Goal: Task Accomplishment & Management: Use online tool/utility

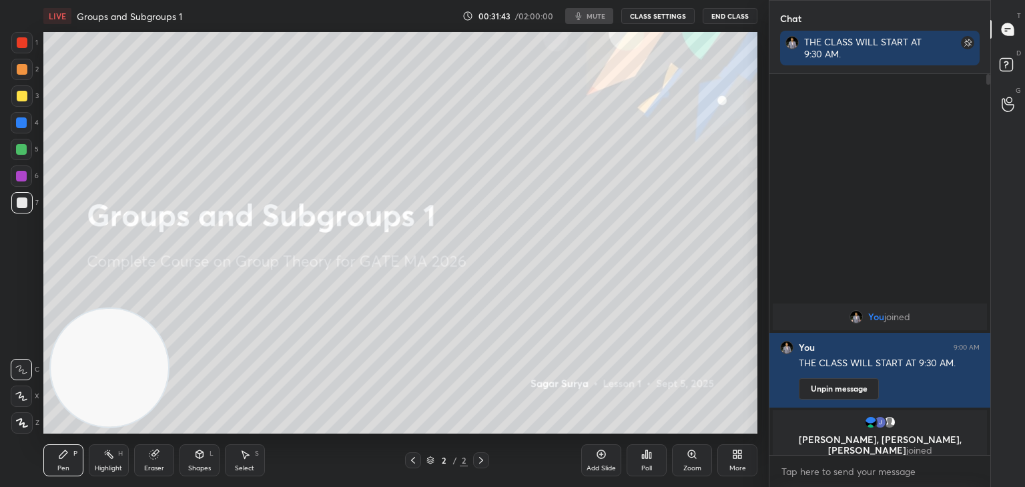
scroll to position [66352, 66038]
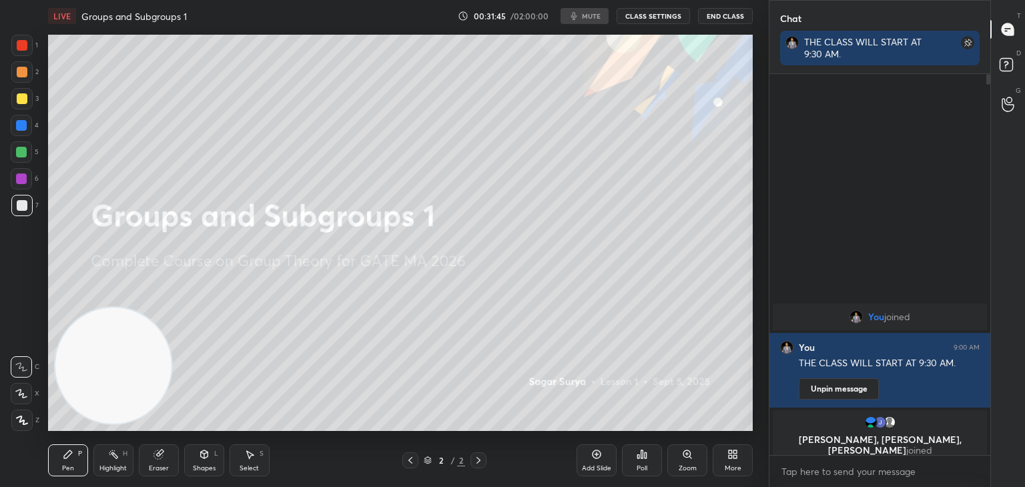
click at [672, 15] on button "CLASS SETTINGS" at bounding box center [653, 16] width 73 height 16
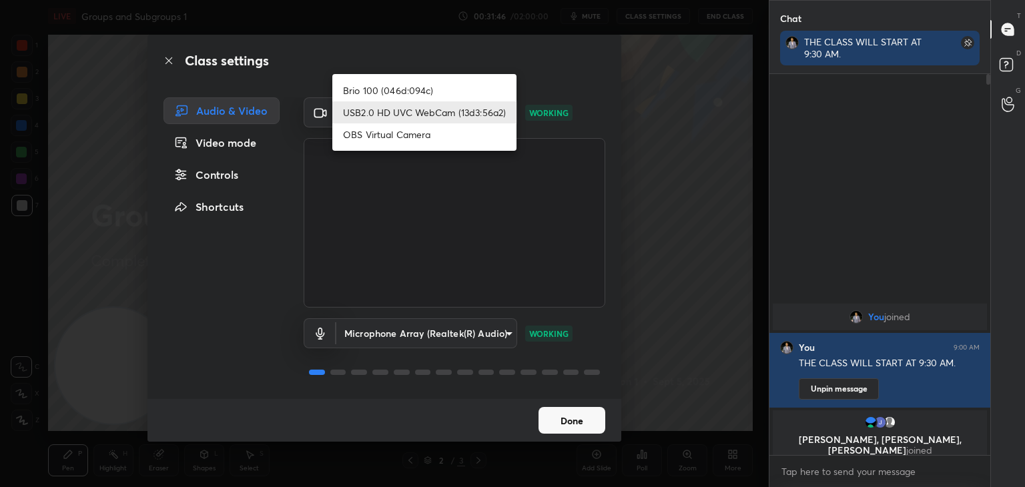
click at [483, 113] on body "1 2 3 4 5 6 7 C X Z C X Z E E Erase all H H LIVE Groups and Subgroups 1 00:31:4…" at bounding box center [512, 243] width 1025 height 487
click at [460, 83] on li "Brio 100 (046d:094c)" at bounding box center [424, 90] width 184 height 22
type input "d7c4962d4ead45d72d61ead5c76da7b4797dfe199ea0b9e793b7c06f30b76eea"
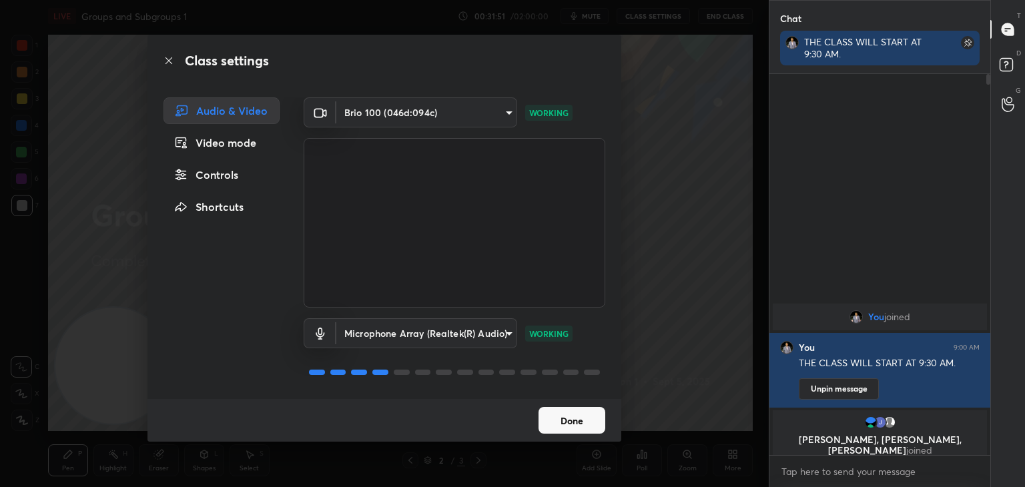
click at [591, 415] on button "Done" at bounding box center [572, 420] width 67 height 27
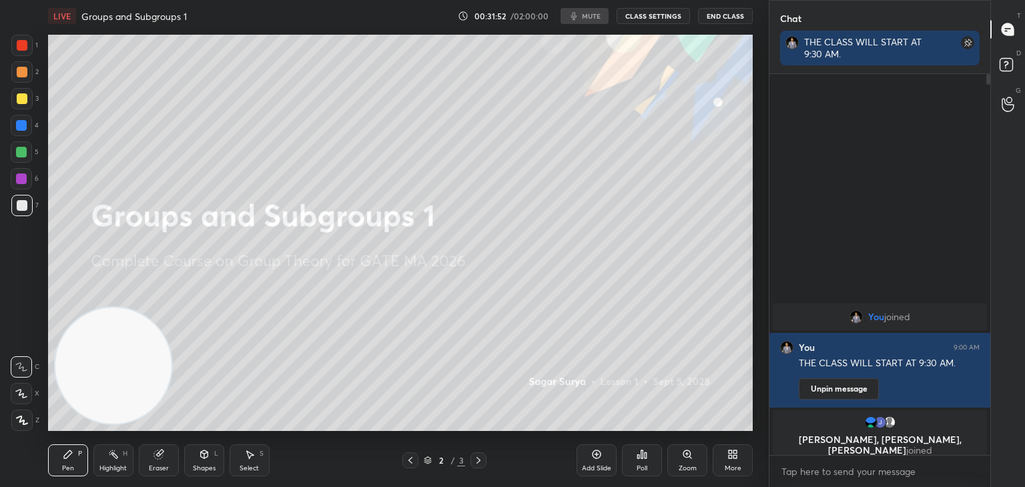
click at [730, 457] on icon at bounding box center [730, 456] width 3 height 3
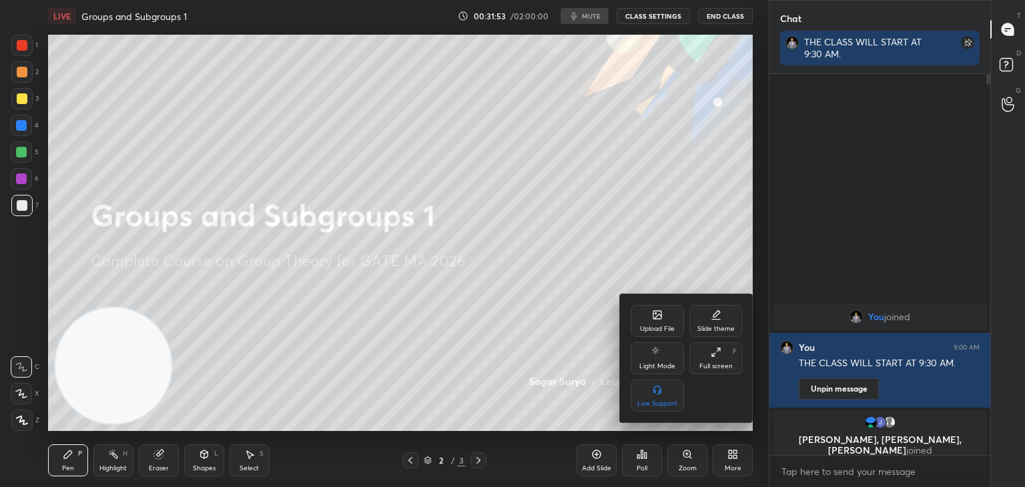
drag, startPoint x: 587, startPoint y: 403, endPoint x: 599, endPoint y: 439, distance: 38.0
click at [587, 403] on div at bounding box center [512, 243] width 1025 height 487
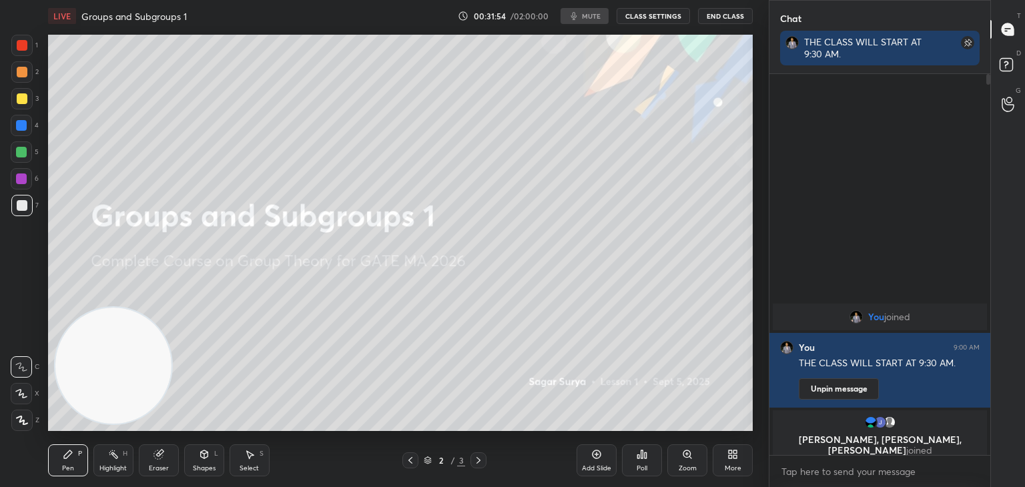
click at [601, 460] on div "Add Slide" at bounding box center [597, 461] width 40 height 32
click at [582, 454] on div "Add Slide" at bounding box center [597, 461] width 40 height 32
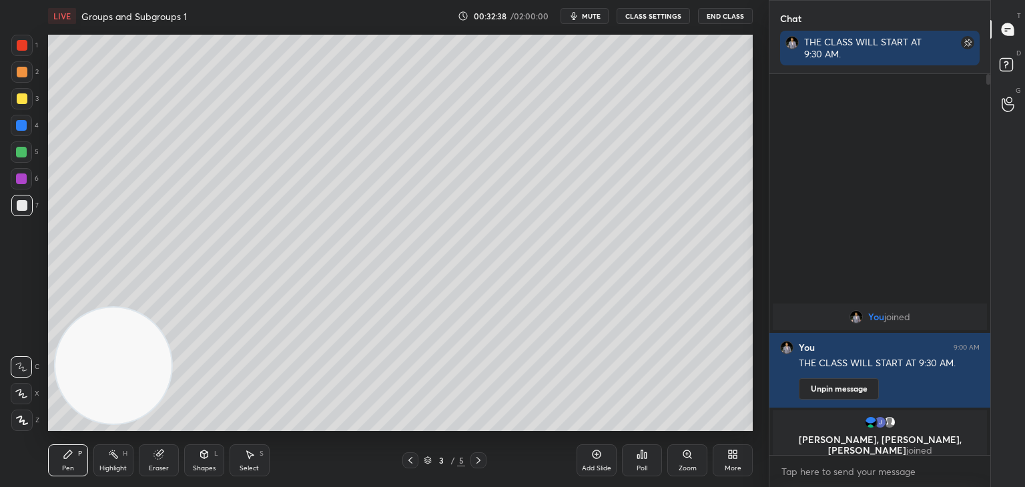
click at [22, 69] on div at bounding box center [22, 72] width 11 height 11
click at [206, 452] on icon at bounding box center [204, 454] width 11 height 11
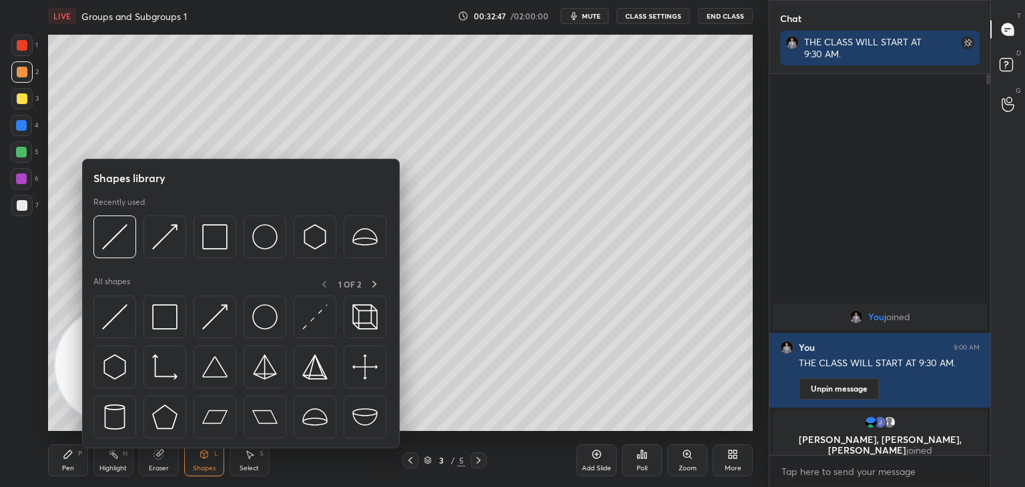
click at [125, 324] on img at bounding box center [114, 316] width 25 height 25
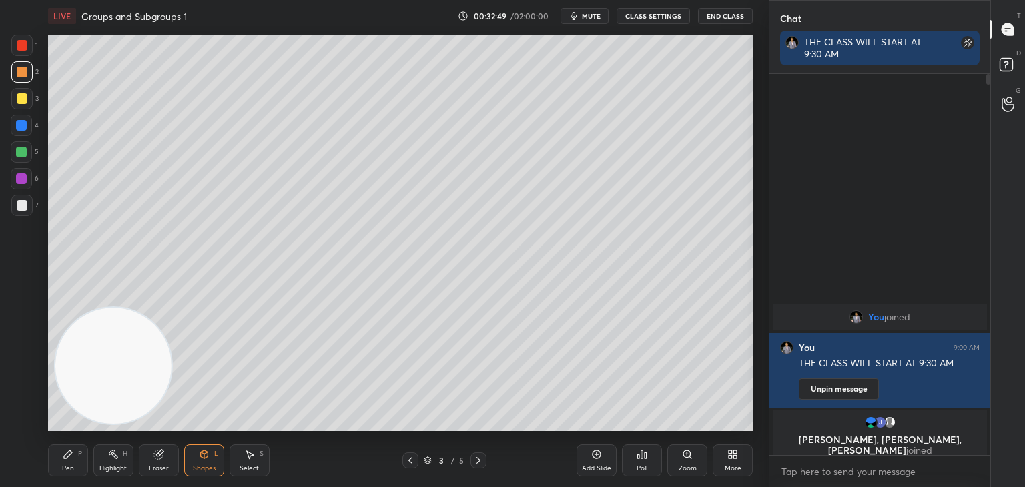
click at [68, 467] on div "Pen" at bounding box center [68, 468] width 12 height 7
drag, startPoint x: 21, startPoint y: 123, endPoint x: 22, endPoint y: 110, distance: 13.4
click at [21, 120] on div at bounding box center [21, 125] width 11 height 11
click at [26, 98] on div at bounding box center [22, 98] width 11 height 11
click at [198, 463] on div "Shapes L" at bounding box center [204, 461] width 40 height 32
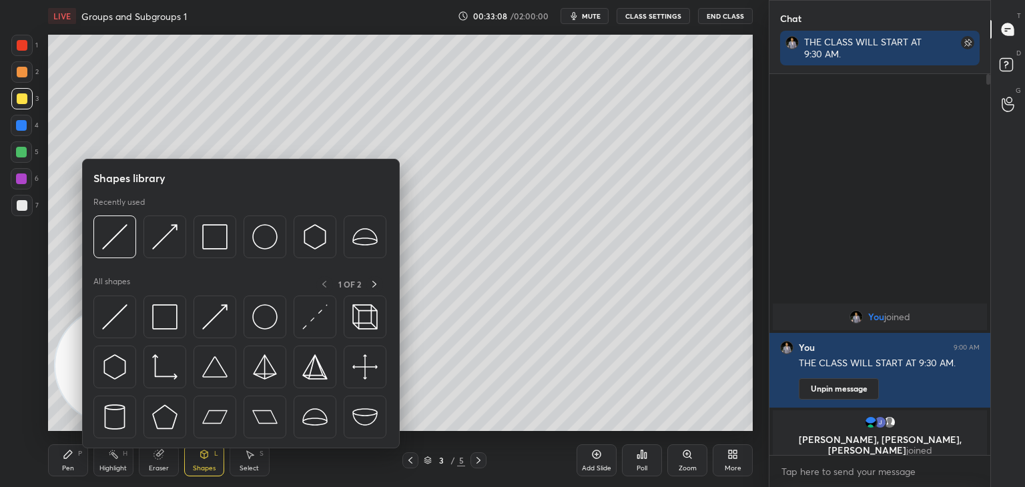
click at [117, 332] on div at bounding box center [114, 317] width 43 height 43
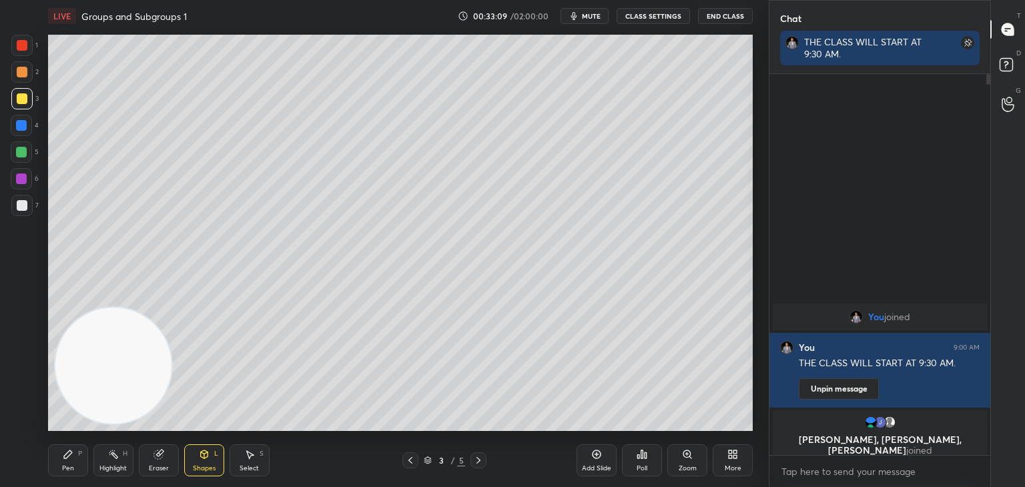
click at [19, 79] on div at bounding box center [21, 71] width 21 height 21
click at [21, 188] on div at bounding box center [21, 178] width 21 height 21
click at [21, 135] on div at bounding box center [21, 125] width 21 height 21
click at [19, 180] on div at bounding box center [21, 179] width 11 height 11
click at [73, 463] on div "Pen P" at bounding box center [68, 461] width 40 height 32
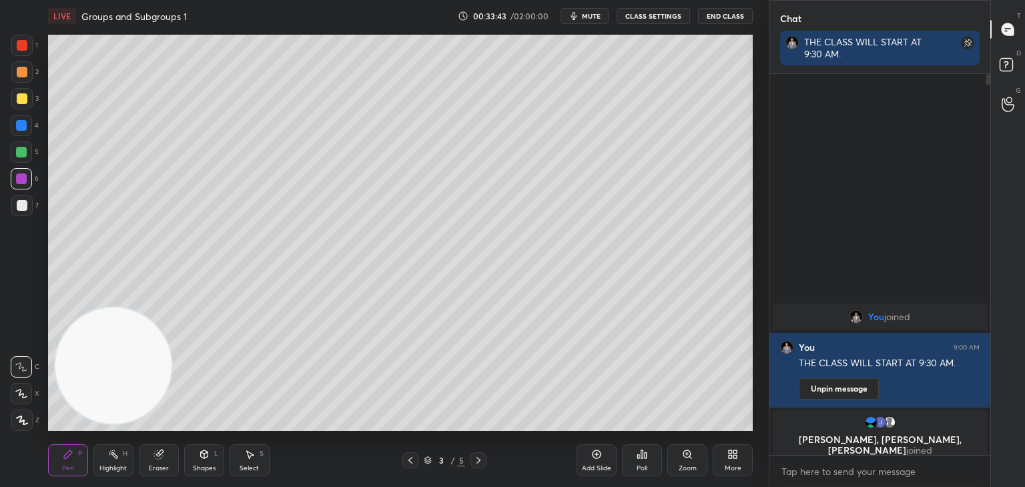
click at [601, 458] on icon at bounding box center [596, 454] width 11 height 11
click at [32, 208] on div "7" at bounding box center [24, 205] width 27 height 21
click at [196, 452] on div "Shapes L" at bounding box center [204, 461] width 40 height 32
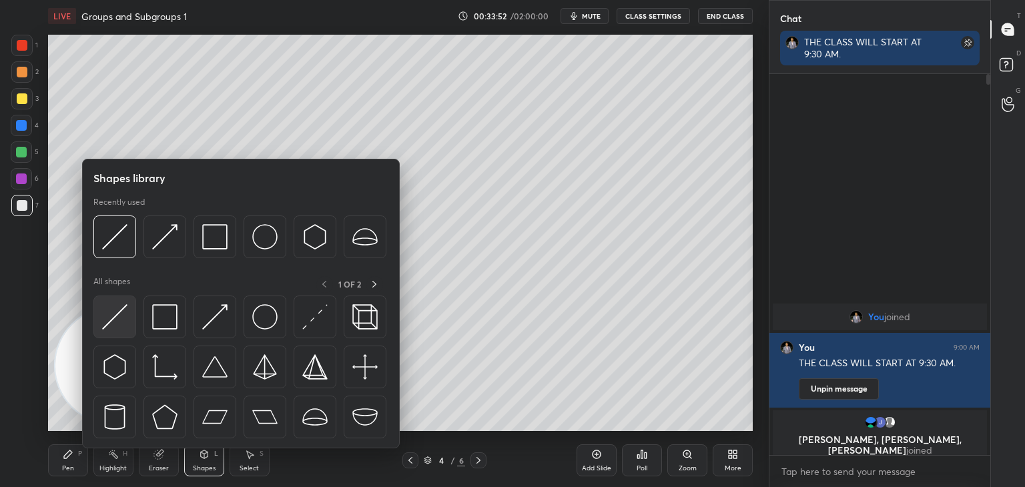
click at [122, 330] on div at bounding box center [114, 317] width 43 height 43
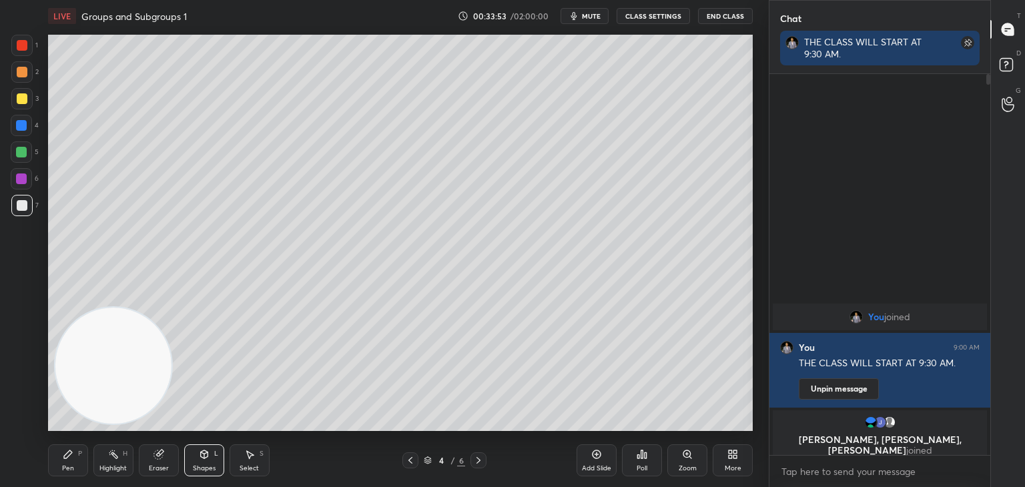
drag, startPoint x: 24, startPoint y: 86, endPoint x: 32, endPoint y: 83, distance: 8.4
click at [24, 86] on div "2" at bounding box center [24, 74] width 27 height 27
click at [67, 465] on div "Pen" at bounding box center [68, 468] width 12 height 7
click at [23, 206] on div at bounding box center [22, 205] width 11 height 11
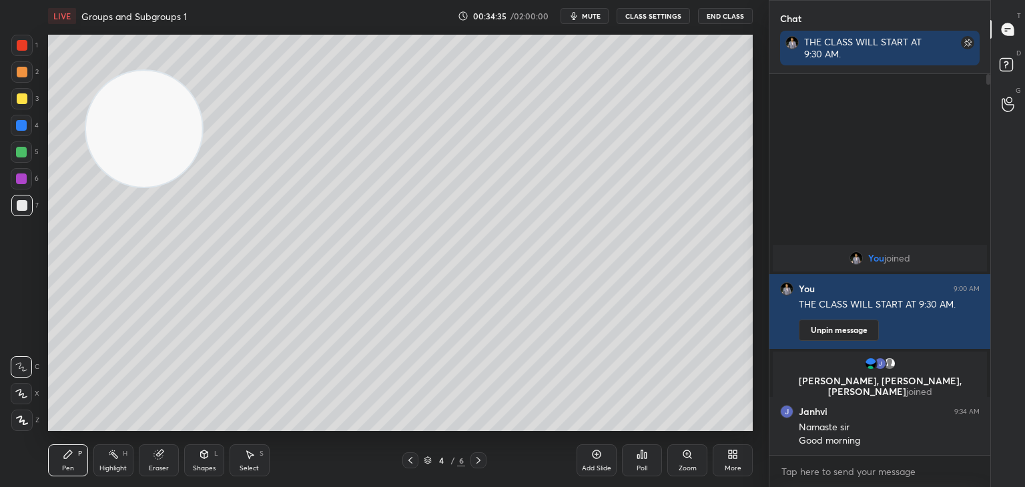
drag, startPoint x: 121, startPoint y: 156, endPoint x: 128, endPoint y: 110, distance: 45.9
click at [128, 108] on video at bounding box center [144, 129] width 116 height 116
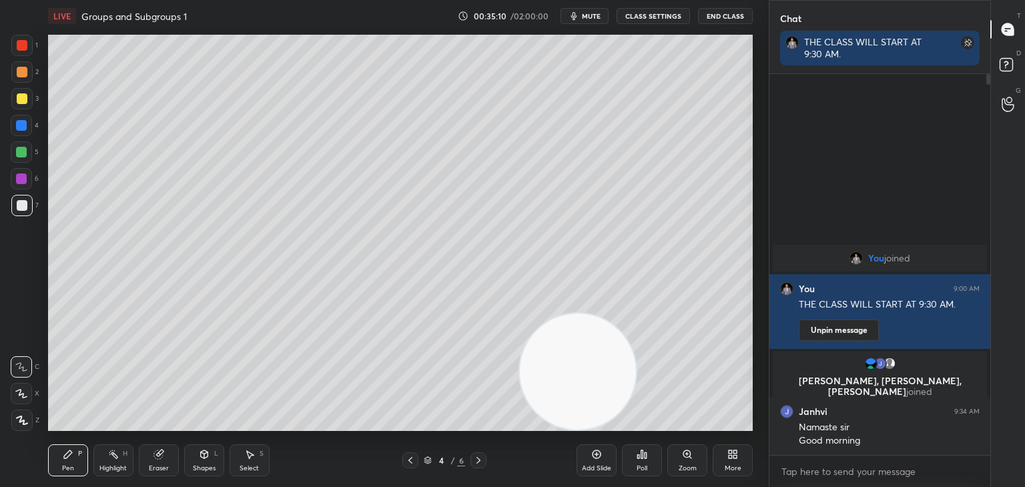
drag, startPoint x: 158, startPoint y: 95, endPoint x: 590, endPoint y: 364, distance: 509.4
click at [601, 374] on video at bounding box center [578, 372] width 116 height 116
click at [29, 131] on div at bounding box center [21, 125] width 21 height 21
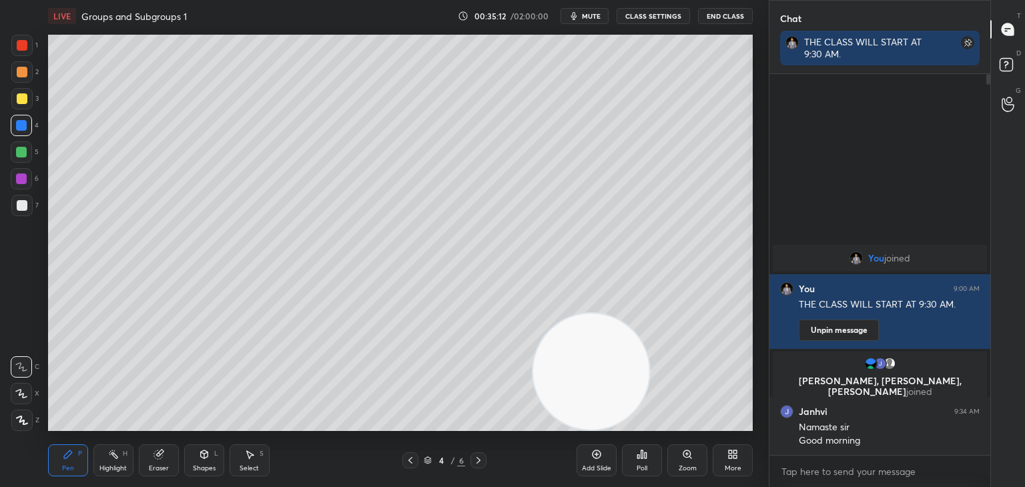
click at [24, 148] on div at bounding box center [21, 152] width 11 height 11
click at [24, 65] on div at bounding box center [21, 71] width 21 height 21
drag, startPoint x: 19, startPoint y: 49, endPoint x: 43, endPoint y: 96, distance: 53.1
click at [20, 49] on div at bounding box center [22, 45] width 11 height 11
click at [198, 465] on div "Shapes" at bounding box center [204, 468] width 23 height 7
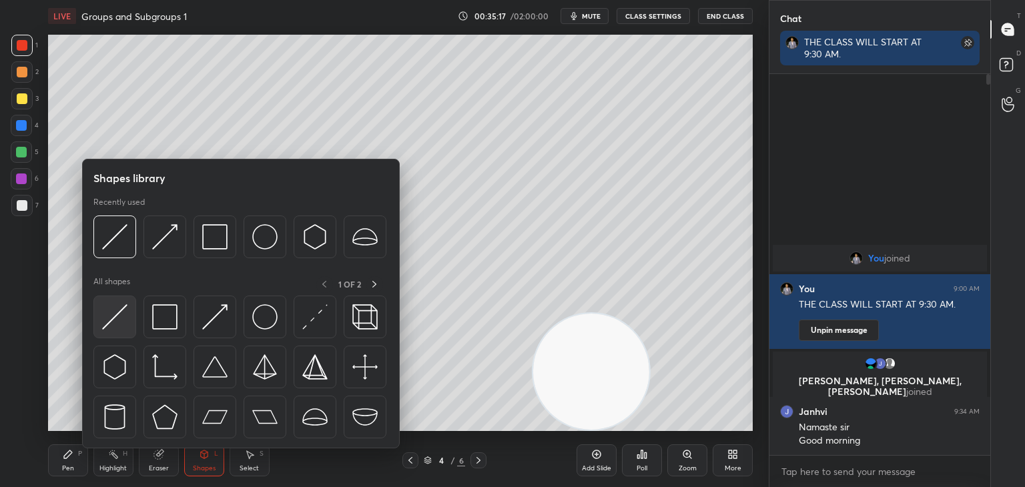
click at [115, 323] on img at bounding box center [114, 316] width 25 height 25
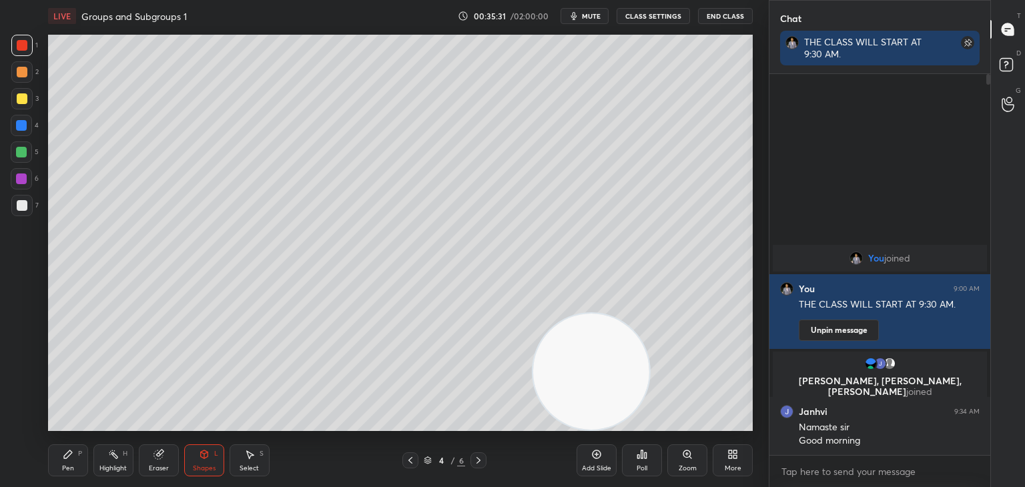
click at [606, 450] on div "Add Slide" at bounding box center [597, 461] width 40 height 32
click at [64, 469] on div "Pen" at bounding box center [68, 468] width 12 height 7
click at [25, 206] on div at bounding box center [22, 205] width 11 height 11
click at [202, 460] on div "Shapes L" at bounding box center [204, 461] width 40 height 32
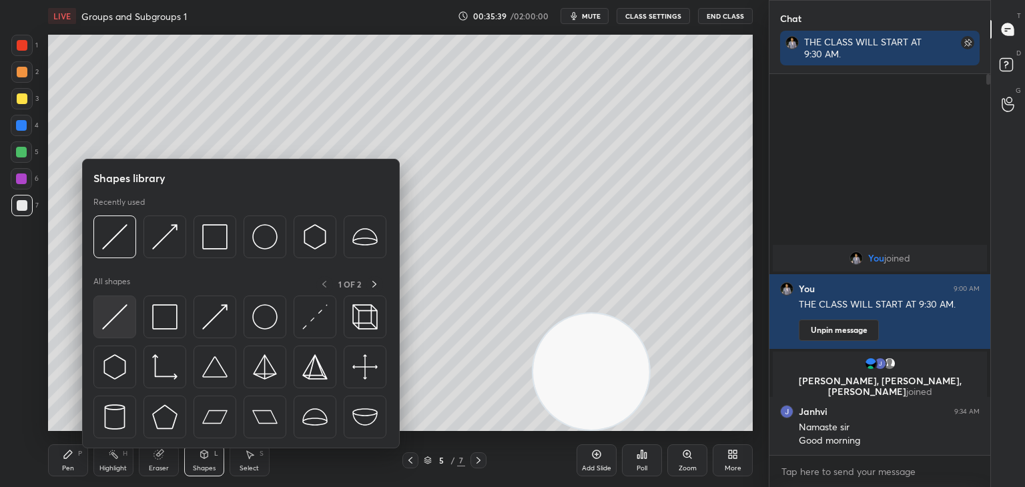
click at [112, 329] on img at bounding box center [114, 316] width 25 height 25
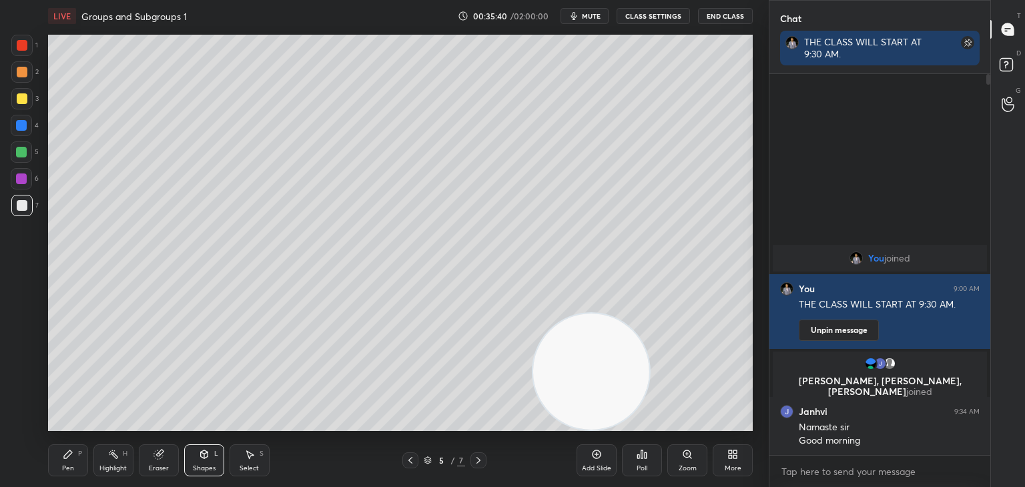
click at [24, 130] on div at bounding box center [21, 125] width 11 height 11
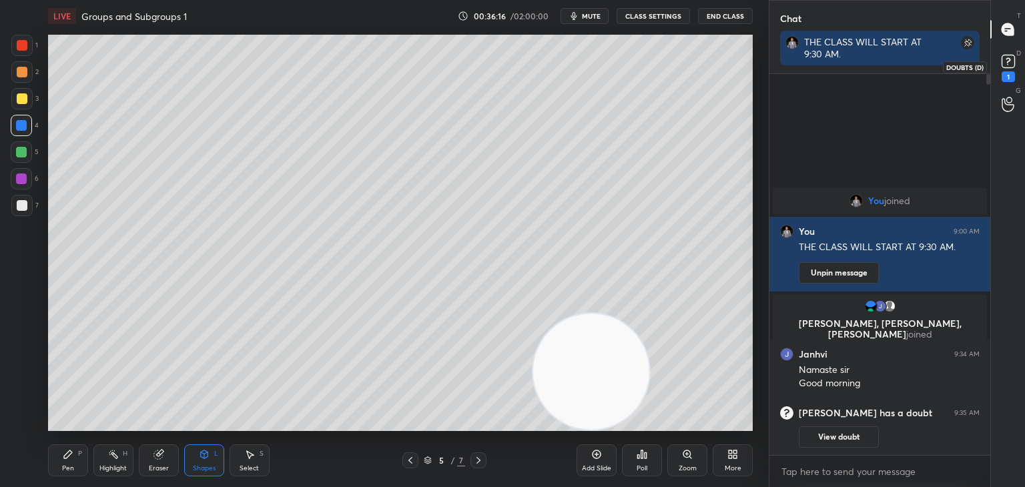
click at [1009, 71] on div "1" at bounding box center [1008, 76] width 13 height 11
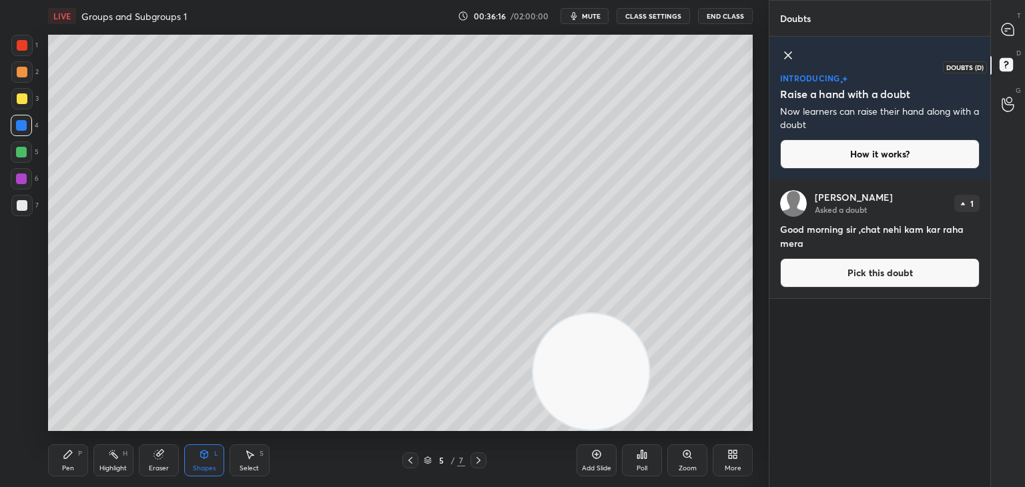
scroll to position [304, 217]
click at [1001, 29] on icon at bounding box center [1008, 30] width 14 height 14
type textarea "x"
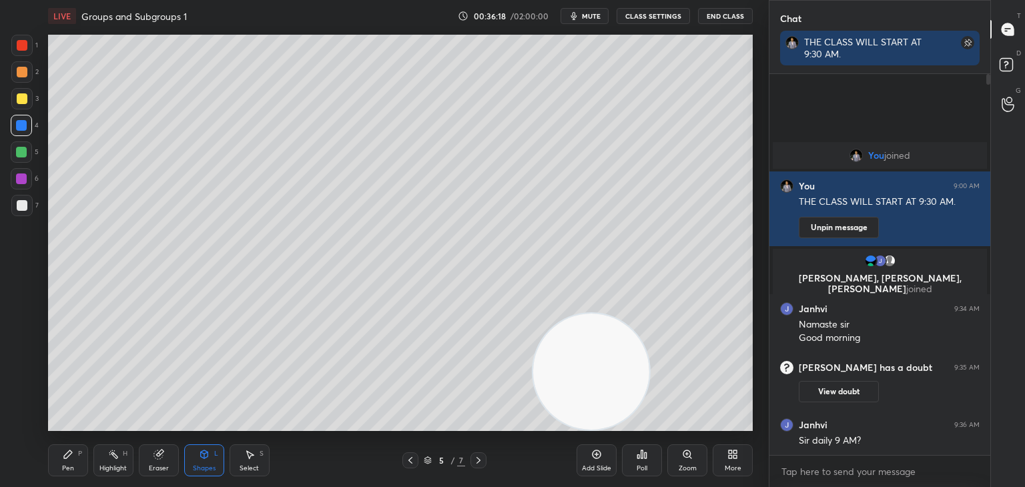
scroll to position [377, 217]
click at [15, 153] on div at bounding box center [21, 152] width 21 height 21
click at [207, 470] on div "Shapes" at bounding box center [204, 468] width 23 height 7
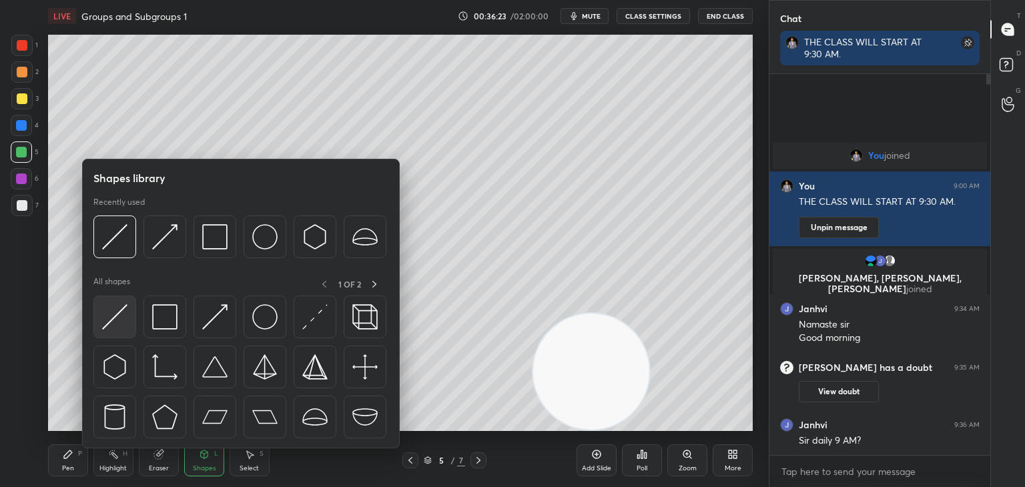
click at [128, 324] on div at bounding box center [114, 317] width 43 height 43
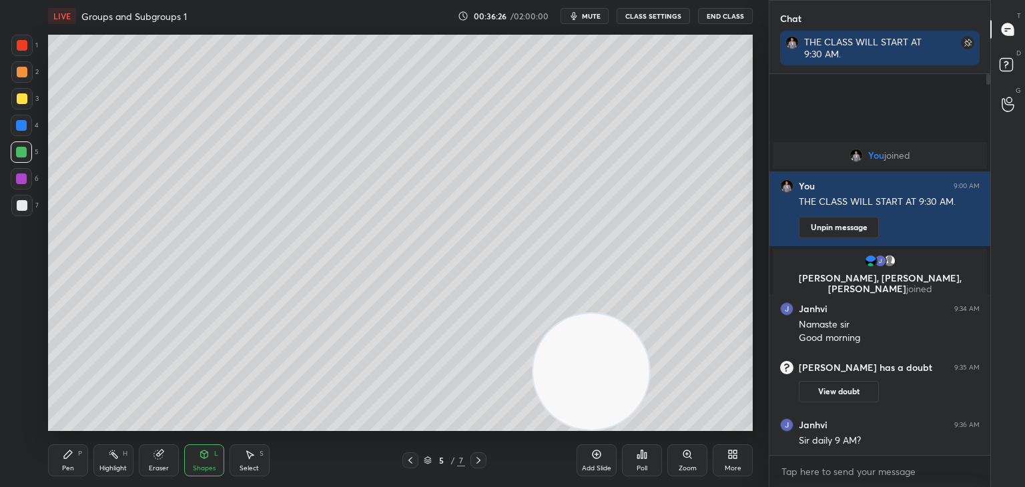
drag, startPoint x: 589, startPoint y: 387, endPoint x: 0, endPoint y: 515, distance: 602.7
click at [0, 0] on html "1 2 3 4 5 6 7 C X Z C X Z E E Erase all H H LIVE Groups and Subgroups 1 00:36:2…" at bounding box center [512, 0] width 1025 height 0
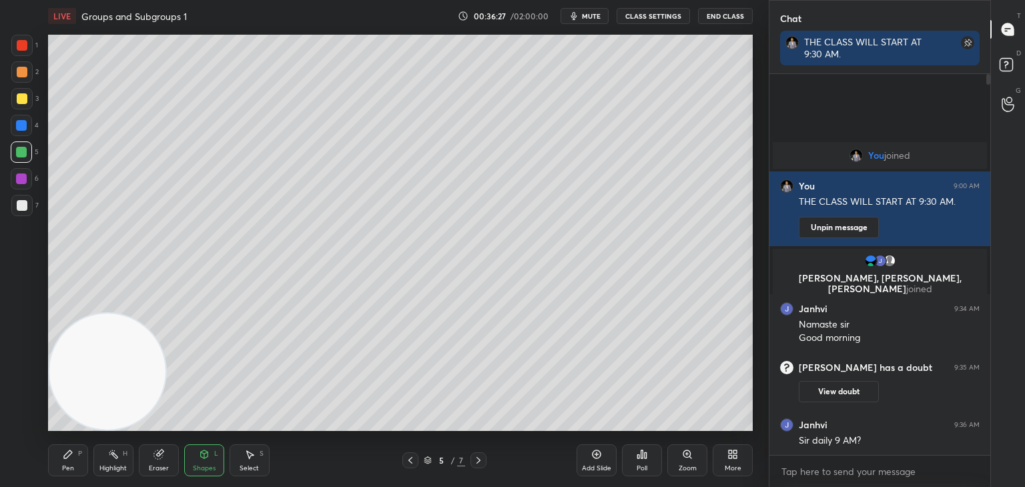
click at [65, 467] on div "Pen" at bounding box center [68, 468] width 12 height 7
click at [28, 202] on div at bounding box center [21, 205] width 21 height 21
click at [208, 453] on icon at bounding box center [204, 454] width 11 height 11
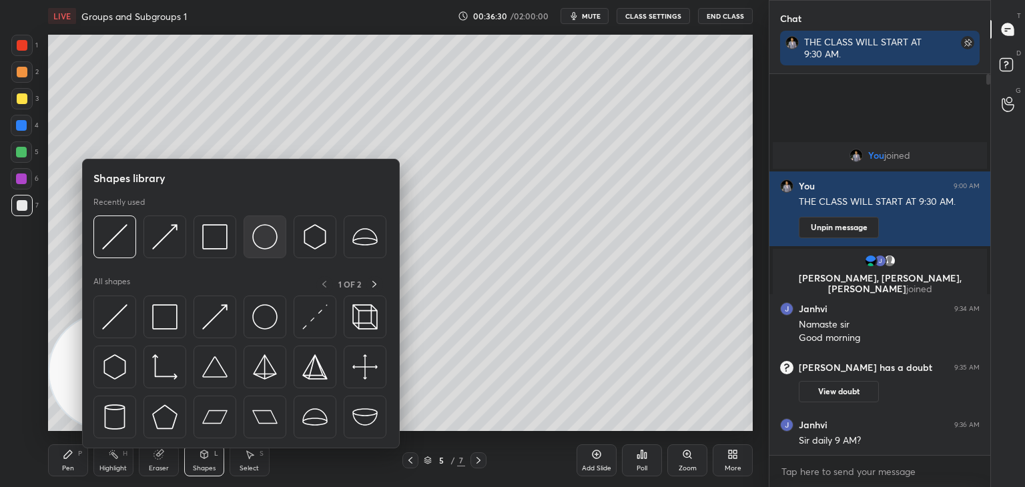
click at [272, 238] on img at bounding box center [264, 236] width 25 height 25
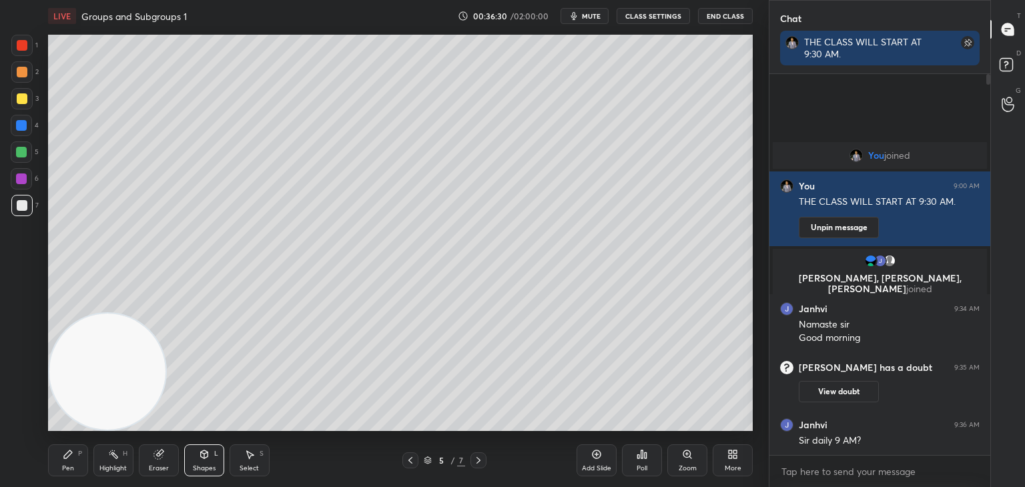
drag, startPoint x: 21, startPoint y: 70, endPoint x: 13, endPoint y: 70, distance: 8.7
click at [17, 72] on div at bounding box center [22, 72] width 11 height 11
drag, startPoint x: 83, startPoint y: 455, endPoint x: 83, endPoint y: 465, distance: 10.7
click at [83, 455] on div "Pen P" at bounding box center [68, 461] width 40 height 32
click at [19, 212] on div at bounding box center [21, 205] width 21 height 21
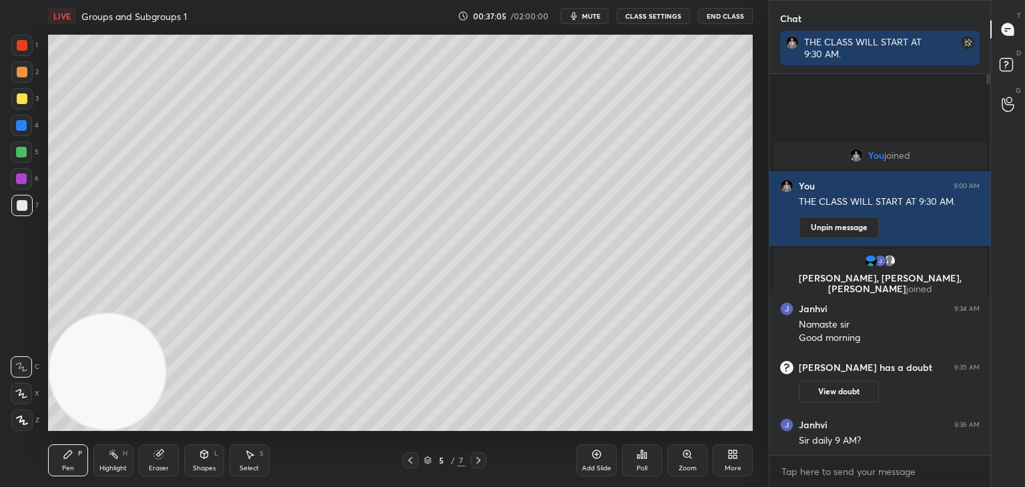
click at [27, 73] on div at bounding box center [21, 71] width 21 height 21
click at [22, 204] on div at bounding box center [22, 205] width 11 height 11
click at [166, 465] on div "Eraser" at bounding box center [159, 468] width 20 height 7
click at [62, 471] on div "Pen" at bounding box center [68, 468] width 12 height 7
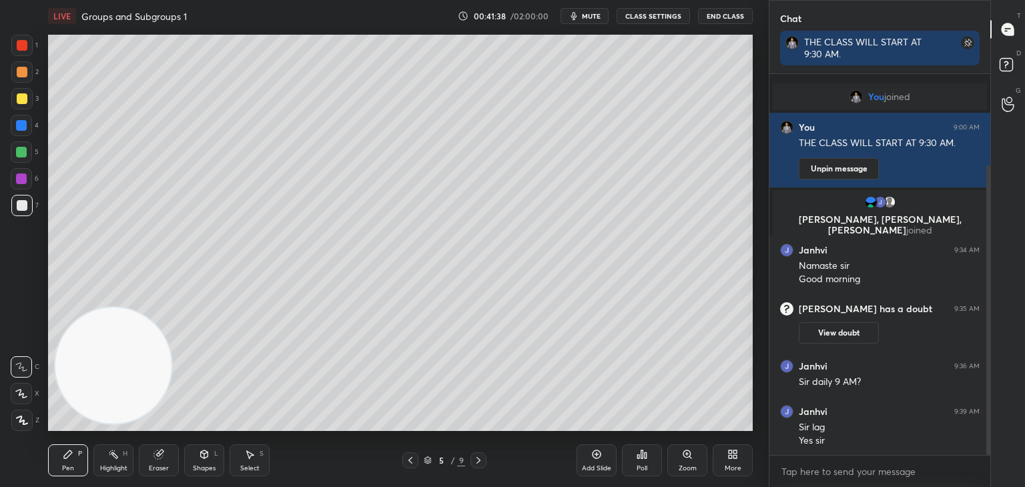
click at [17, 186] on div at bounding box center [21, 178] width 21 height 21
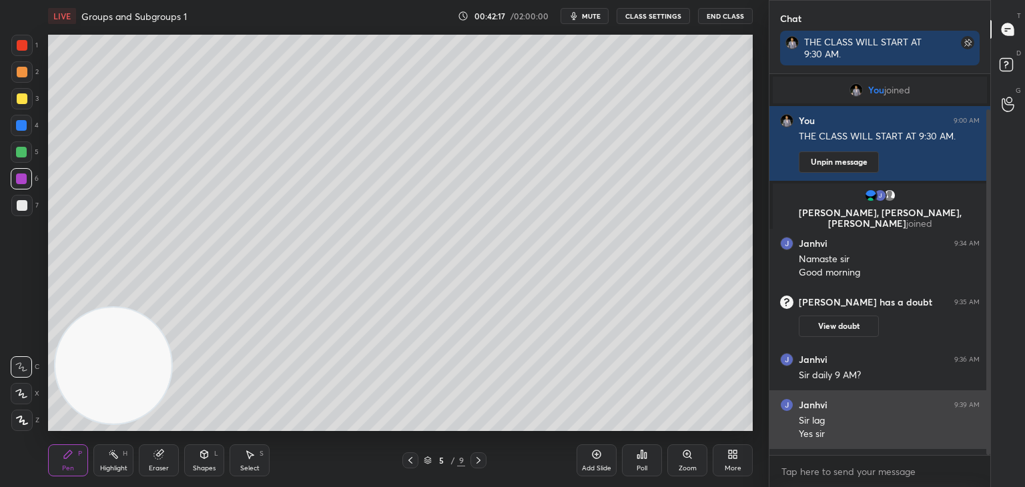
scroll to position [39, 0]
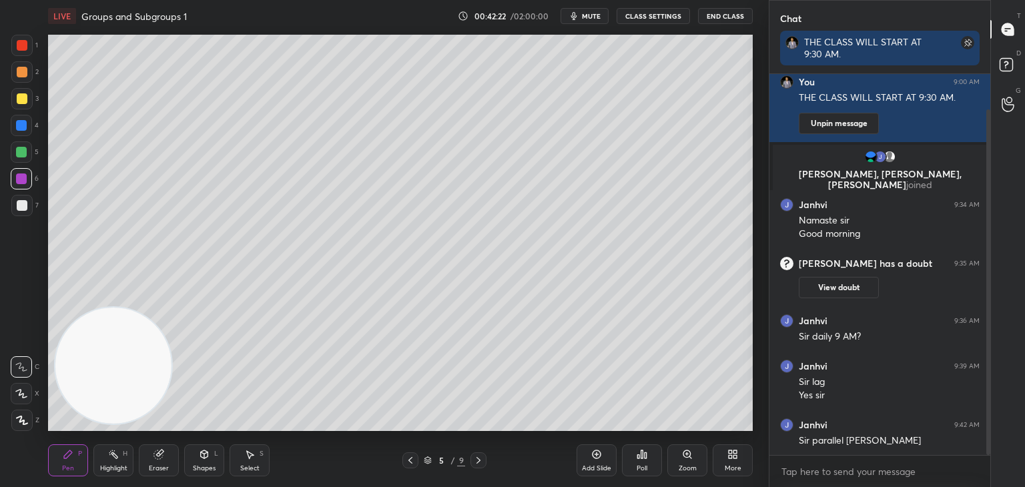
click at [590, 17] on span "mute" at bounding box center [591, 15] width 19 height 9
click at [595, 14] on span "unmute" at bounding box center [590, 15] width 29 height 9
click at [740, 465] on div "More" at bounding box center [733, 468] width 17 height 7
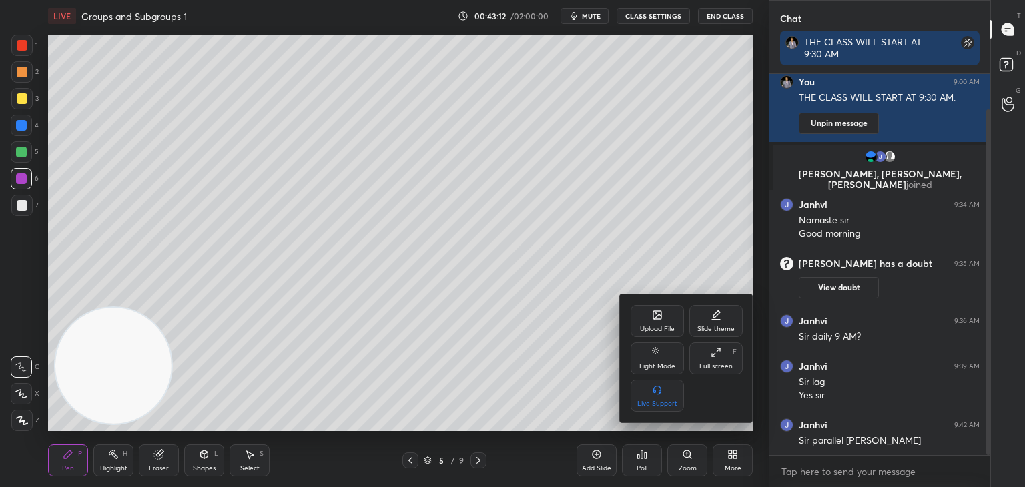
click at [665, 322] on div "Upload File" at bounding box center [657, 321] width 53 height 32
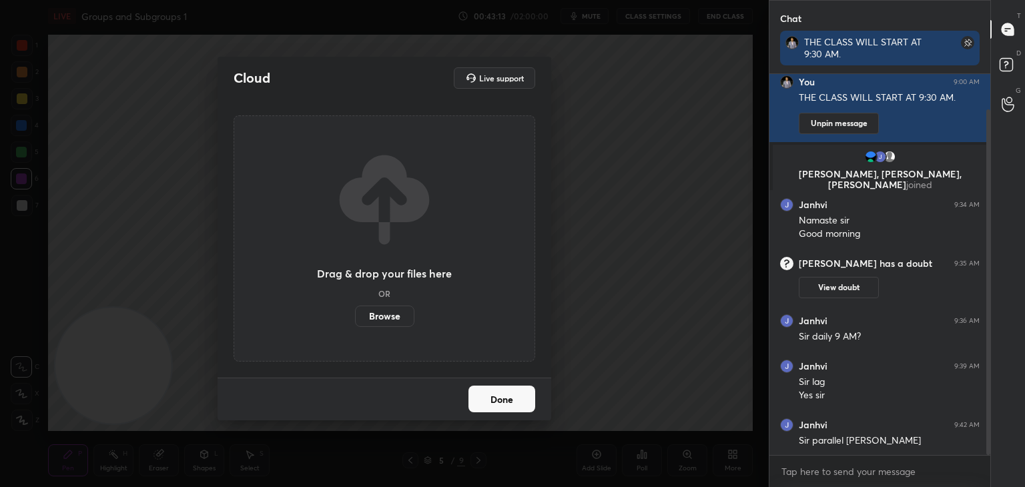
click at [387, 310] on label "Browse" at bounding box center [384, 316] width 59 height 21
click at [355, 310] on input "Browse" at bounding box center [355, 316] width 0 height 21
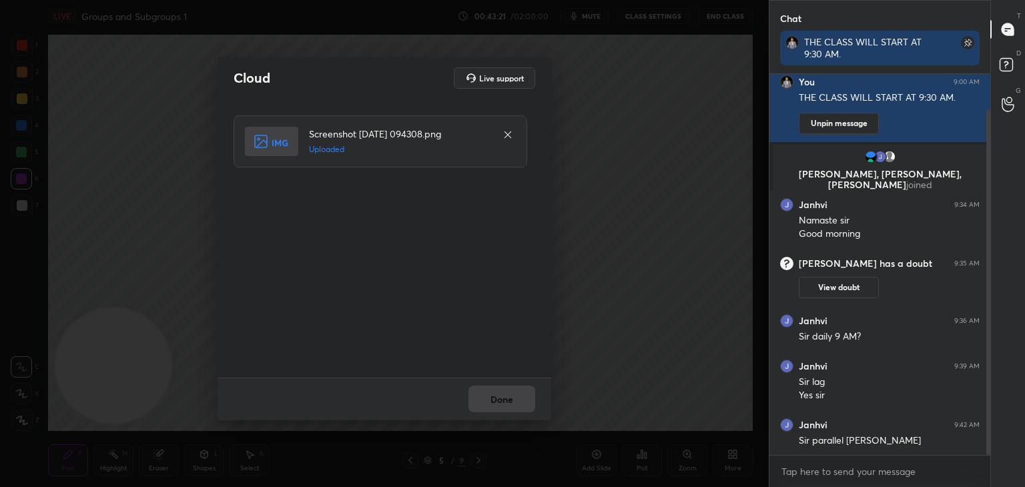
click at [519, 408] on div "Done" at bounding box center [385, 399] width 334 height 43
click at [519, 405] on button "Done" at bounding box center [502, 399] width 67 height 27
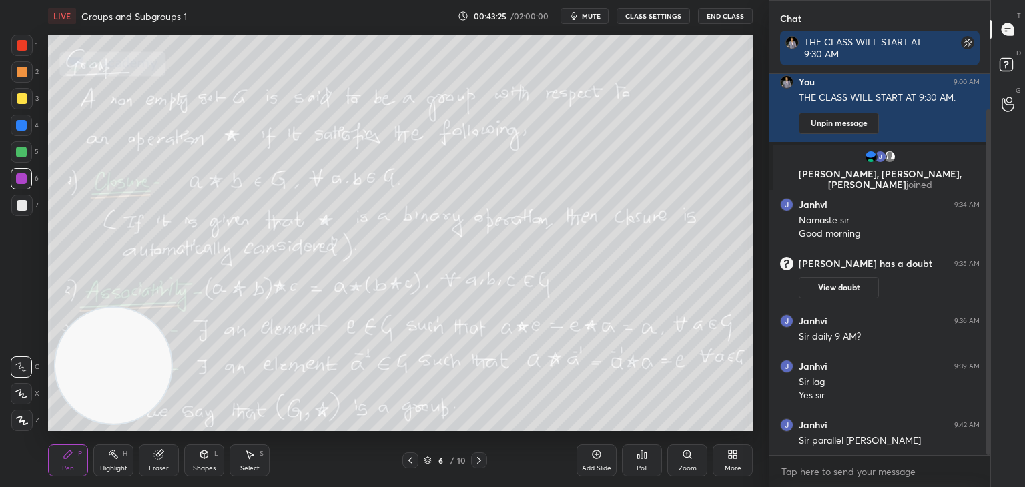
click at [600, 11] on button "mute" at bounding box center [585, 16] width 48 height 16
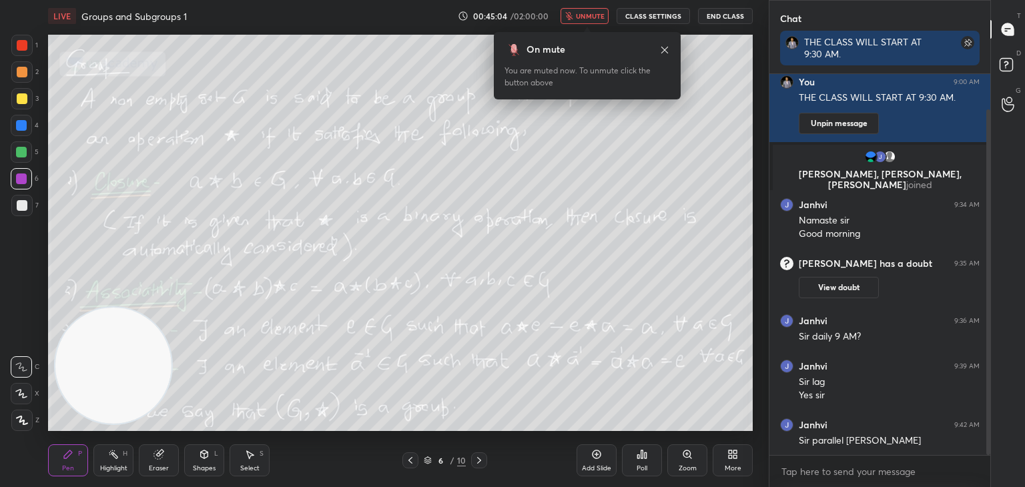
click at [580, 17] on span "unmute" at bounding box center [590, 15] width 29 height 9
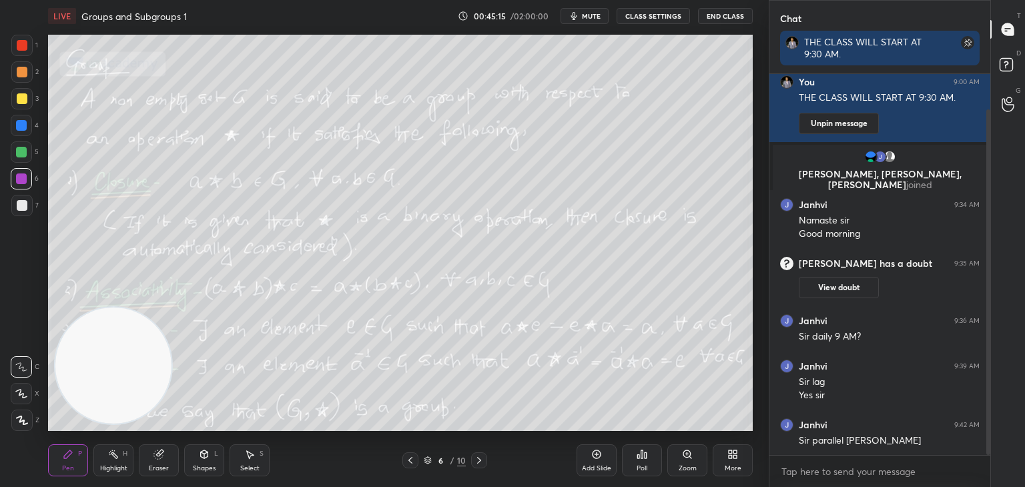
drag, startPoint x: 140, startPoint y: 389, endPoint x: 153, endPoint y: 164, distance: 226.0
click at [158, 308] on video at bounding box center [113, 366] width 116 height 116
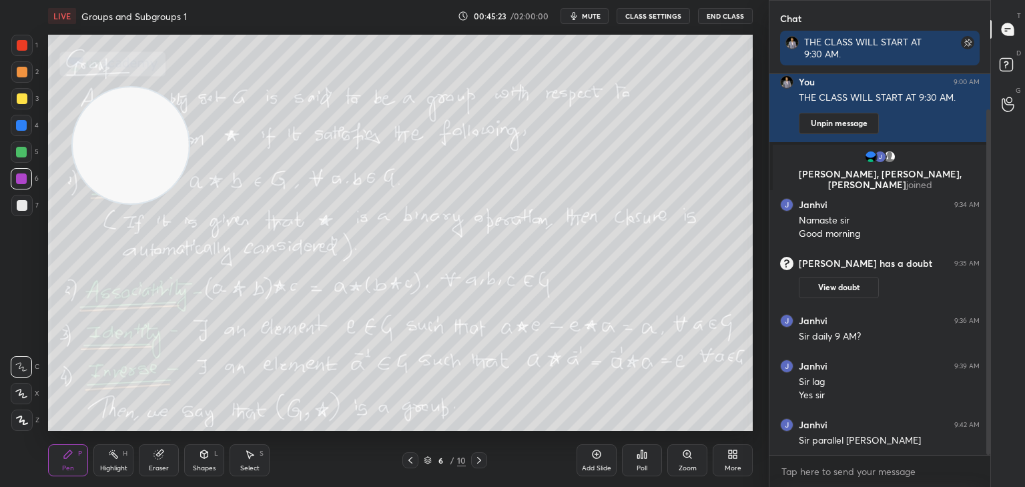
click at [411, 464] on icon at bounding box center [410, 460] width 11 height 11
click at [599, 463] on div "Add Slide" at bounding box center [597, 461] width 40 height 32
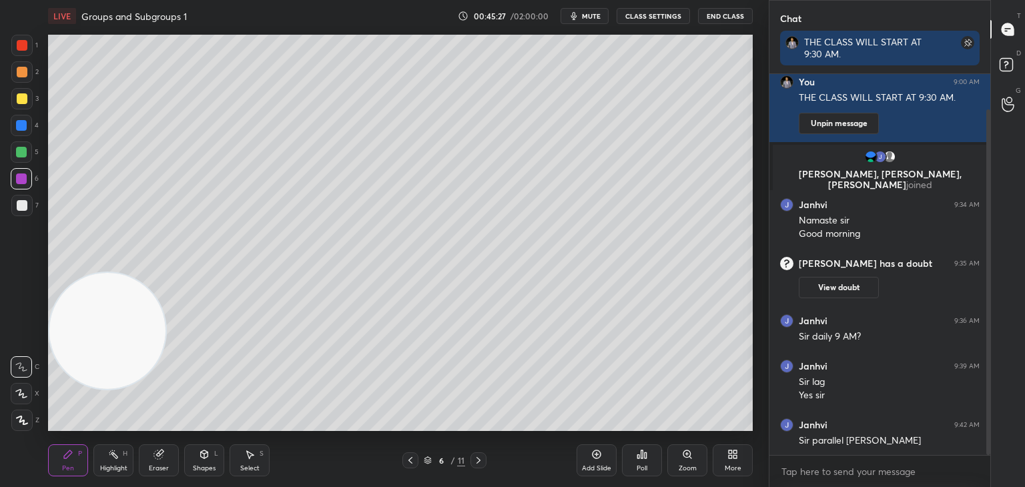
drag, startPoint x: 126, startPoint y: 198, endPoint x: 101, endPoint y: 378, distance: 181.3
click at [58, 389] on video at bounding box center [107, 331] width 116 height 116
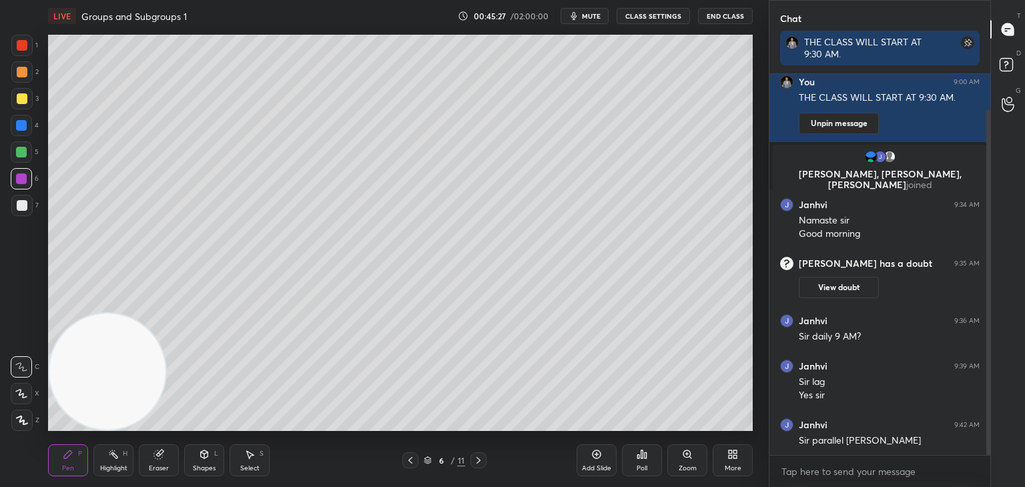
click at [19, 206] on div at bounding box center [22, 205] width 11 height 11
click at [220, 463] on div "Shapes L" at bounding box center [204, 461] width 40 height 32
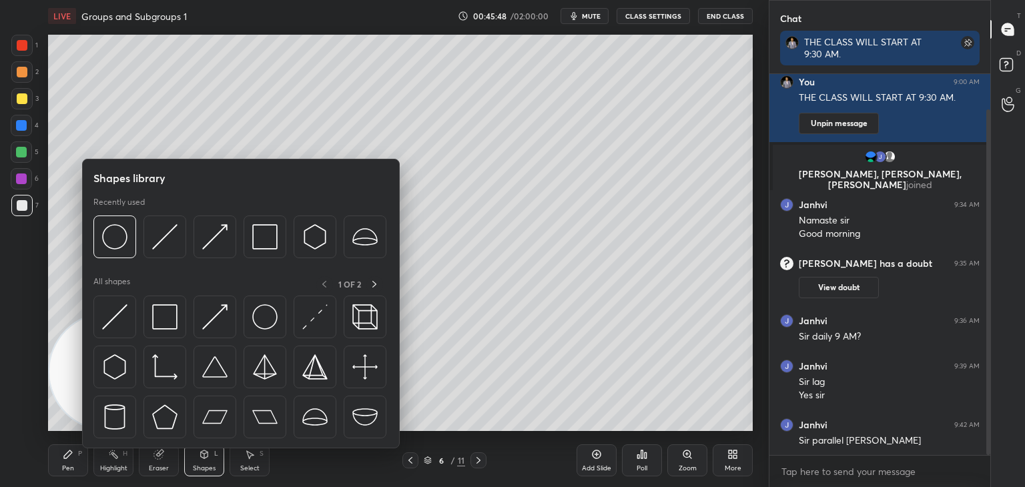
click at [158, 328] on img at bounding box center [164, 316] width 25 height 25
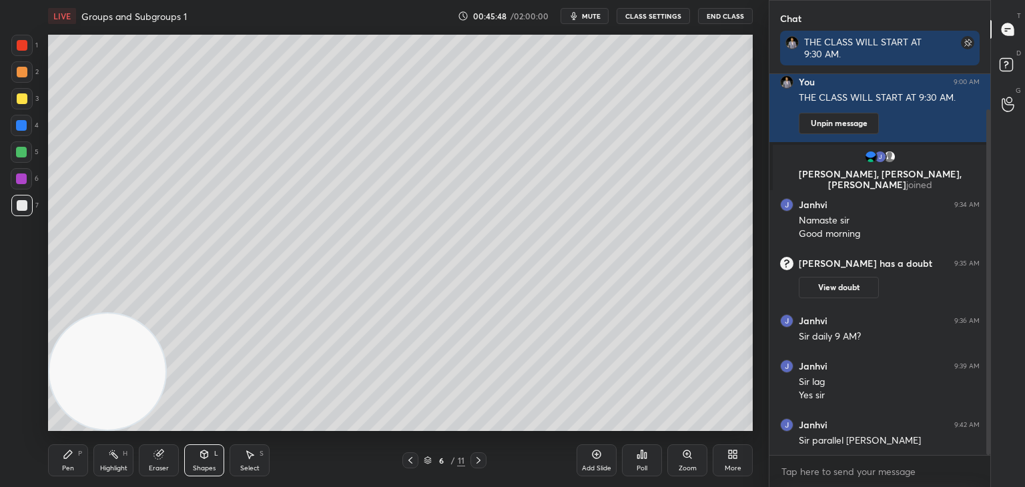
click at [24, 129] on div at bounding box center [21, 125] width 11 height 11
click at [71, 471] on div "Pen" at bounding box center [68, 468] width 12 height 7
click at [24, 202] on div at bounding box center [22, 205] width 11 height 11
click at [722, 466] on div "More" at bounding box center [733, 461] width 40 height 32
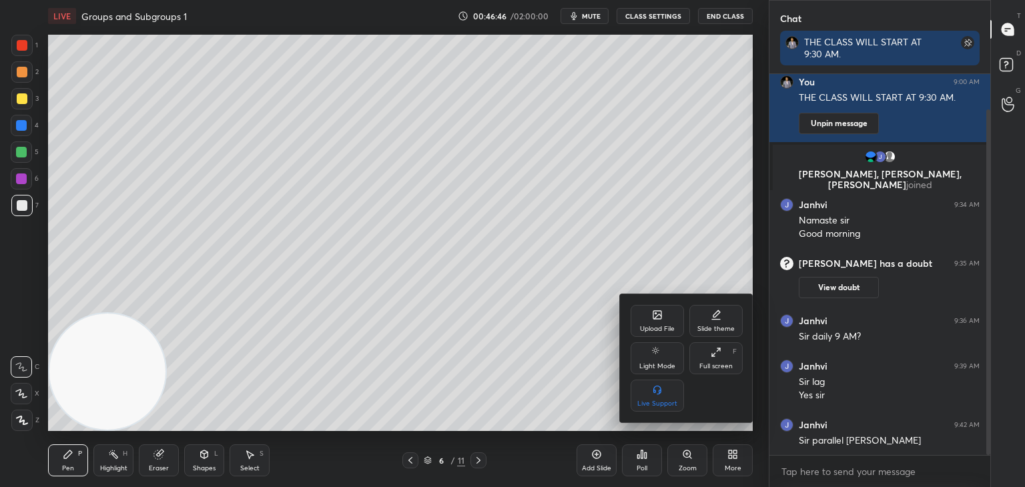
click at [479, 465] on div at bounding box center [512, 243] width 1025 height 487
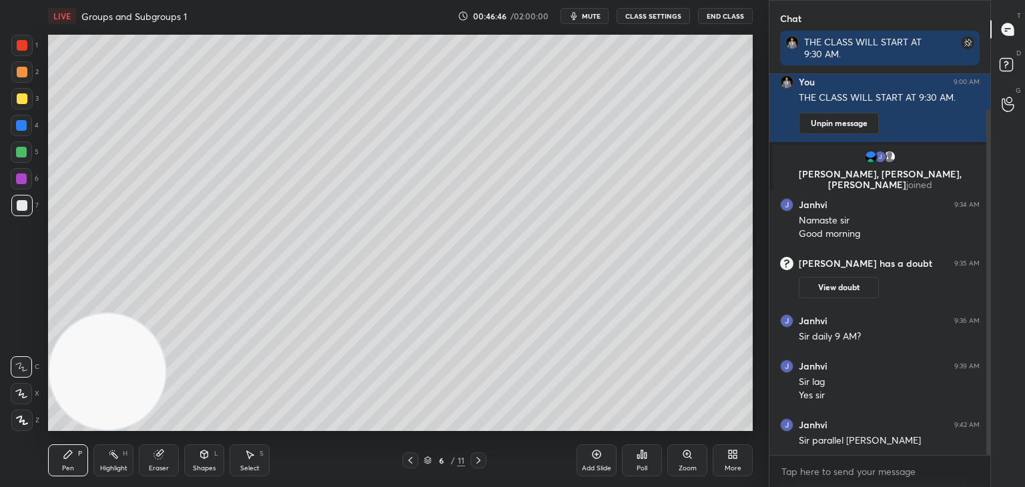
click at [479, 463] on div "Upload File Slide theme Light Mode Full screen F Live Support" at bounding box center [512, 243] width 1025 height 487
click at [477, 464] on icon at bounding box center [478, 460] width 11 height 11
click at [476, 465] on icon at bounding box center [478, 460] width 11 height 11
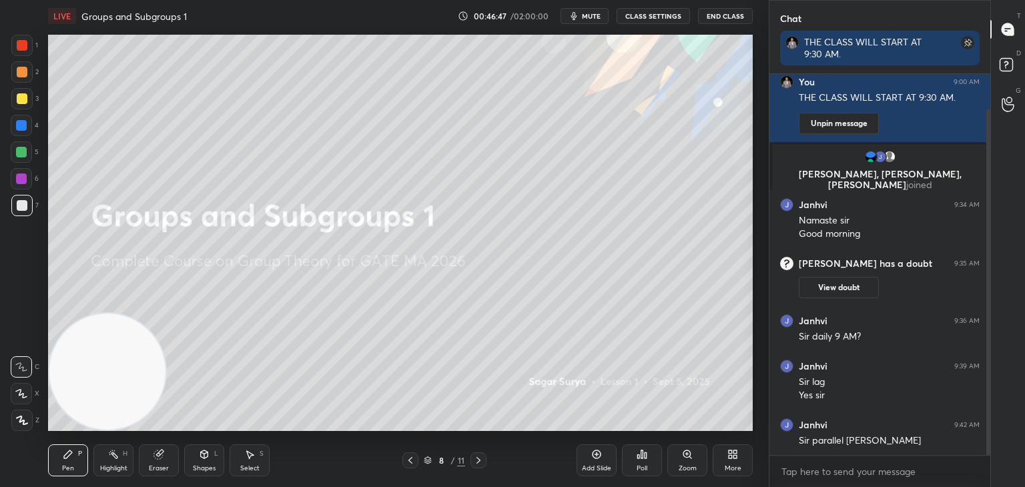
click at [475, 463] on icon at bounding box center [478, 460] width 11 height 11
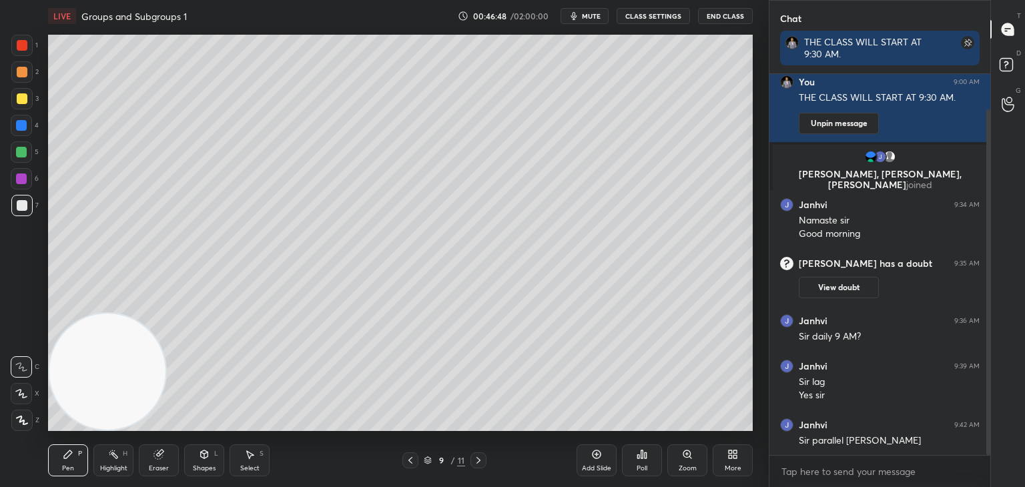
click at [412, 460] on icon at bounding box center [410, 460] width 11 height 11
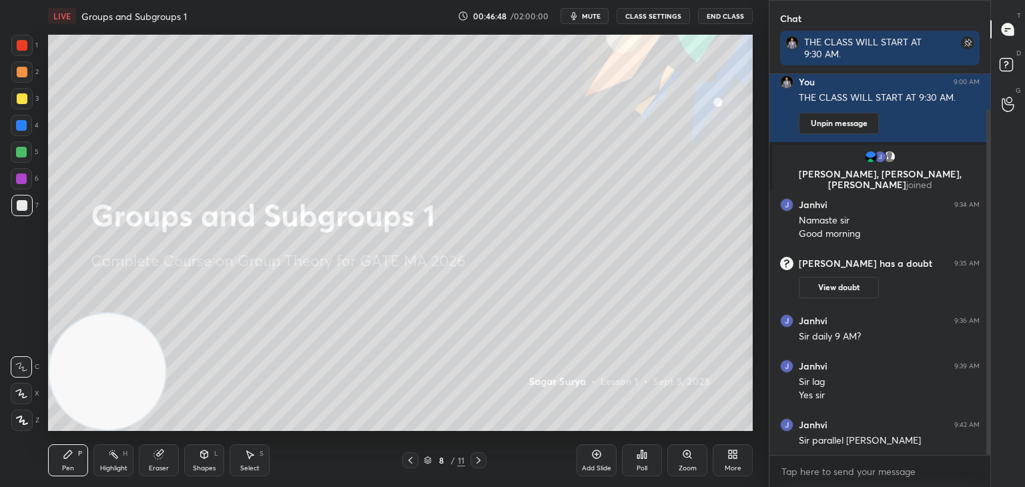
click at [411, 463] on icon at bounding box center [410, 460] width 11 height 11
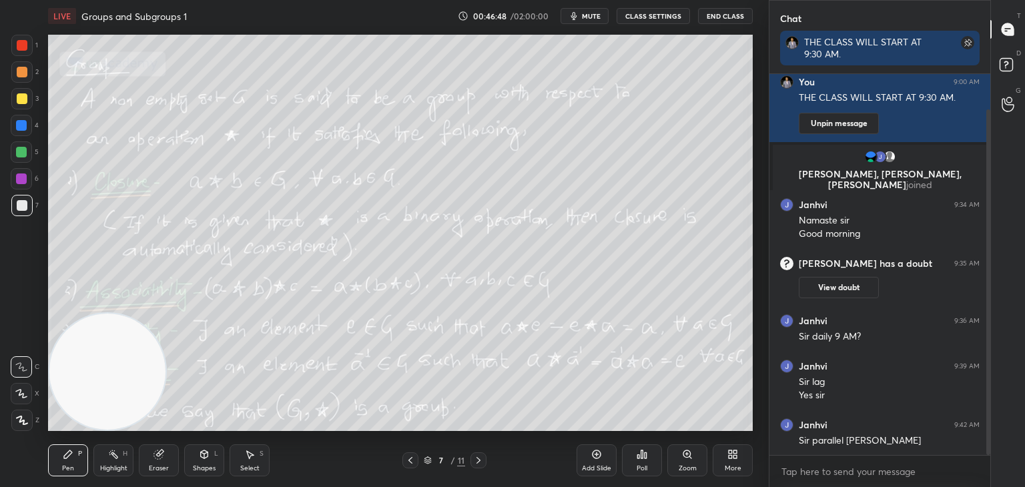
click at [723, 462] on div "More" at bounding box center [733, 461] width 40 height 32
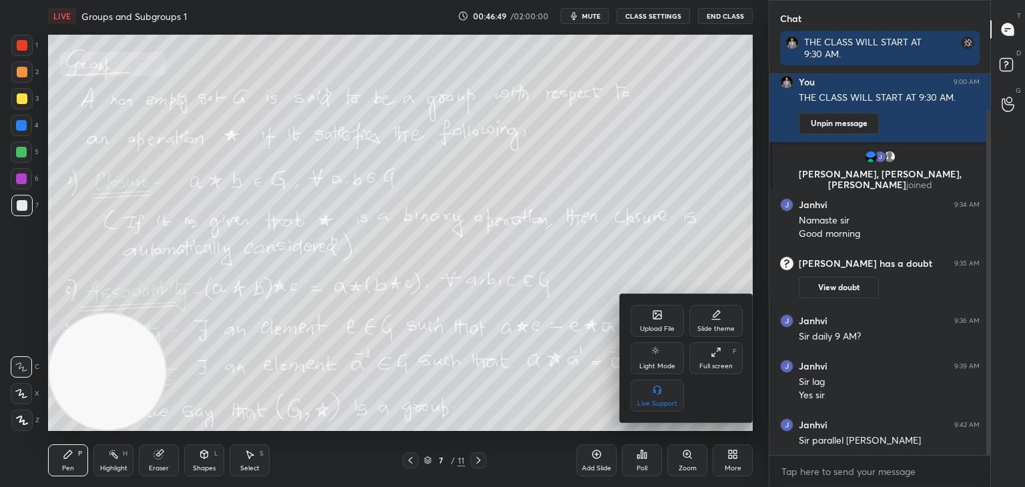
click at [660, 326] on div "Upload File" at bounding box center [657, 329] width 35 height 7
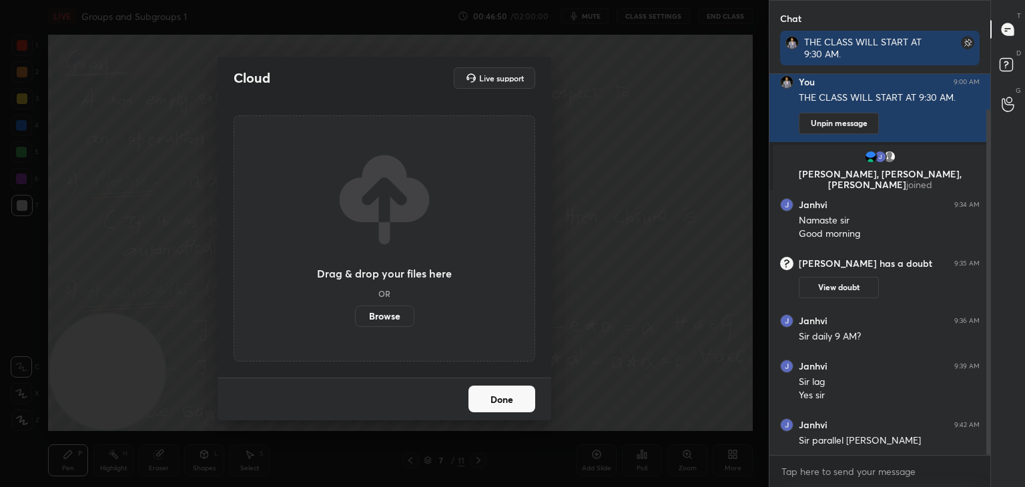
click at [376, 317] on label "Browse" at bounding box center [384, 316] width 59 height 21
click at [355, 317] on input "Browse" at bounding box center [355, 316] width 0 height 21
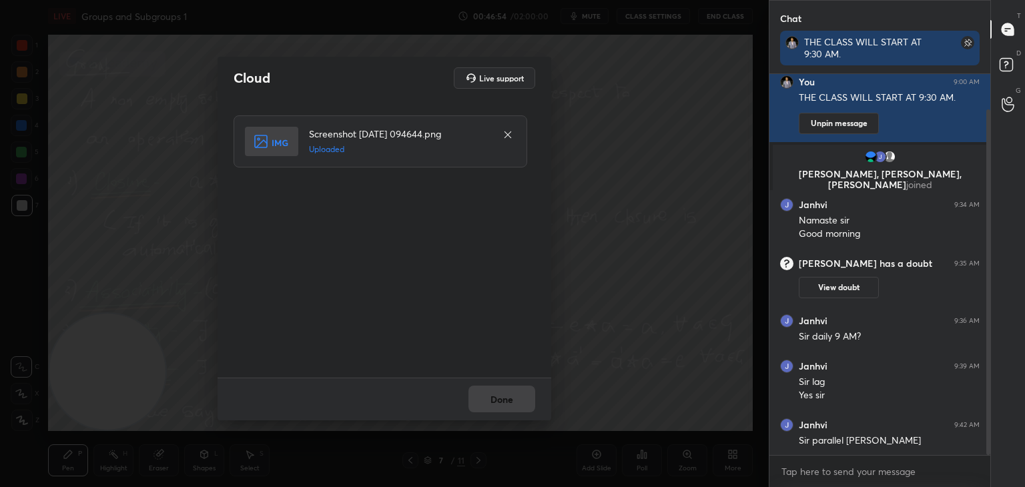
click at [505, 407] on button "Done" at bounding box center [502, 399] width 67 height 27
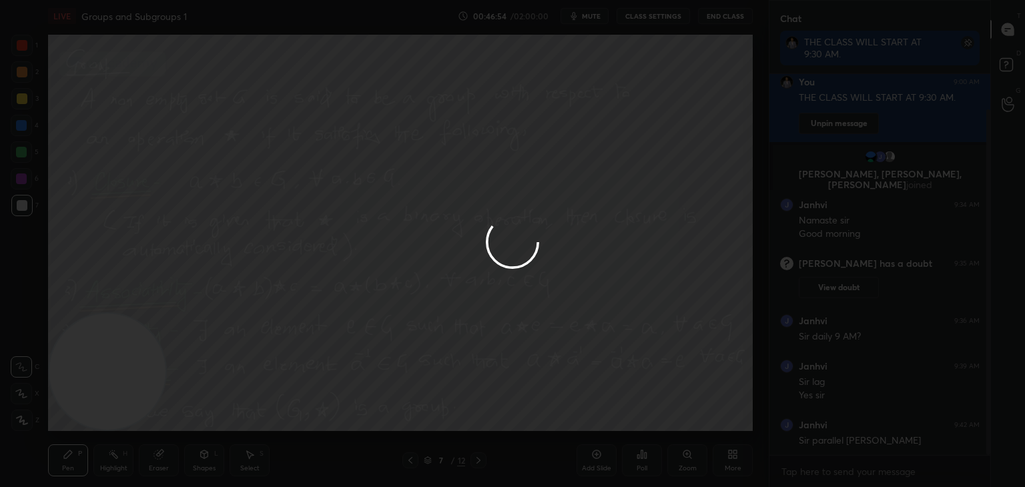
click at [505, 407] on button "Done" at bounding box center [502, 399] width 67 height 27
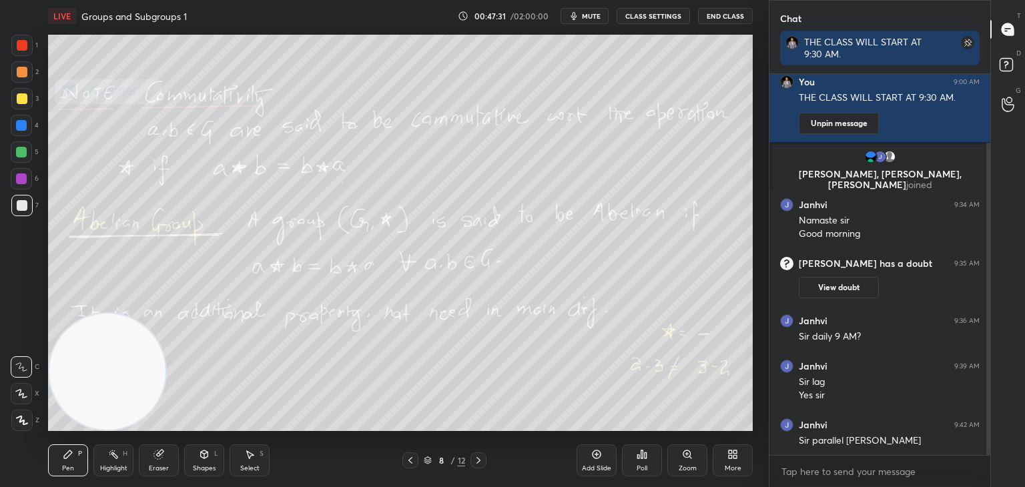
scroll to position [84, 0]
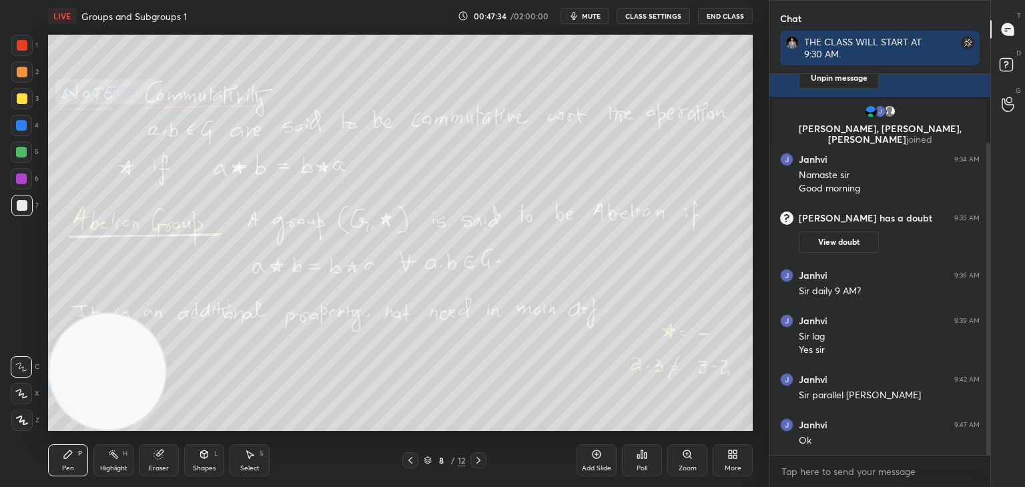
click at [29, 202] on div at bounding box center [21, 205] width 21 height 21
click at [200, 469] on div "Shapes" at bounding box center [204, 468] width 23 height 7
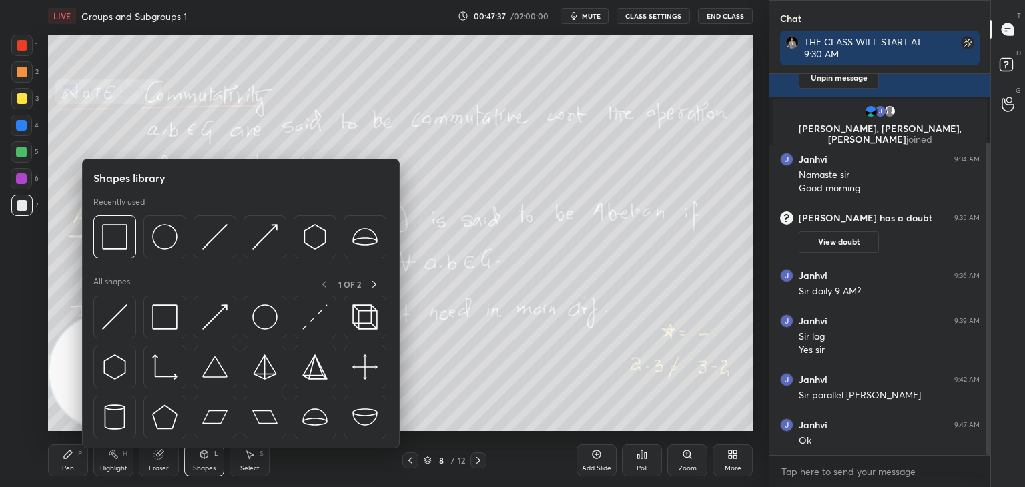
click at [16, 184] on div at bounding box center [21, 178] width 21 height 21
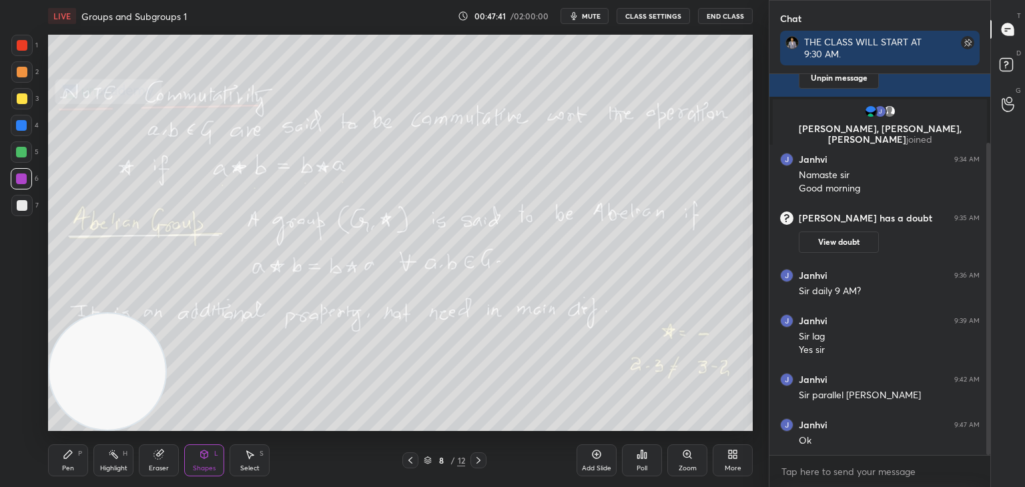
click at [77, 461] on div "Pen P" at bounding box center [68, 461] width 40 height 32
click at [25, 209] on div at bounding box center [21, 205] width 21 height 21
click at [483, 458] on div at bounding box center [479, 461] width 16 height 16
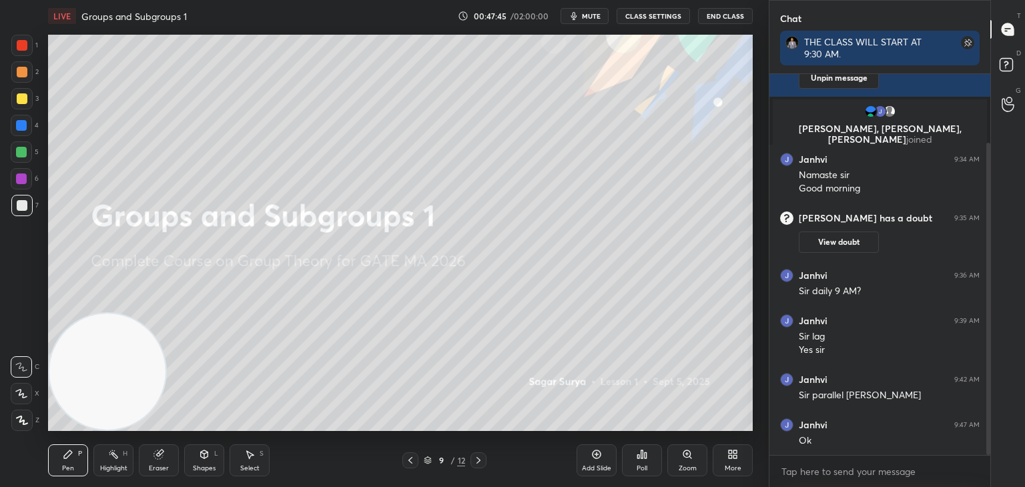
click at [410, 463] on icon at bounding box center [410, 460] width 11 height 11
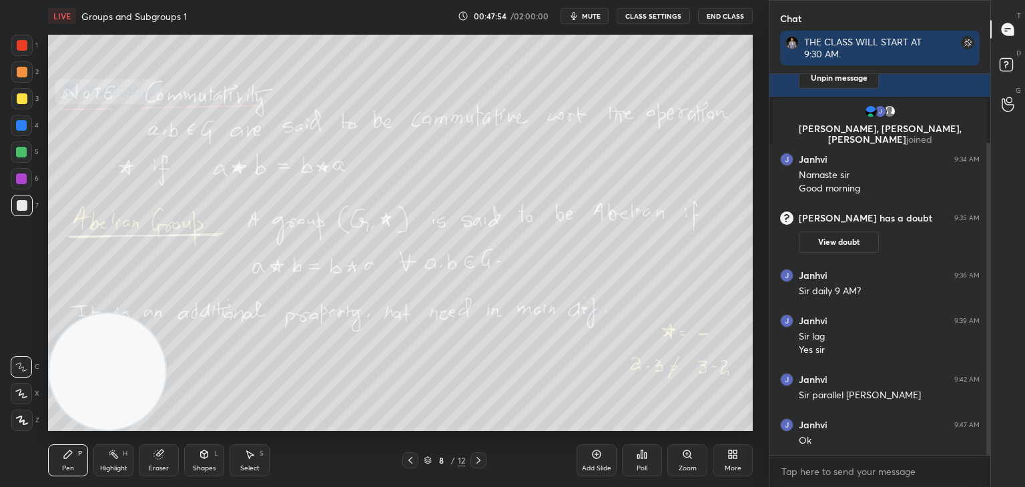
click at [29, 264] on div "1 2 3 4 5 6 7 C X Z C X Z E E Erase all H H" at bounding box center [21, 233] width 43 height 397
click at [591, 461] on div "Add Slide" at bounding box center [597, 461] width 40 height 32
click at [25, 203] on div at bounding box center [22, 205] width 11 height 11
click at [23, 73] on div at bounding box center [22, 72] width 11 height 11
click at [59, 353] on video at bounding box center [107, 372] width 116 height 116
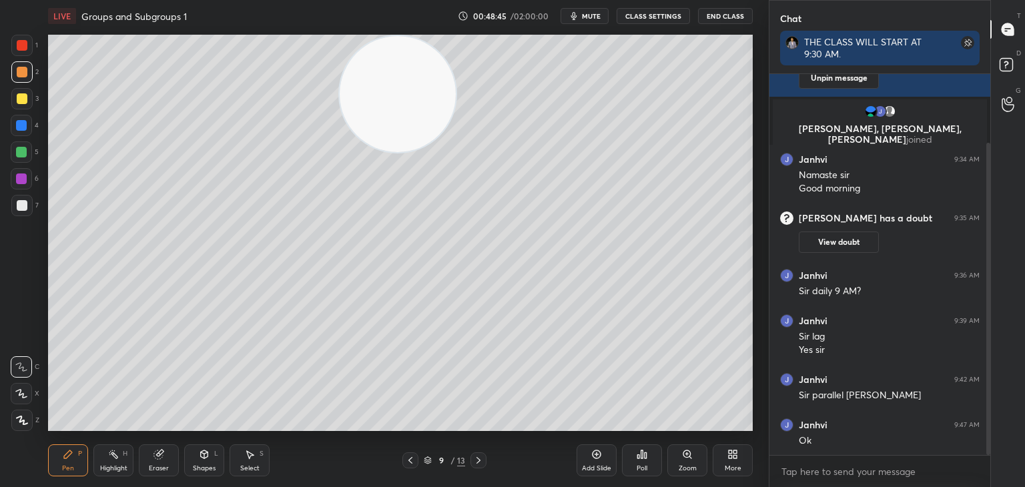
drag, startPoint x: 263, startPoint y: 191, endPoint x: 368, endPoint y: 89, distance: 146.8
click at [376, 89] on video at bounding box center [398, 94] width 116 height 116
click at [1, 327] on div "1 2 3 4 5 6 7 C X Z C X Z E E Erase all H H" at bounding box center [21, 233] width 43 height 397
drag, startPoint x: 24, startPoint y: 181, endPoint x: 0, endPoint y: 244, distance: 67.2
click at [0, 242] on div "1 2 3 4 5 6 7 C X Z C X Z E E Erase all H H LIVE Groups and Subgroups 1 00:49:1…" at bounding box center [379, 243] width 758 height 487
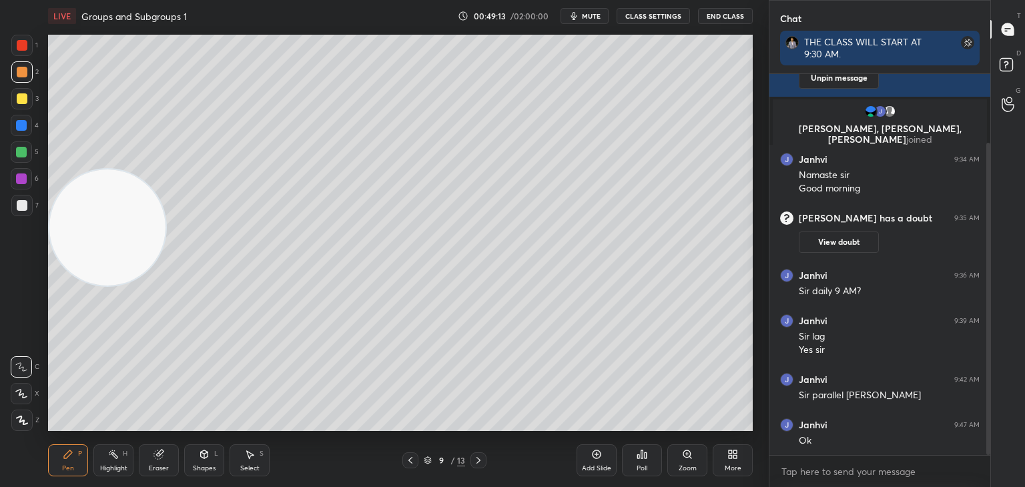
click at [19, 109] on div at bounding box center [21, 98] width 21 height 21
click at [604, 12] on button "mute" at bounding box center [585, 16] width 48 height 16
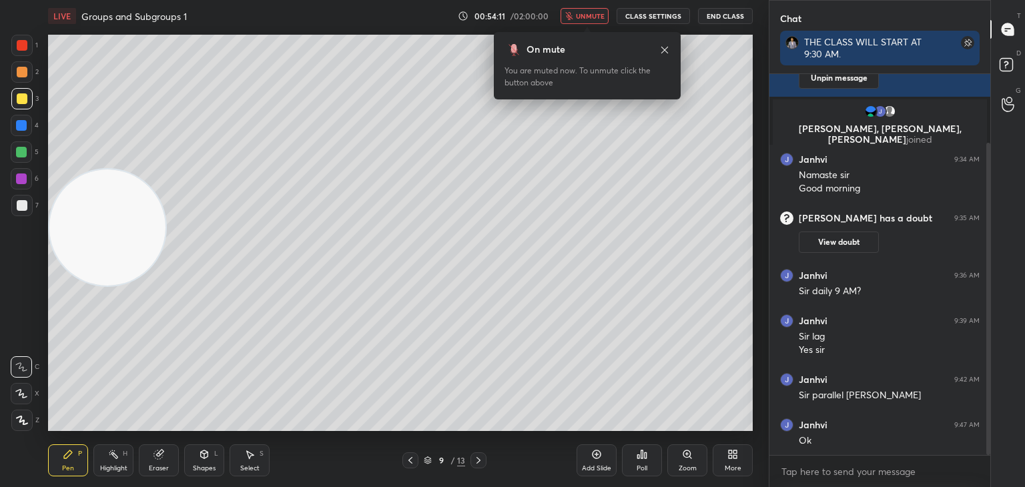
click at [599, 11] on span "unmute" at bounding box center [590, 15] width 29 height 9
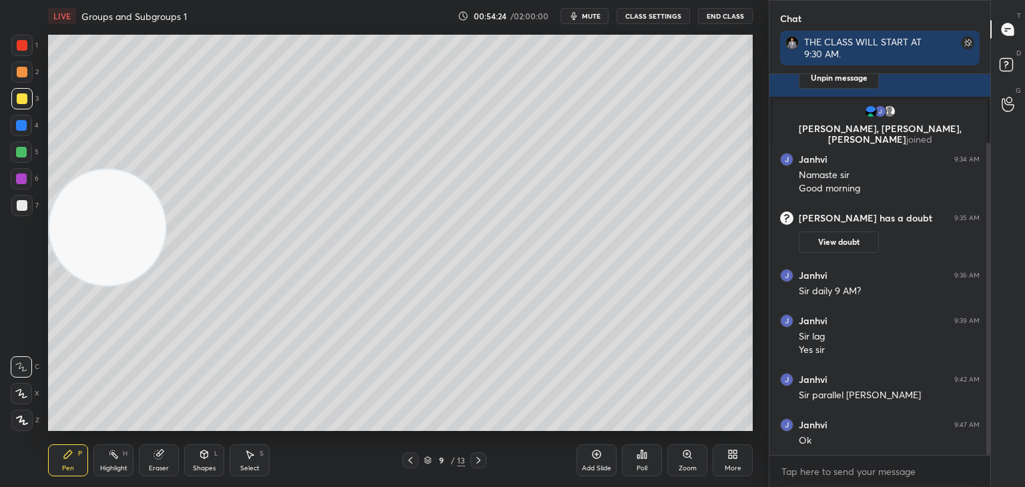
click at [21, 212] on div at bounding box center [21, 205] width 21 height 21
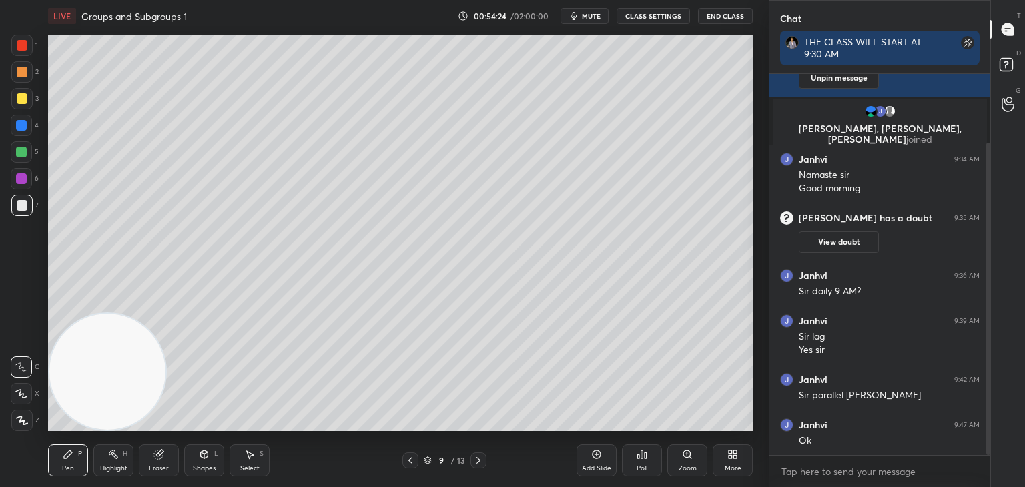
drag, startPoint x: 55, startPoint y: 306, endPoint x: 3, endPoint y: 463, distance: 165.5
click at [0, 471] on div "1 2 3 4 5 6 7 C X Z C X Z E E Erase all H H LIVE Groups and Subgroups 1 00:54:2…" at bounding box center [379, 243] width 758 height 487
click at [202, 461] on div "Shapes L" at bounding box center [204, 461] width 40 height 32
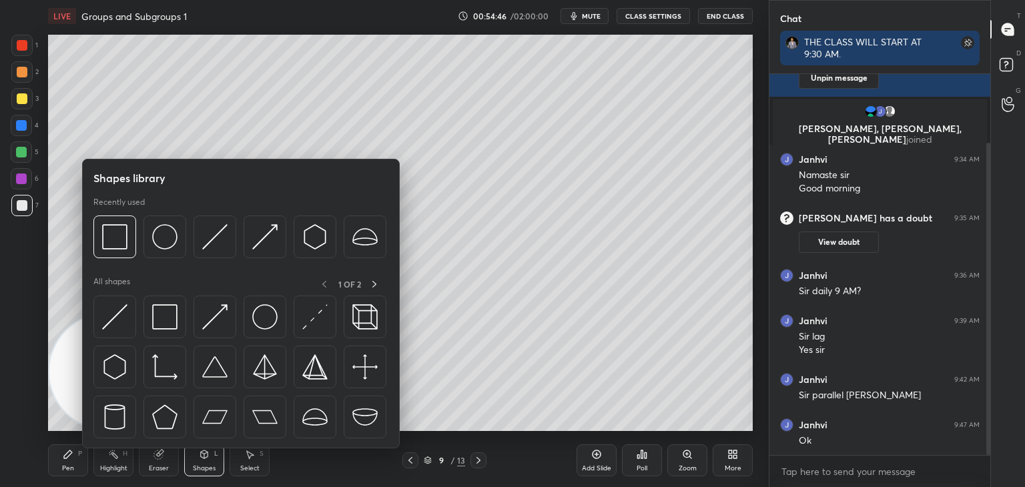
click at [118, 325] on img at bounding box center [114, 316] width 25 height 25
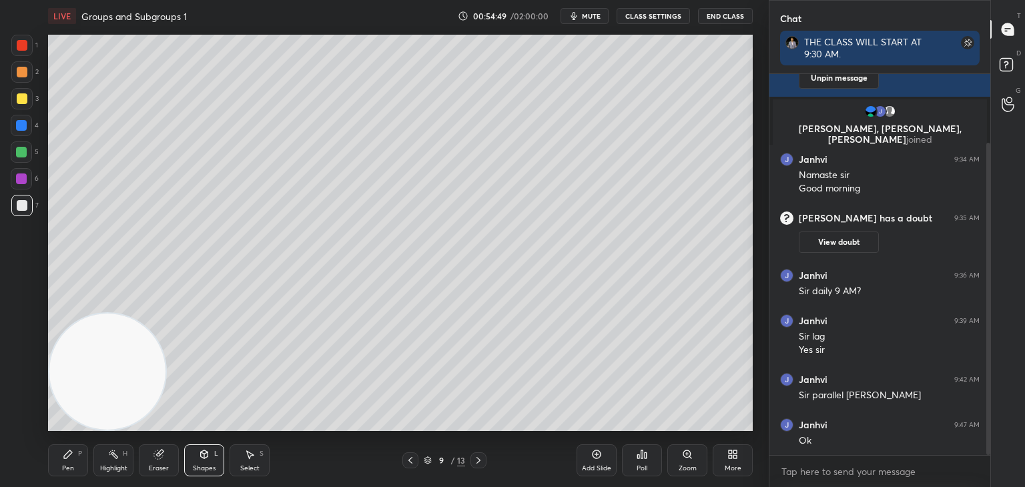
click at [25, 105] on div at bounding box center [21, 98] width 21 height 21
click at [71, 461] on div "Pen P" at bounding box center [68, 461] width 40 height 32
click at [18, 206] on div at bounding box center [22, 205] width 11 height 11
click at [214, 460] on div "Shapes L" at bounding box center [204, 461] width 40 height 32
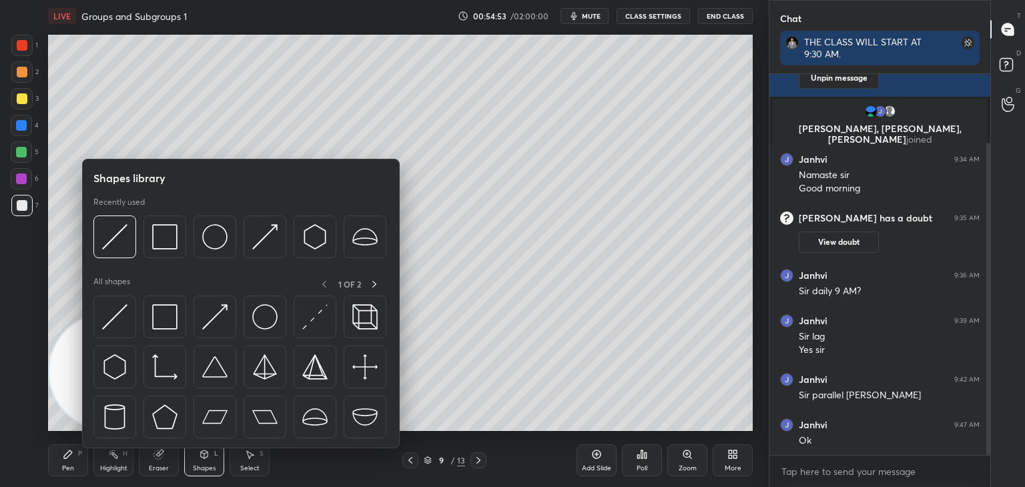
click at [119, 316] on img at bounding box center [114, 316] width 25 height 25
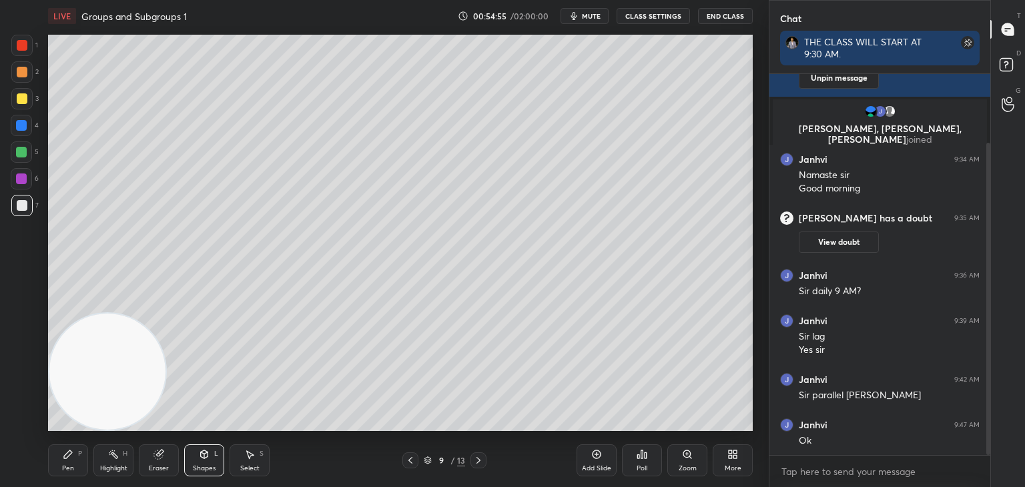
drag, startPoint x: 17, startPoint y: 77, endPoint x: 30, endPoint y: 79, distance: 13.6
click at [19, 78] on div at bounding box center [21, 71] width 21 height 21
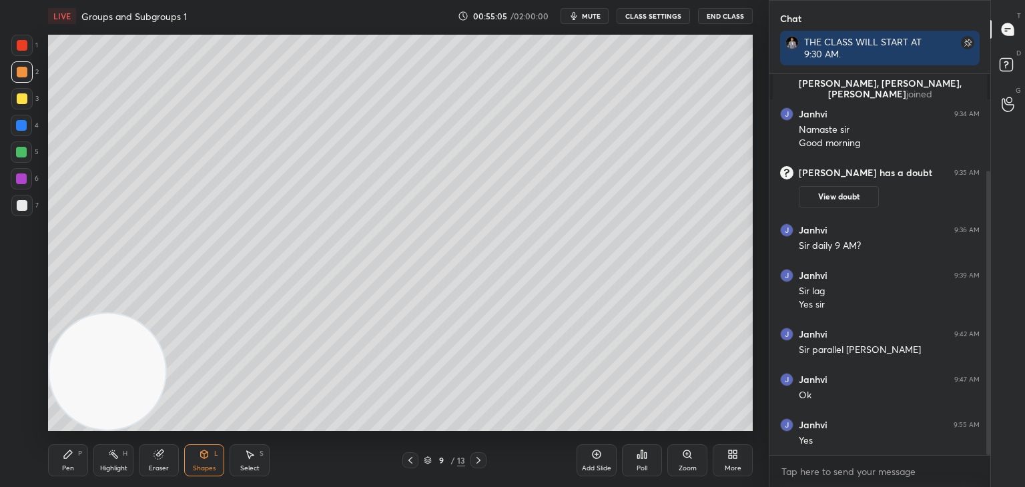
click at [72, 468] on div "Pen" at bounding box center [68, 468] width 12 height 7
click at [21, 168] on div "1 2 3 4 5 6 7" at bounding box center [25, 128] width 28 height 187
click at [21, 153] on div at bounding box center [21, 152] width 11 height 11
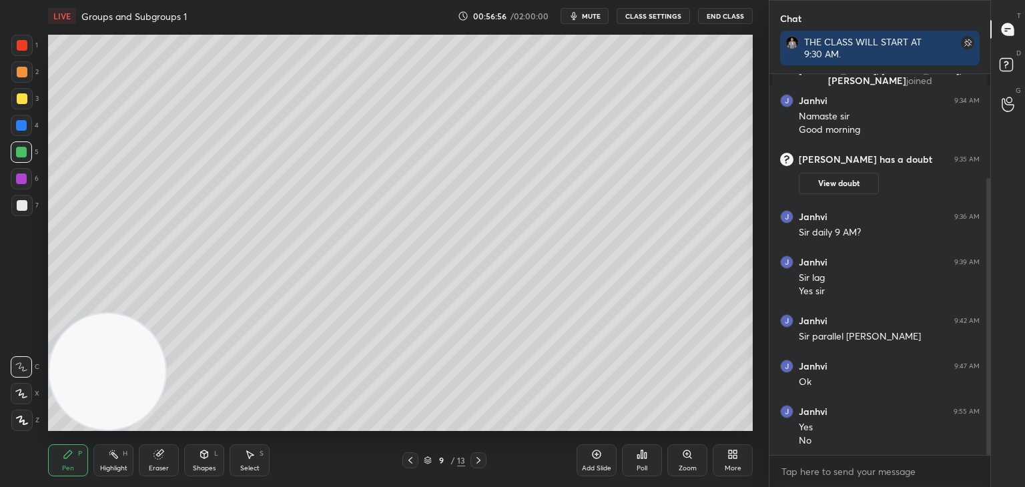
click at [21, 68] on div at bounding box center [22, 72] width 11 height 11
click at [23, 59] on div "1" at bounding box center [24, 48] width 27 height 27
click at [24, 156] on div at bounding box center [21, 152] width 11 height 11
click at [22, 46] on div at bounding box center [22, 45] width 11 height 11
click at [11, 204] on div at bounding box center [21, 205] width 21 height 21
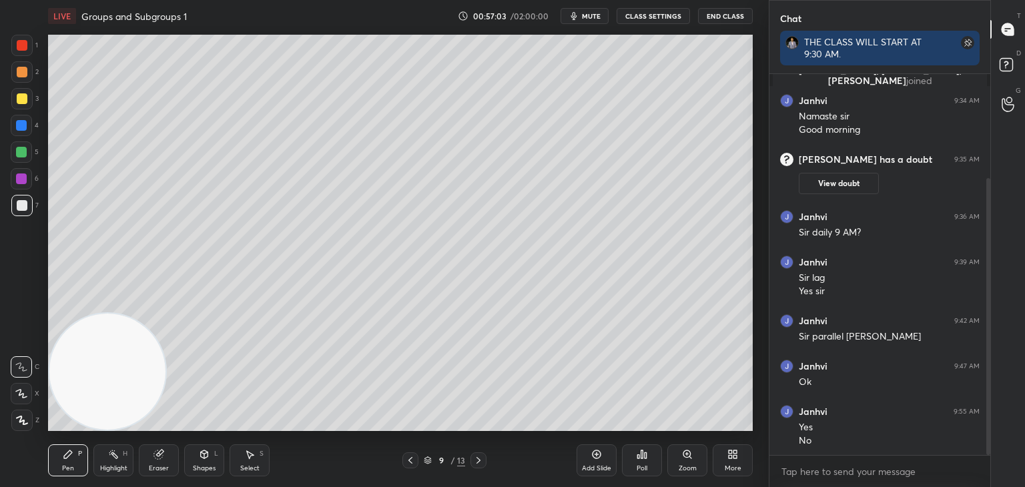
click at [16, 166] on div "5" at bounding box center [25, 155] width 28 height 27
click at [15, 157] on div at bounding box center [21, 152] width 21 height 21
click at [611, 467] on div "Add Slide" at bounding box center [597, 461] width 40 height 32
click at [22, 134] on div at bounding box center [21, 125] width 21 height 21
click at [24, 153] on div at bounding box center [21, 152] width 11 height 11
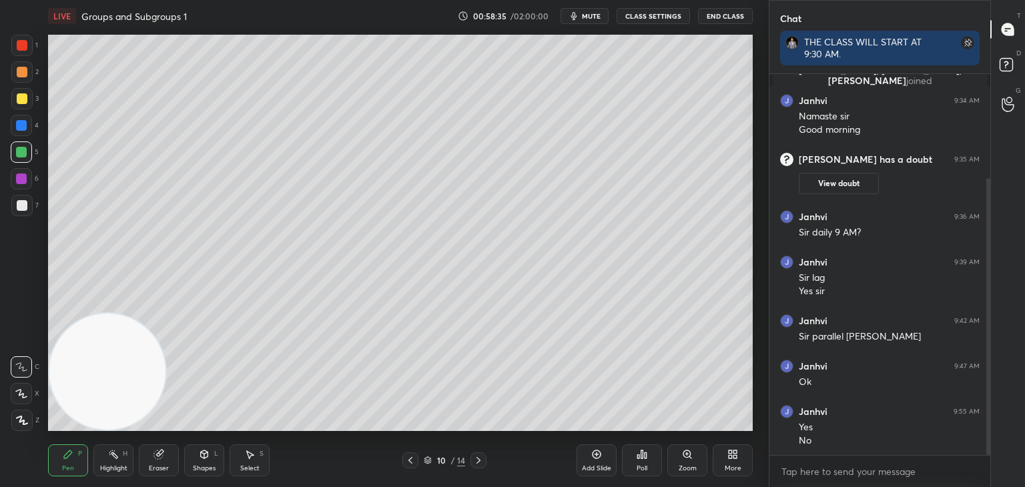
click at [417, 459] on div at bounding box center [411, 461] width 16 height 16
click at [166, 314] on video at bounding box center [107, 372] width 116 height 116
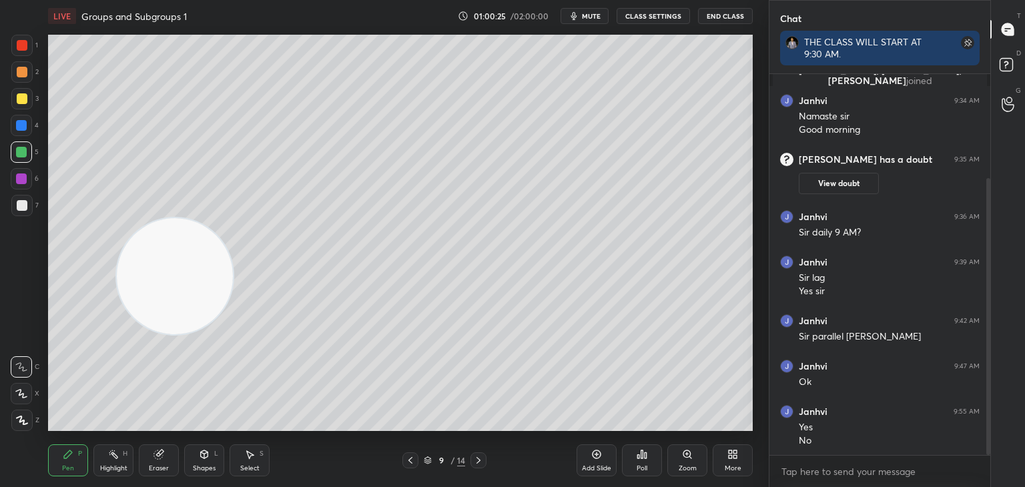
drag, startPoint x: 184, startPoint y: 148, endPoint x: 192, endPoint y: 278, distance: 130.5
click at [192, 278] on video at bounding box center [175, 276] width 116 height 116
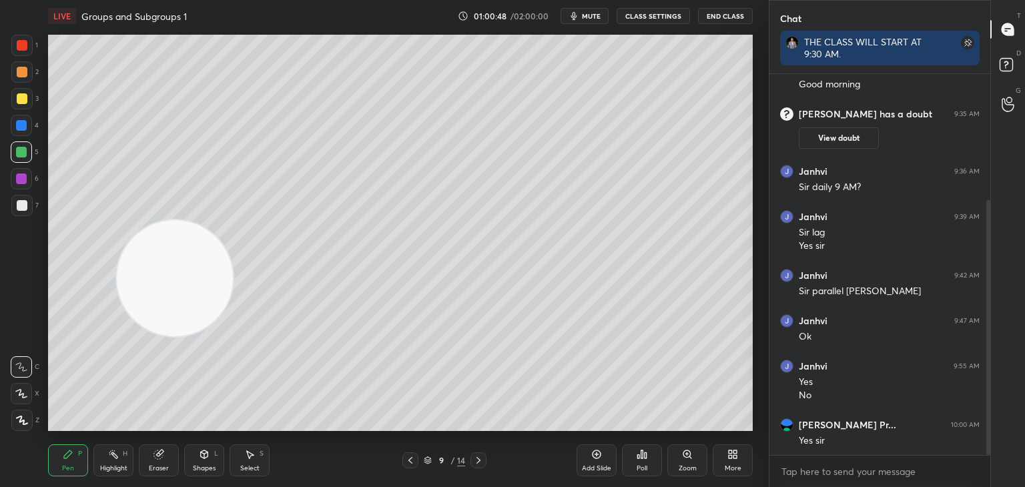
click at [13, 289] on div "1 2 3 4 5 6 7 C X Z C X Z E E Erase all H H" at bounding box center [21, 233] width 43 height 397
click at [604, 465] on div "Add Slide" at bounding box center [596, 468] width 29 height 7
click at [27, 70] on div at bounding box center [21, 71] width 21 height 21
click at [117, 336] on video at bounding box center [175, 278] width 116 height 116
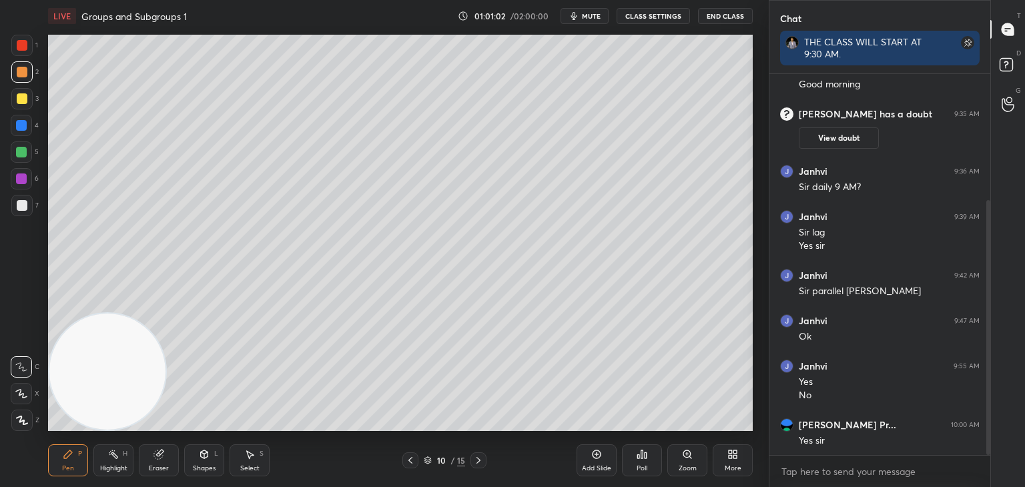
click at [13, 269] on div "1 2 3 4 5 6 7 C X Z C X Z E E Erase all H H" at bounding box center [21, 233] width 43 height 397
click at [3, 277] on div "1 2 3 4 5 6 7 C X Z C X Z E E Erase all H H" at bounding box center [21, 233] width 43 height 397
click at [5, 278] on div "1 2 3 4 5 6 7 C X Z C X Z E E Erase all H H" at bounding box center [21, 233] width 43 height 397
click at [7, 270] on div "1 2 3 4 5 6 7 C X Z C X Z E E Erase all H H" at bounding box center [21, 233] width 43 height 397
drag, startPoint x: 2, startPoint y: 292, endPoint x: 40, endPoint y: 265, distance: 46.5
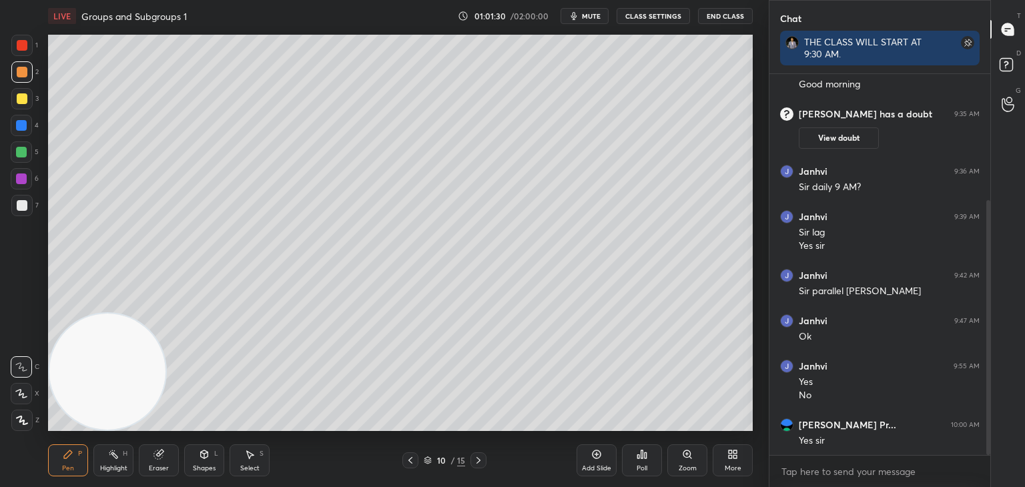
click at [4, 291] on div "1 2 3 4 5 6 7 C X Z C X Z E E Erase all H H" at bounding box center [21, 233] width 43 height 397
click at [0, 296] on div "1 2 3 4 5 6 7 C X Z C X Z E E Erase all H H" at bounding box center [21, 233] width 43 height 397
click at [0, 253] on div "1 2 3 4 5 6 7 C X Z C X Z E E Erase all H H" at bounding box center [21, 233] width 43 height 397
click at [603, 13] on button "mute" at bounding box center [585, 16] width 48 height 16
click at [737, 14] on button "End Class" at bounding box center [725, 16] width 55 height 16
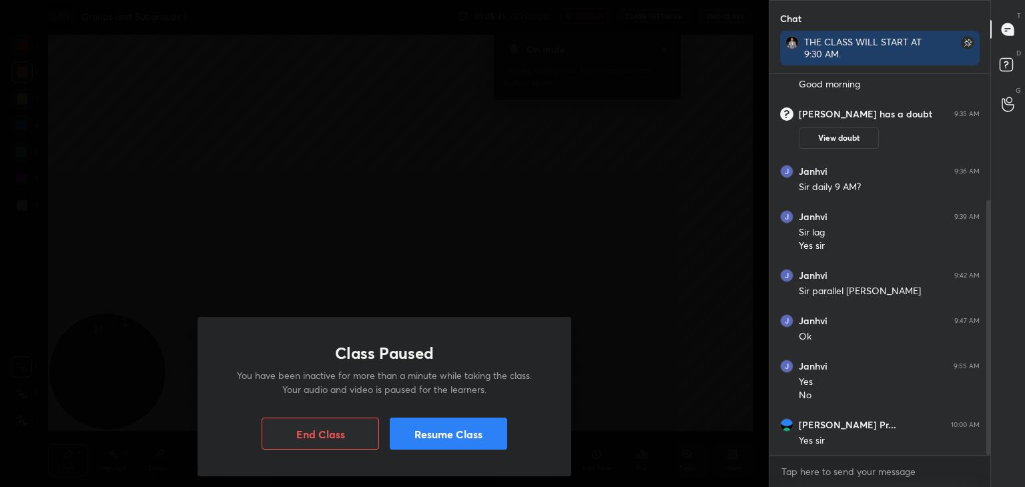
click at [481, 435] on button "Resume Class" at bounding box center [448, 434] width 117 height 32
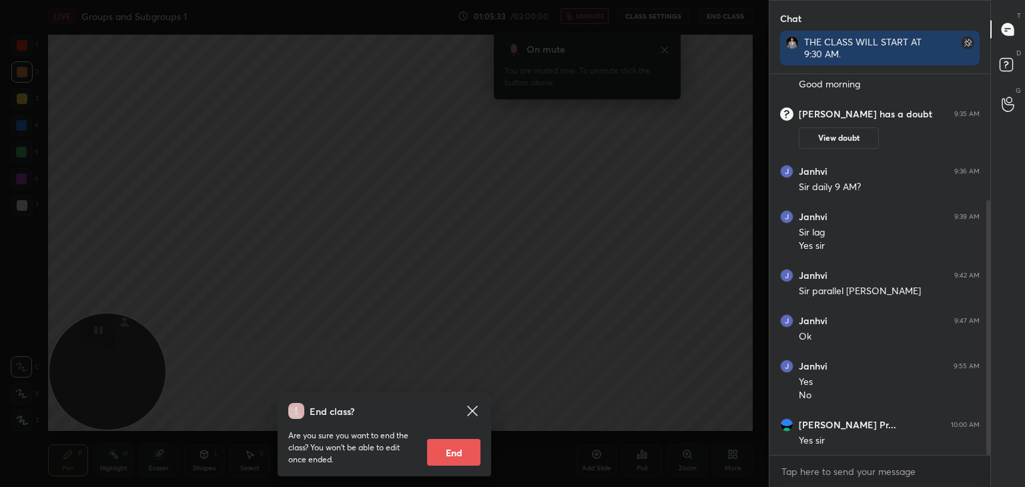
click at [475, 409] on icon at bounding box center [472, 411] width 10 height 10
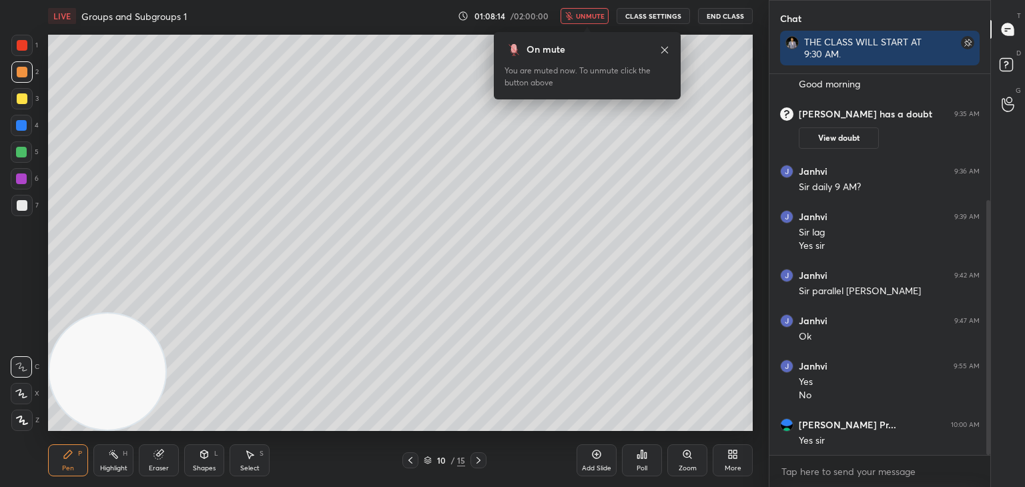
click at [598, 21] on button "unmute" at bounding box center [585, 16] width 48 height 16
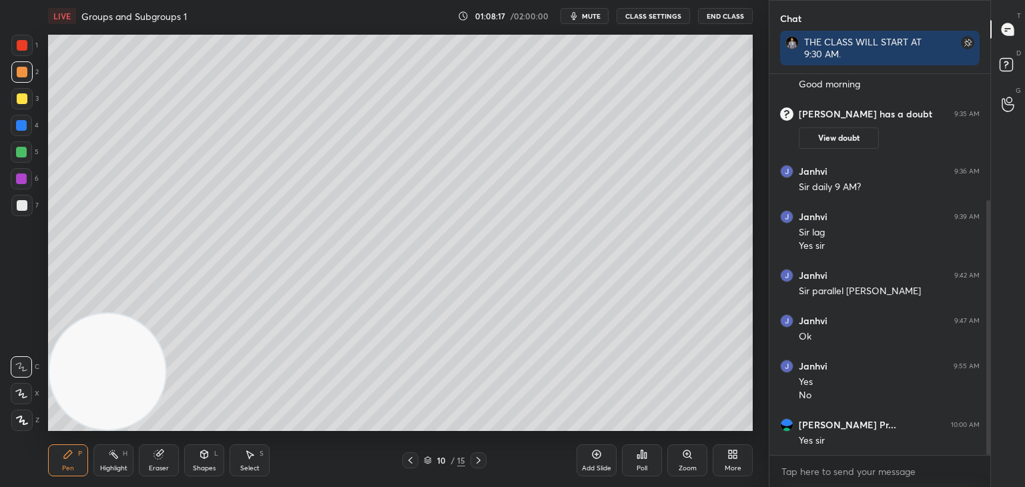
click at [637, 466] on div "Poll" at bounding box center [642, 468] width 11 height 7
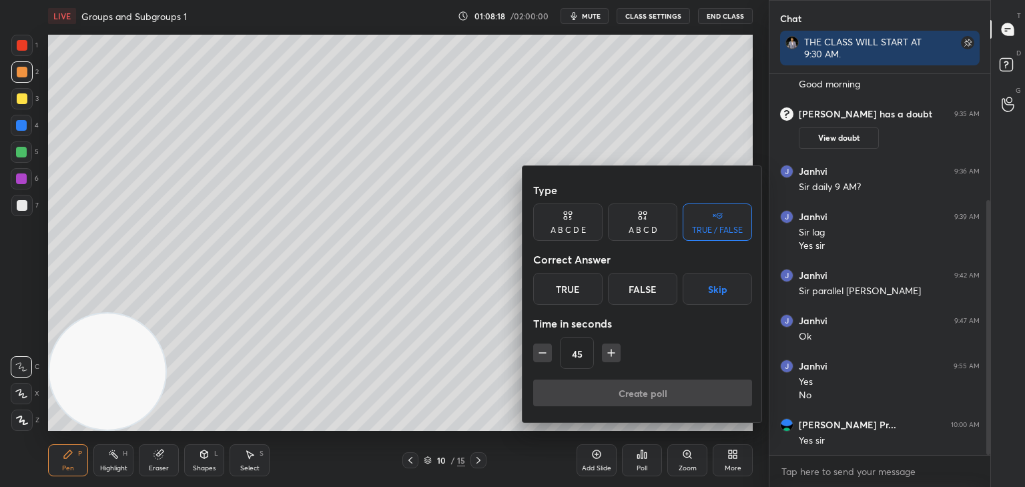
click at [652, 292] on div "False" at bounding box center [642, 289] width 69 height 32
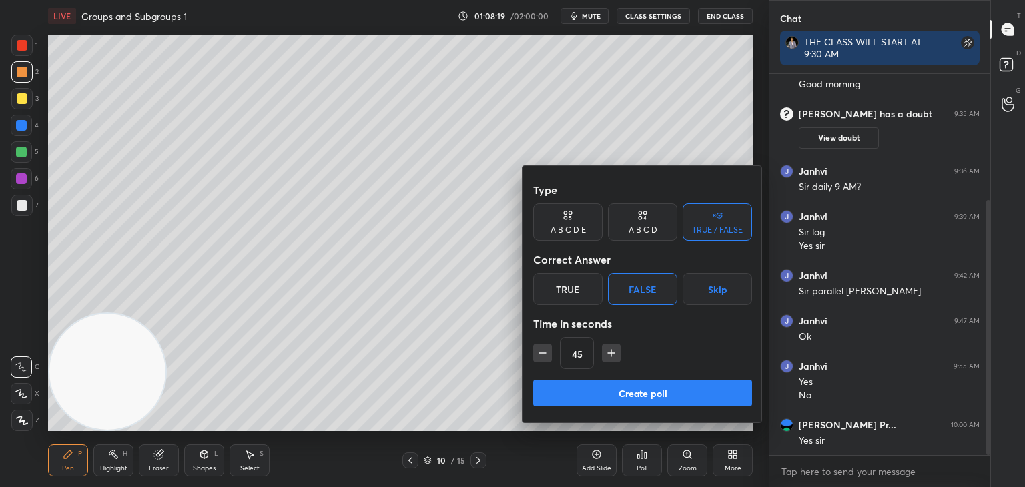
click at [653, 393] on button "Create poll" at bounding box center [642, 393] width 219 height 27
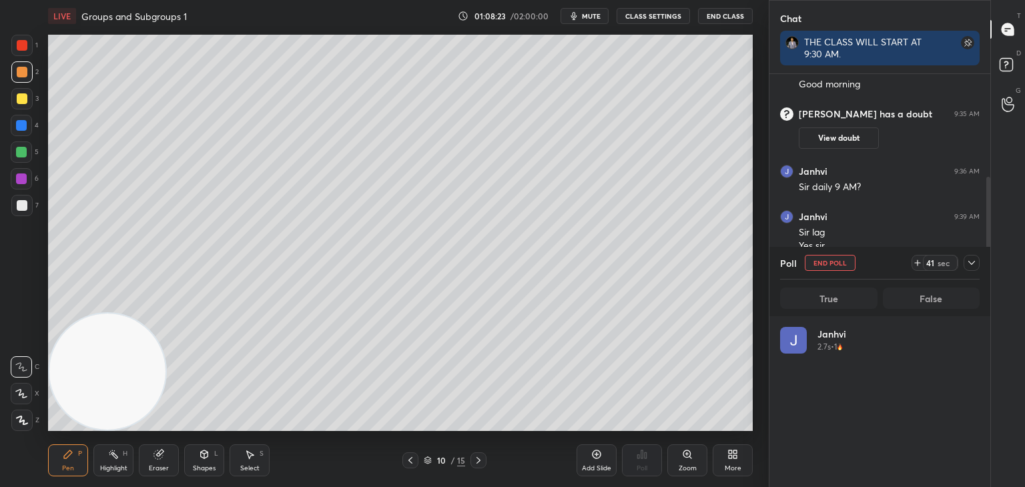
scroll to position [156, 196]
click at [838, 266] on button "End Poll" at bounding box center [830, 263] width 51 height 16
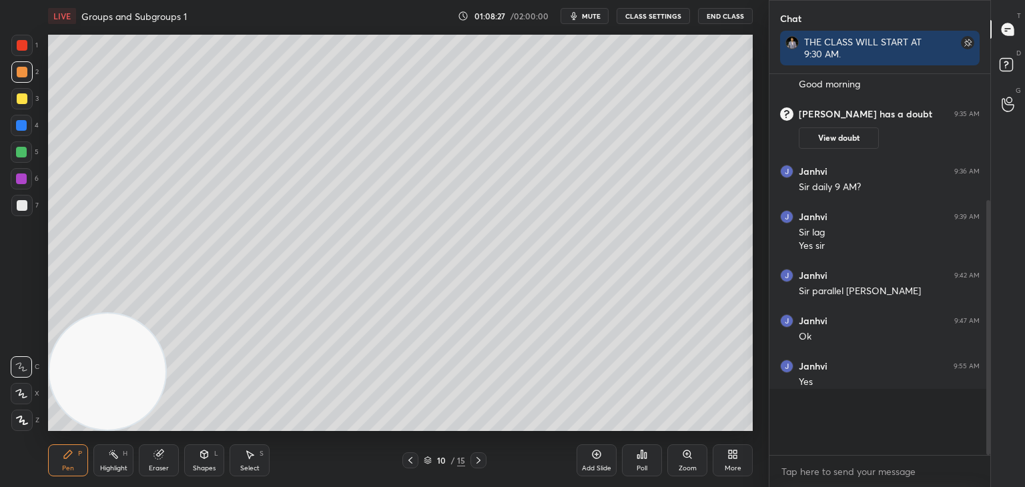
scroll to position [261, 217]
click at [21, 204] on div at bounding box center [22, 205] width 11 height 11
click at [595, 453] on icon at bounding box center [596, 454] width 11 height 11
click at [166, 460] on div "Eraser" at bounding box center [159, 461] width 40 height 32
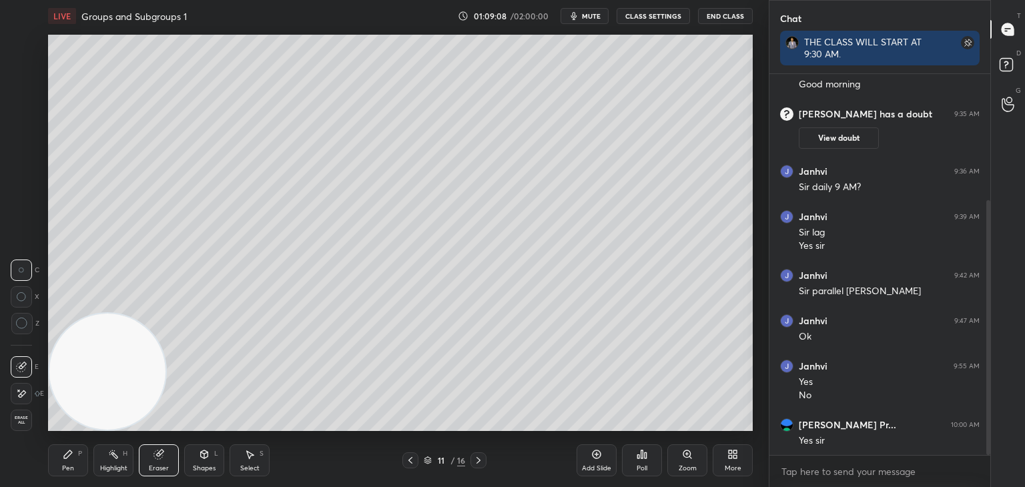
click at [67, 472] on div "Pen" at bounding box center [68, 468] width 12 height 7
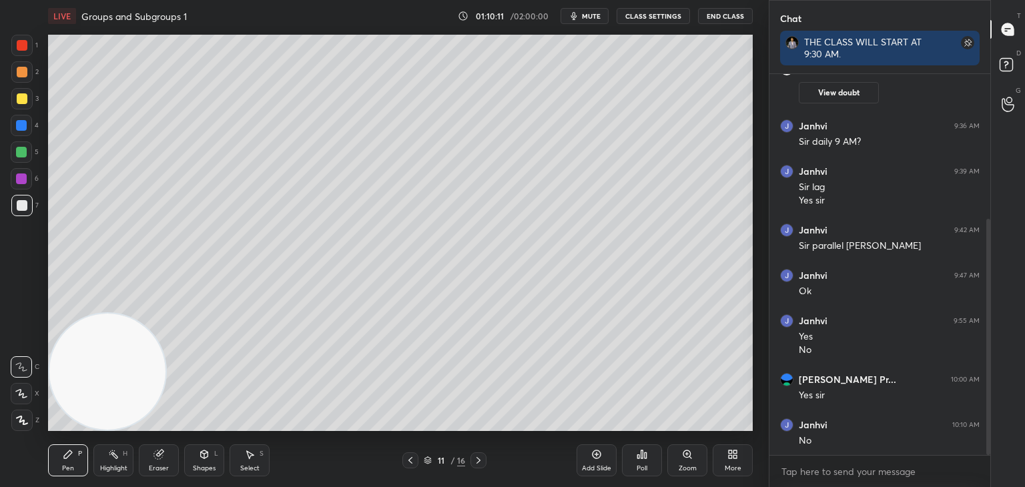
click at [411, 461] on icon at bounding box center [410, 460] width 11 height 11
click at [637, 473] on div "Poll" at bounding box center [642, 461] width 40 height 32
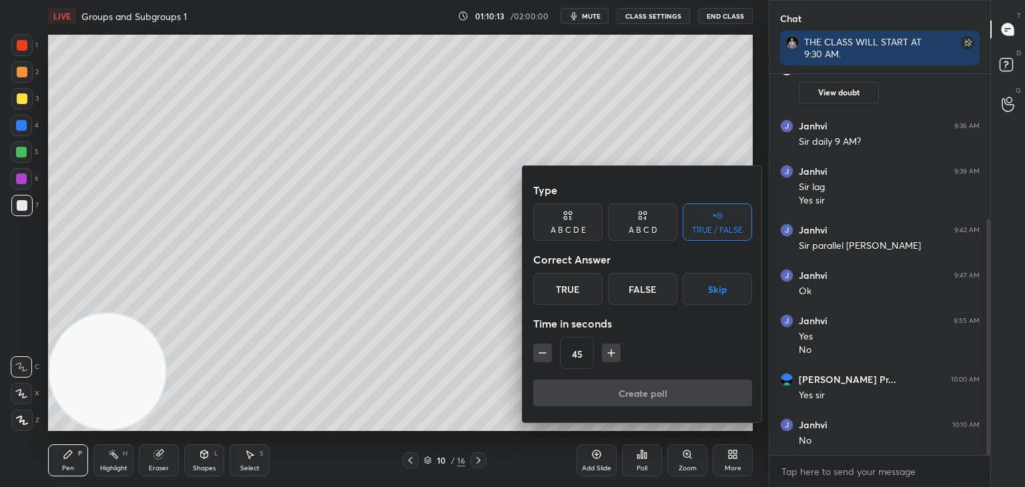
click at [647, 285] on div "False" at bounding box center [642, 289] width 69 height 32
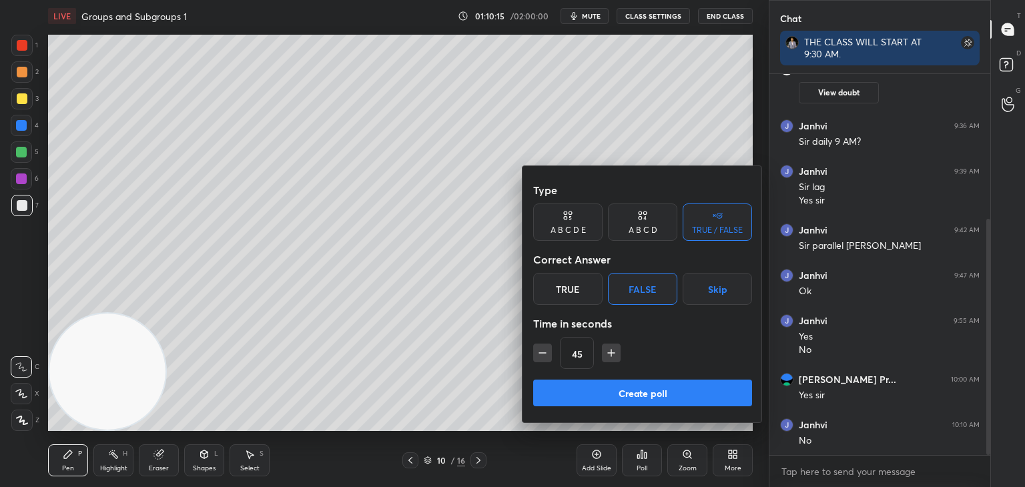
click at [665, 394] on button "Create poll" at bounding box center [642, 393] width 219 height 27
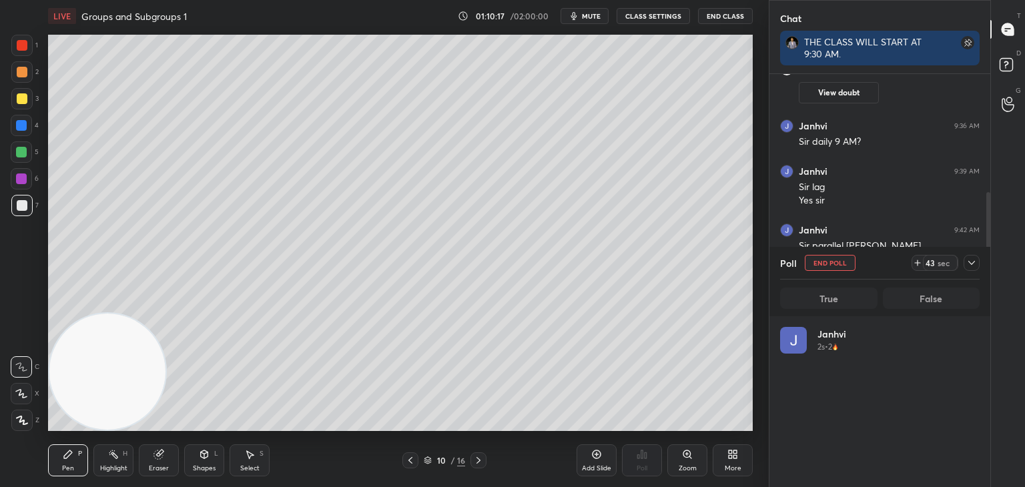
scroll to position [156, 196]
click at [820, 264] on button "End Poll" at bounding box center [830, 263] width 51 height 16
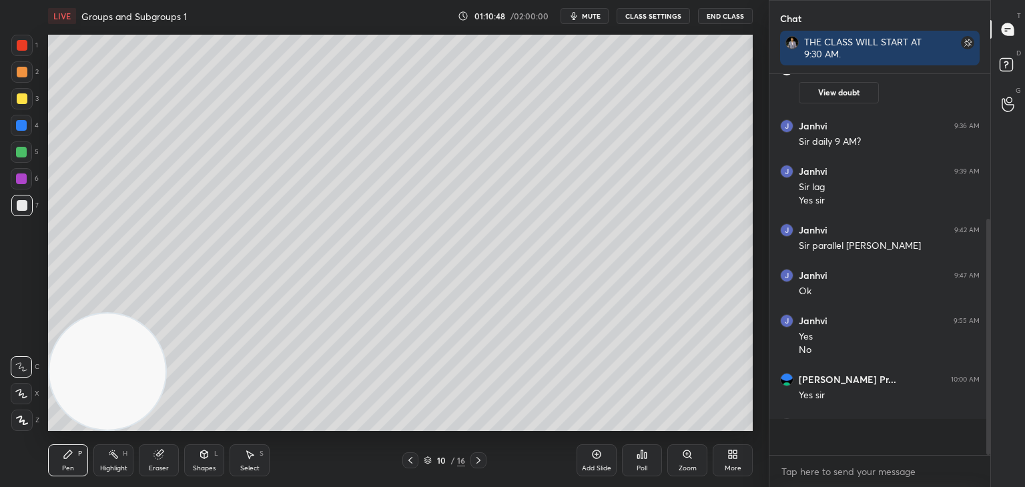
scroll to position [238, 217]
click at [475, 461] on icon at bounding box center [478, 460] width 11 height 11
click at [29, 208] on div at bounding box center [21, 205] width 21 height 21
click at [412, 460] on icon at bounding box center [410, 460] width 11 height 11
click at [475, 461] on icon at bounding box center [478, 460] width 11 height 11
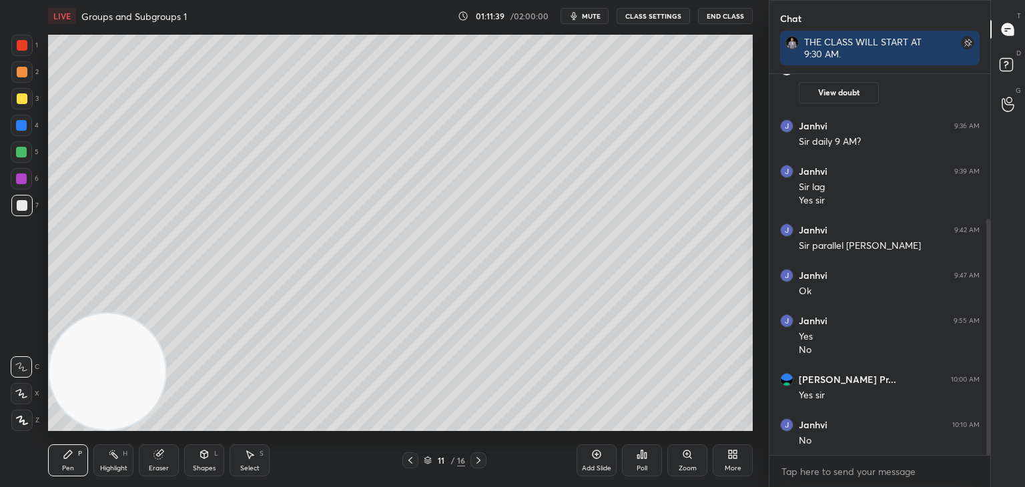
click at [415, 459] on div at bounding box center [411, 461] width 16 height 16
click at [473, 461] on icon at bounding box center [478, 460] width 11 height 11
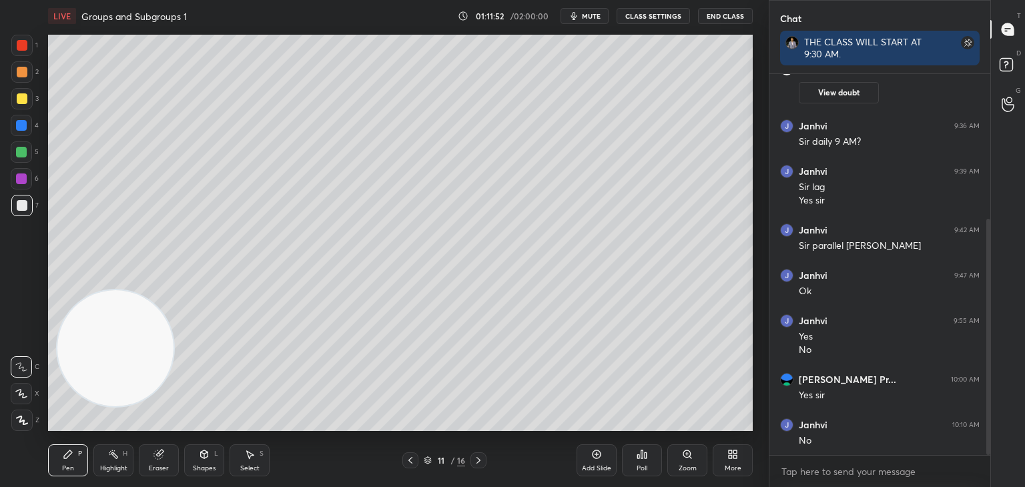
drag, startPoint x: 128, startPoint y: 342, endPoint x: 493, endPoint y: 25, distance: 483.1
click at [493, 25] on div "LIVE Groups and Subgroups 1 01:11:52 / 02:00:00 mute CLASS SETTINGS End Class S…" at bounding box center [401, 243] width 716 height 487
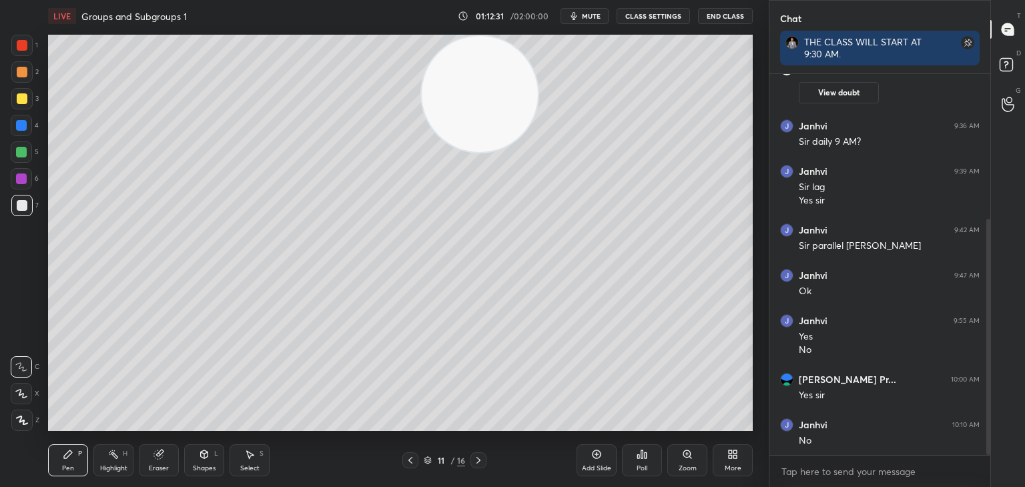
click at [415, 468] on div at bounding box center [411, 461] width 16 height 16
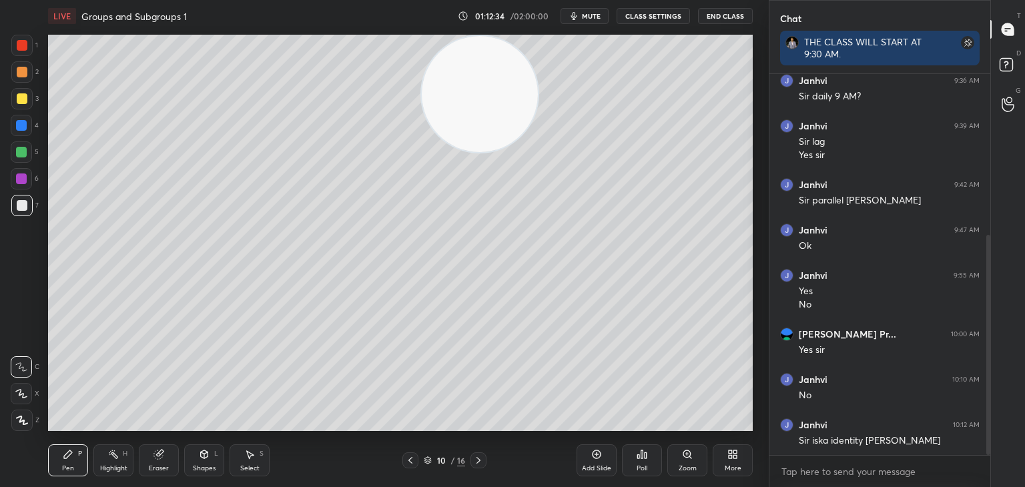
click at [483, 456] on icon at bounding box center [478, 460] width 11 height 11
click at [409, 461] on icon at bounding box center [410, 460] width 11 height 11
click at [483, 460] on icon at bounding box center [478, 460] width 11 height 11
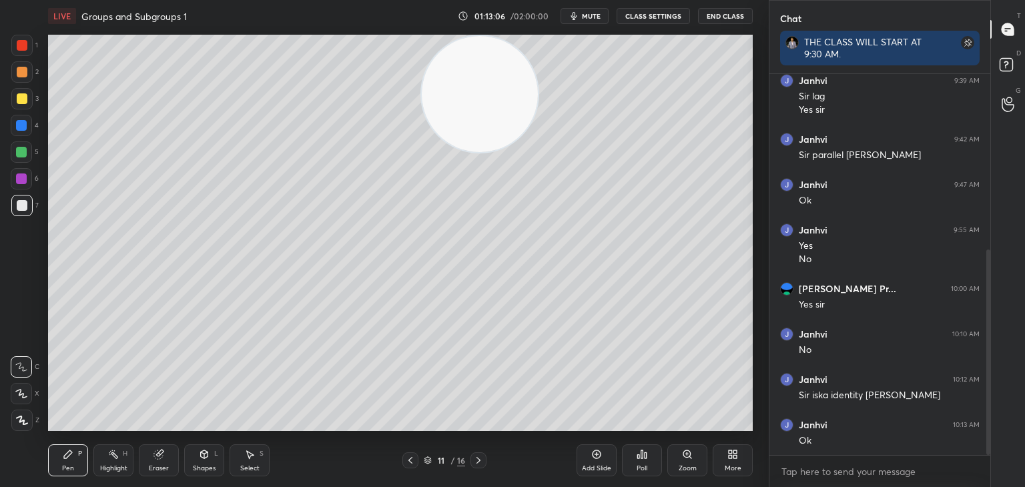
click at [597, 465] on div "Add Slide" at bounding box center [596, 468] width 29 height 7
click at [415, 463] on icon at bounding box center [410, 460] width 11 height 11
click at [411, 465] on icon at bounding box center [410, 460] width 11 height 11
click at [635, 461] on div "Poll" at bounding box center [642, 461] width 40 height 32
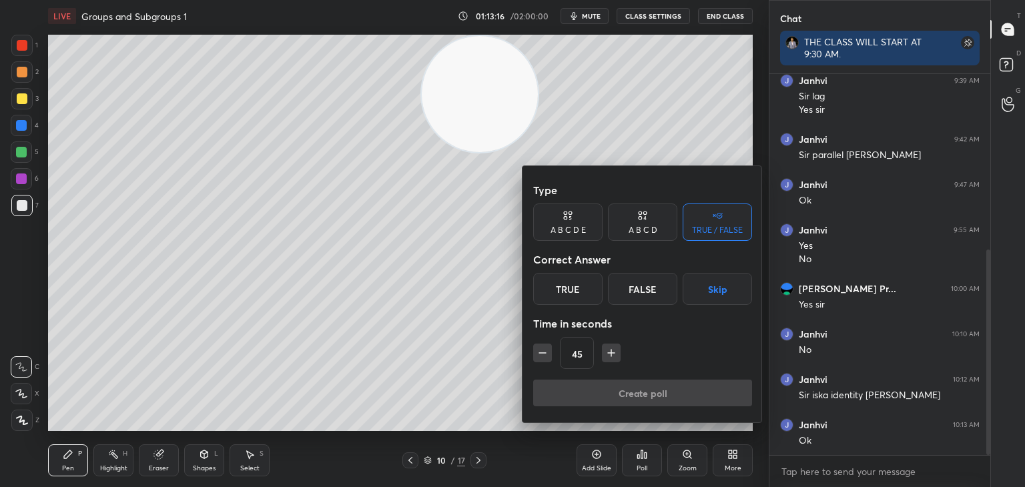
click at [650, 274] on div "False" at bounding box center [642, 289] width 69 height 32
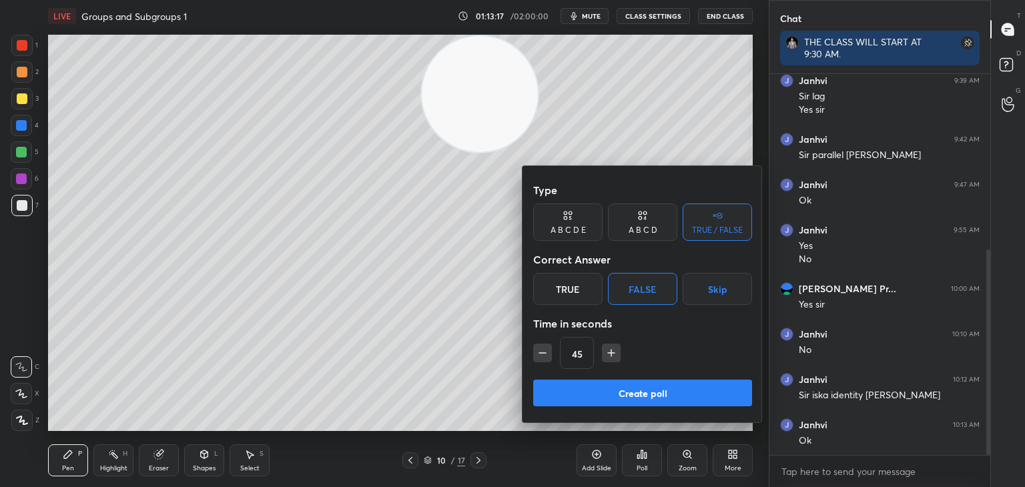
click at [664, 388] on button "Create poll" at bounding box center [642, 393] width 219 height 27
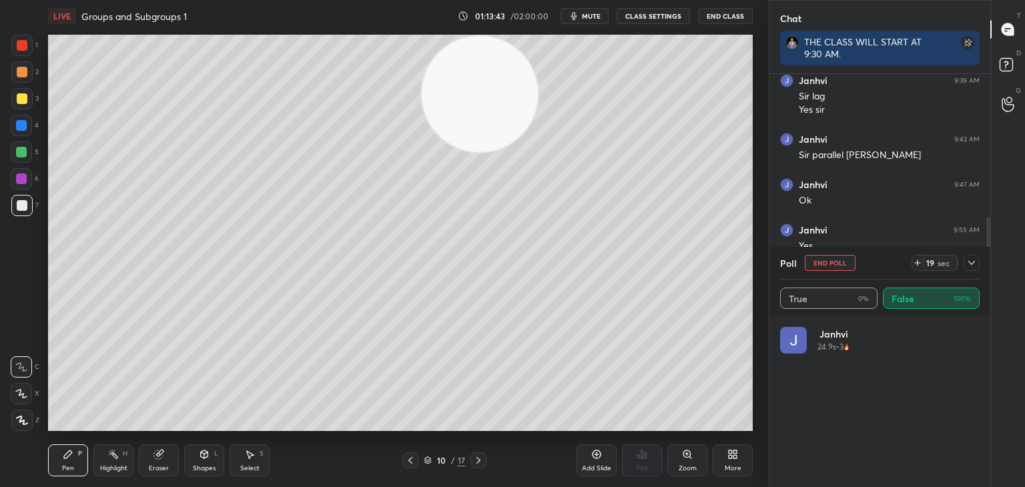
scroll to position [156, 196]
click at [851, 264] on button "End Poll" at bounding box center [830, 263] width 51 height 16
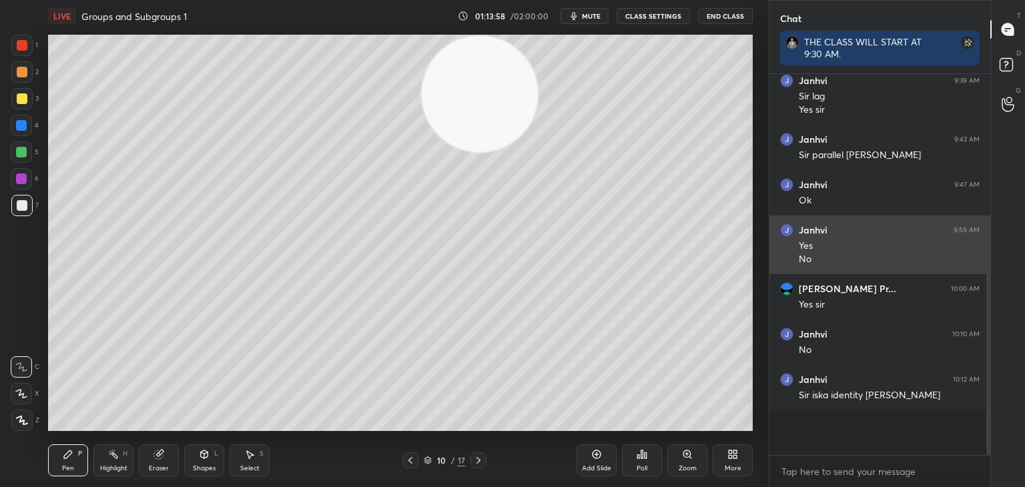
scroll to position [238, 217]
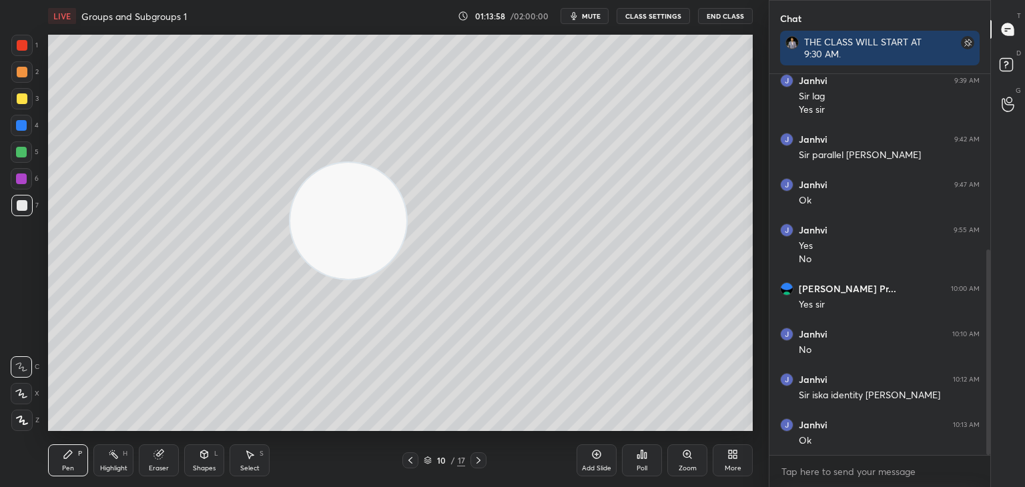
drag, startPoint x: 491, startPoint y: 131, endPoint x: 107, endPoint y: 443, distance: 495.4
click at [107, 443] on div "LIVE Groups and Subgroups 1 01:13:58 / 02:00:00 mute CLASS SETTINGS End Class S…" at bounding box center [401, 243] width 716 height 487
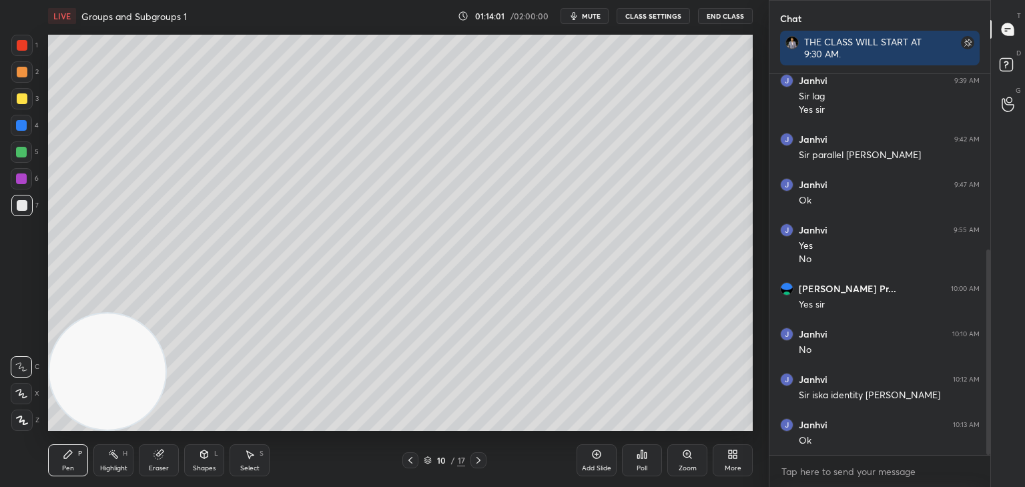
click at [23, 214] on div at bounding box center [21, 205] width 21 height 21
click at [131, 314] on video at bounding box center [107, 372] width 116 height 116
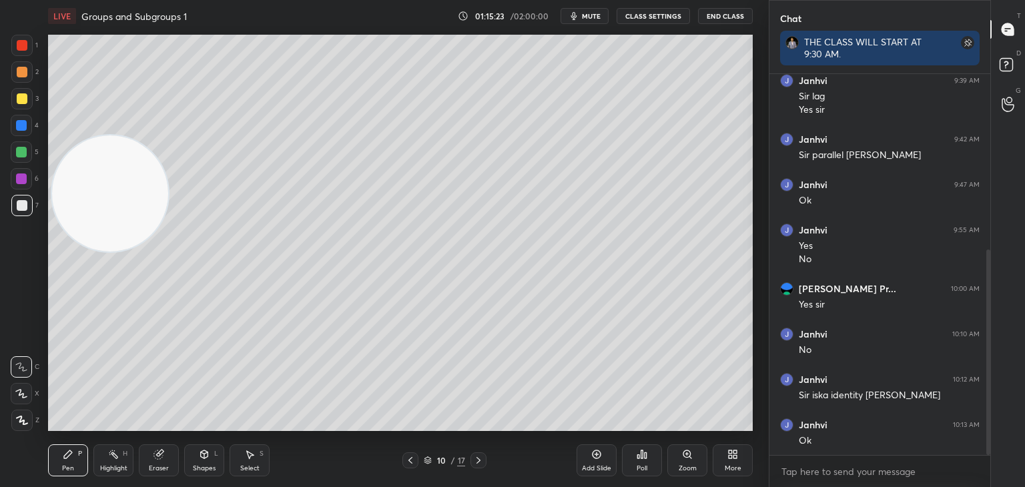
drag, startPoint x: 99, startPoint y: 228, endPoint x: 109, endPoint y: 229, distance: 10.7
click at [80, 252] on video at bounding box center [110, 194] width 116 height 116
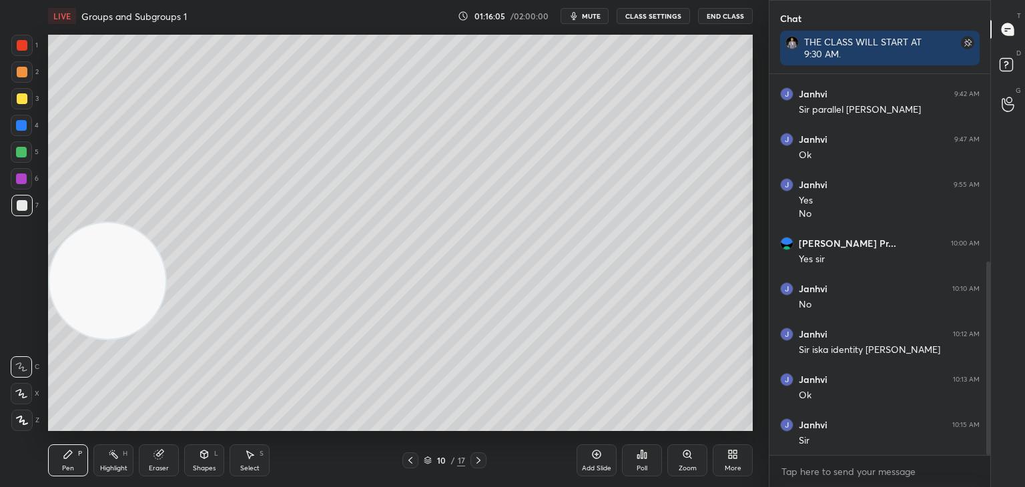
scroll to position [415, 0]
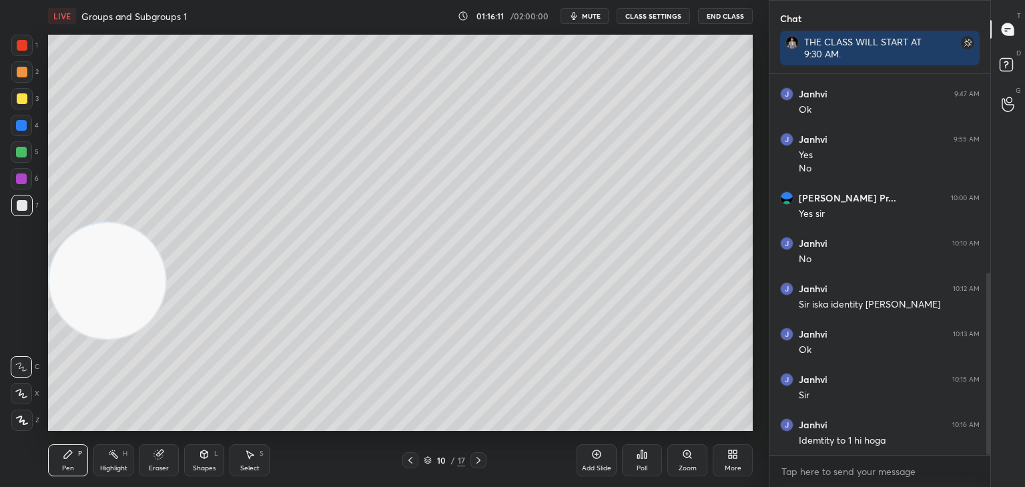
click at [63, 431] on div "Setting up your live class Poll for secs No correct answer Start poll" at bounding box center [400, 233] width 705 height 397
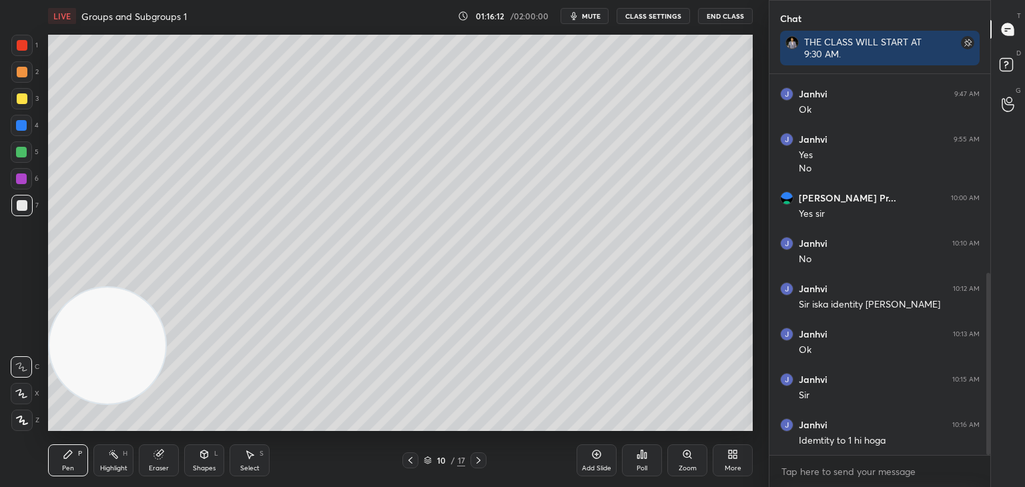
drag, startPoint x: 112, startPoint y: 349, endPoint x: 149, endPoint y: 193, distance: 160.5
click at [149, 288] on video at bounding box center [107, 346] width 116 height 116
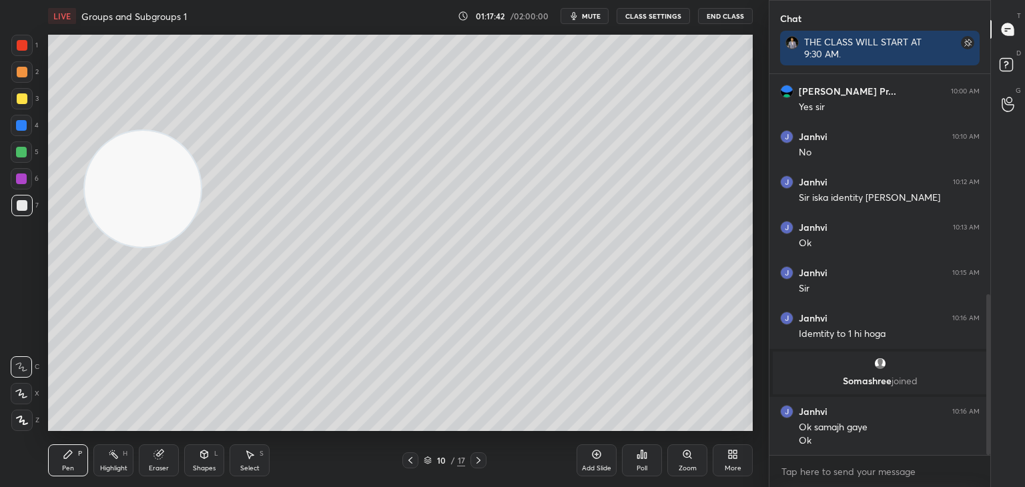
scroll to position [567, 0]
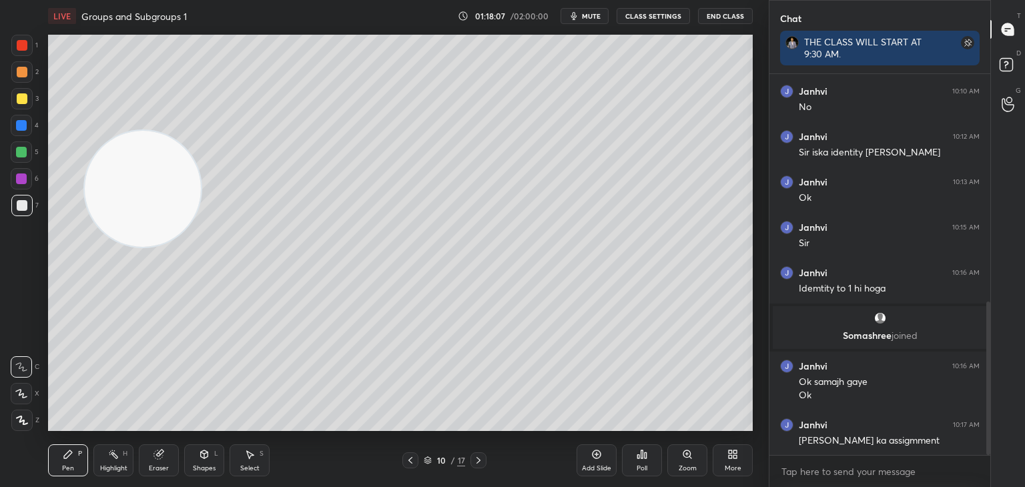
click at [475, 460] on icon at bounding box center [478, 460] width 11 height 11
click at [413, 463] on icon at bounding box center [410, 460] width 11 height 11
click at [475, 459] on div at bounding box center [479, 461] width 16 height 16
click at [481, 459] on icon at bounding box center [478, 460] width 11 height 11
click at [409, 463] on icon at bounding box center [410, 460] width 11 height 11
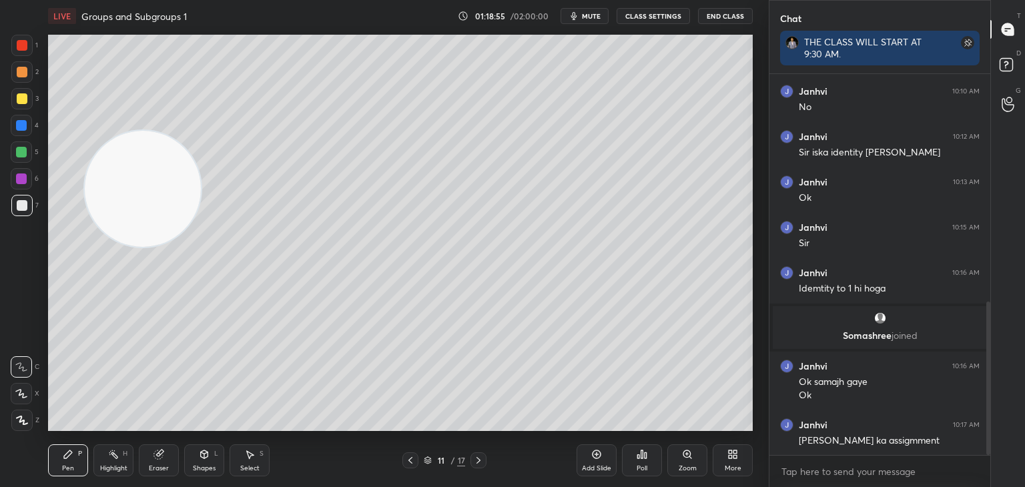
click at [478, 465] on icon at bounding box center [478, 460] width 11 height 11
drag, startPoint x: 411, startPoint y: 464, endPoint x: 437, endPoint y: 456, distance: 26.6
click at [410, 465] on icon at bounding box center [410, 460] width 11 height 11
click at [732, 463] on div "More" at bounding box center [733, 461] width 40 height 32
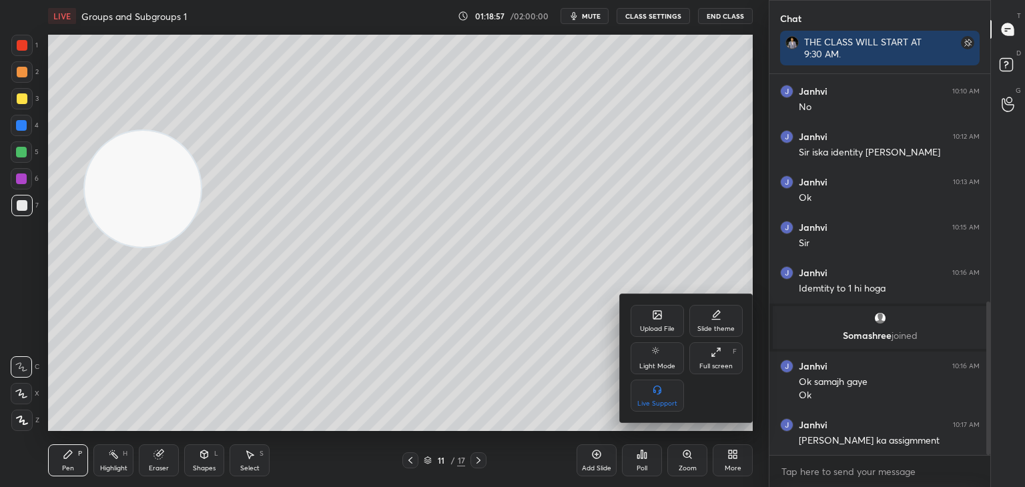
click at [653, 319] on icon at bounding box center [657, 315] width 11 height 11
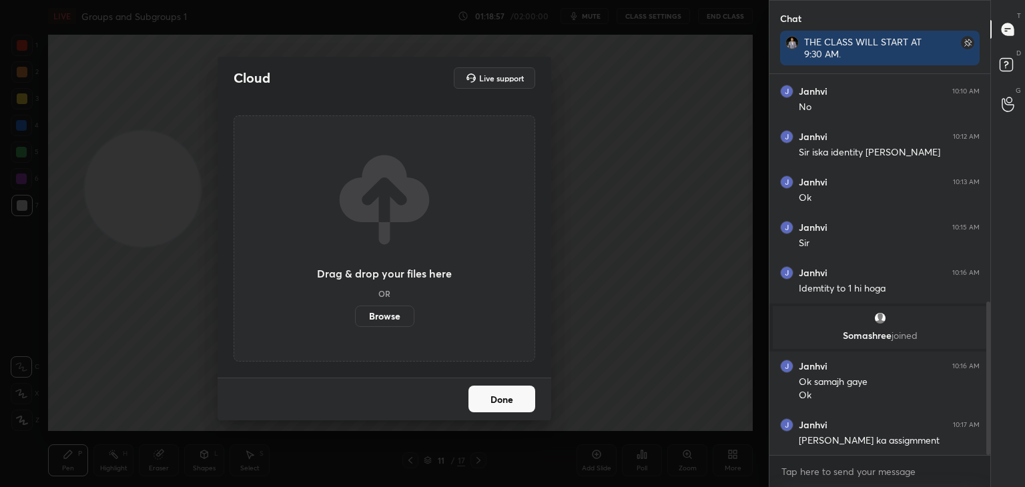
click at [396, 308] on label "Browse" at bounding box center [384, 316] width 59 height 21
click at [355, 308] on input "Browse" at bounding box center [355, 316] width 0 height 21
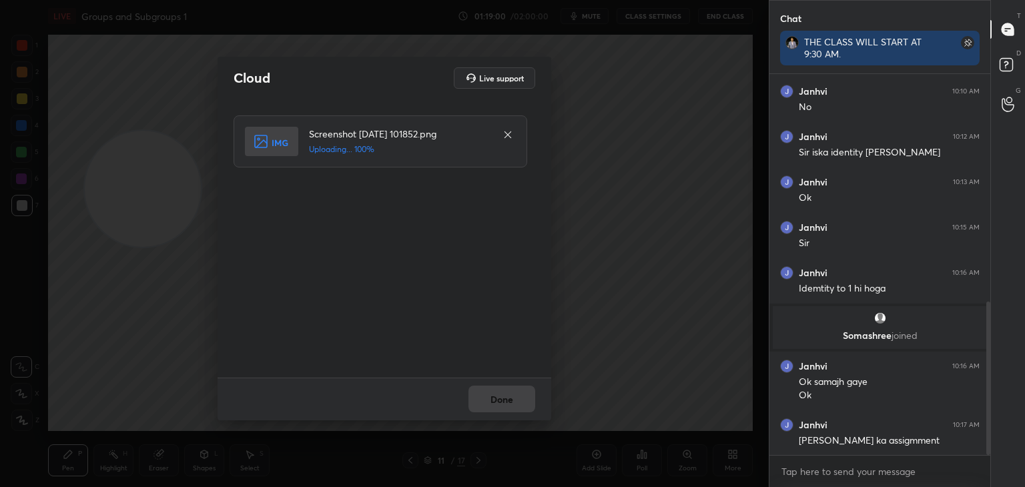
click at [517, 401] on div "Done" at bounding box center [385, 399] width 334 height 43
click at [517, 402] on div "Done" at bounding box center [385, 399] width 334 height 43
click at [517, 403] on button "Done" at bounding box center [502, 399] width 67 height 27
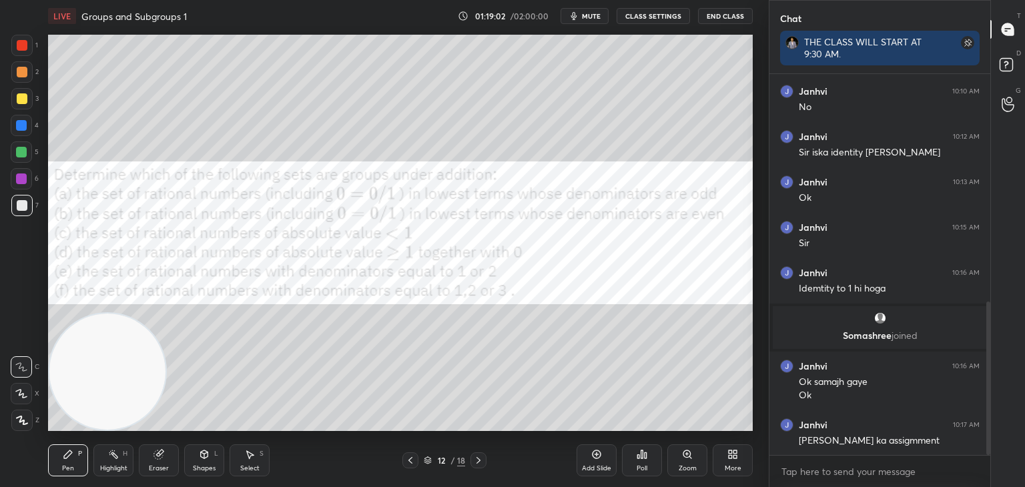
drag, startPoint x: 105, startPoint y: 506, endPoint x: 91, endPoint y: 518, distance: 18.5
click at [91, 0] on html "1 2 3 4 5 6 7 C X Z C X Z E E Erase all H H LIVE Groups and Subgroups 1 01:19:0…" at bounding box center [512, 0] width 1025 height 0
click at [24, 78] on div at bounding box center [21, 71] width 21 height 21
click at [591, 13] on span "mute" at bounding box center [591, 15] width 19 height 9
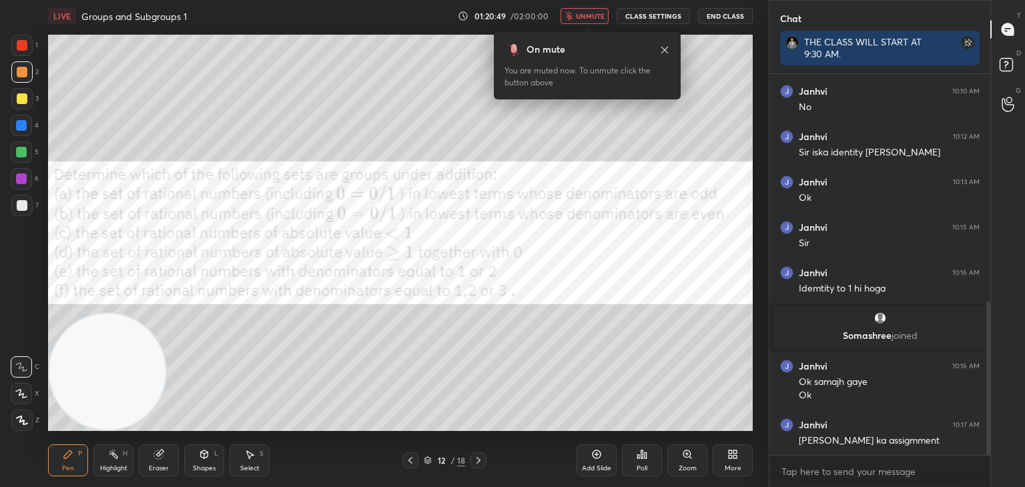
click at [730, 15] on button "End Class" at bounding box center [725, 16] width 55 height 16
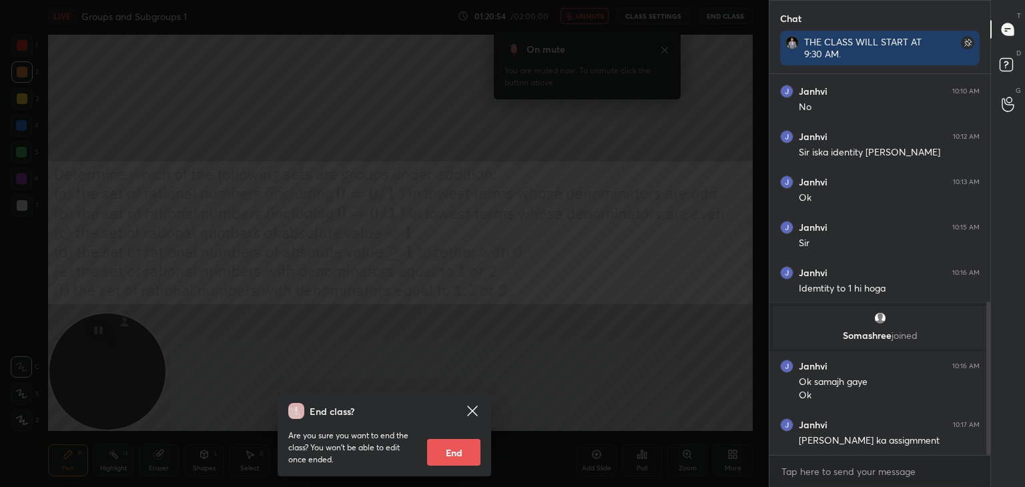
click at [475, 407] on icon at bounding box center [472, 411] width 10 height 10
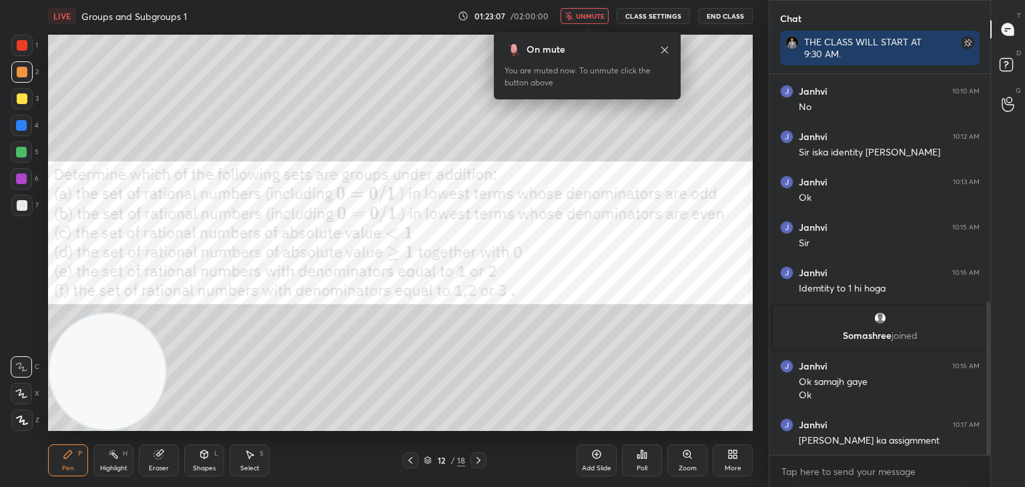
scroll to position [613, 0]
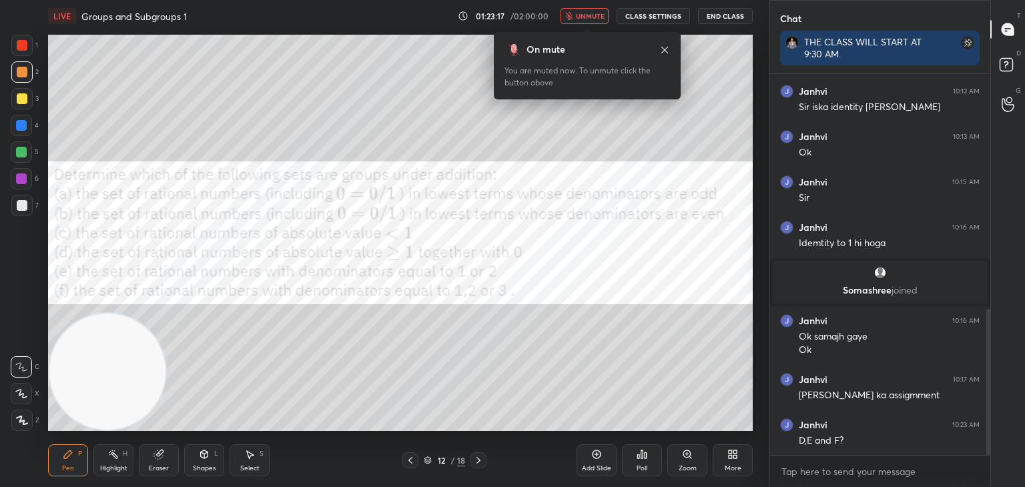
click at [583, 17] on span "unmute" at bounding box center [590, 15] width 29 height 9
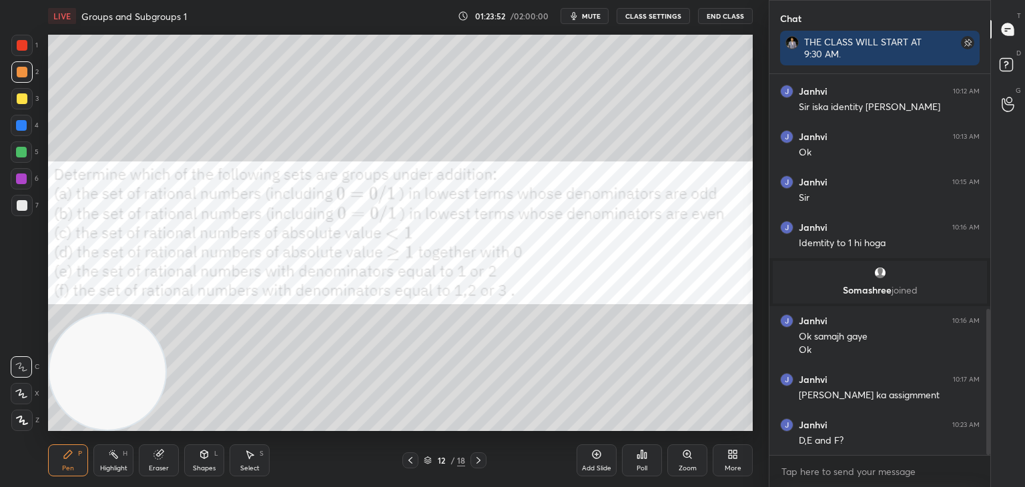
click at [602, 471] on div "Add Slide" at bounding box center [596, 468] width 29 height 7
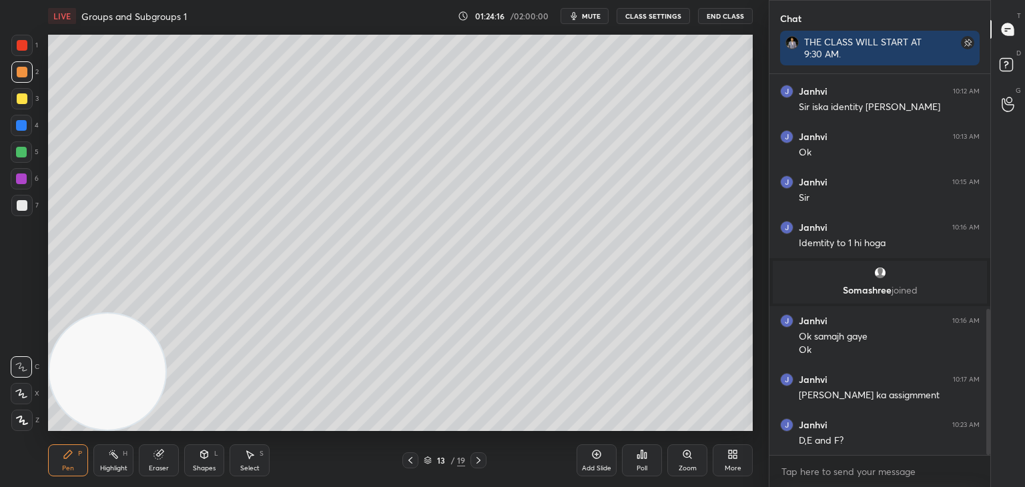
click at [148, 471] on div "Eraser" at bounding box center [159, 461] width 40 height 32
click at [72, 469] on div "Pen" at bounding box center [68, 468] width 12 height 7
click at [204, 470] on div "Shapes" at bounding box center [204, 468] width 23 height 7
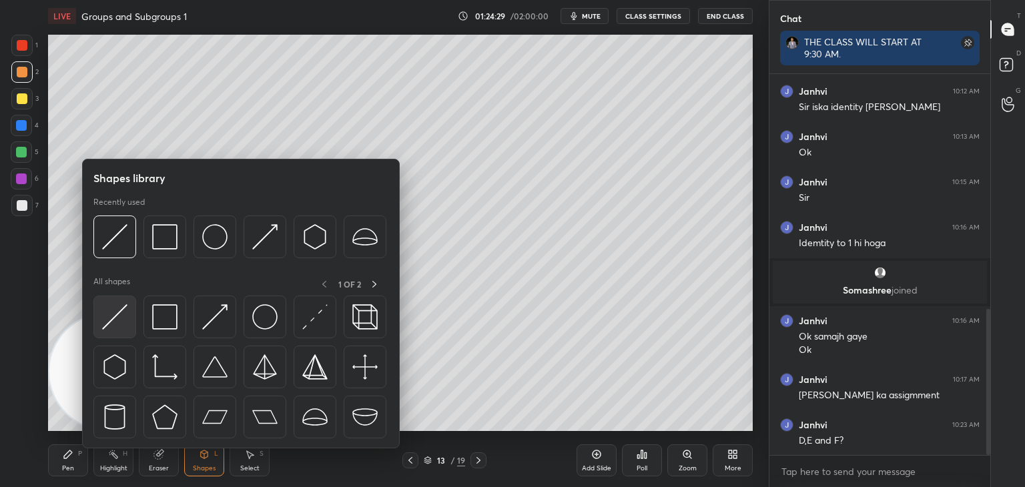
click at [125, 314] on img at bounding box center [114, 316] width 25 height 25
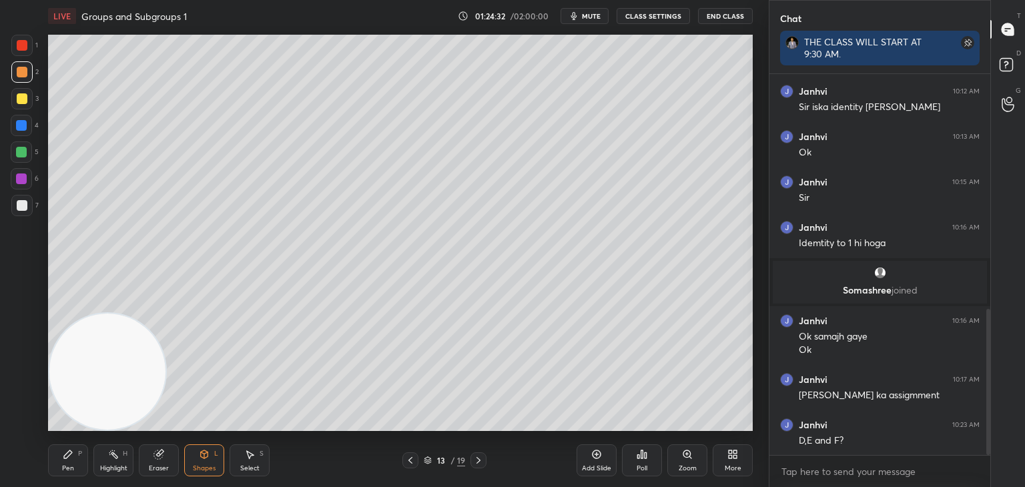
click at [69, 458] on icon at bounding box center [68, 454] width 11 height 11
click at [19, 129] on div at bounding box center [21, 125] width 11 height 11
drag, startPoint x: 39, startPoint y: 200, endPoint x: 24, endPoint y: 210, distance: 18.0
click at [37, 202] on div "1 2 3 4 5 6 7 C X Z C X Z E E Erase all H H" at bounding box center [21, 233] width 43 height 397
click at [25, 208] on div at bounding box center [22, 205] width 11 height 11
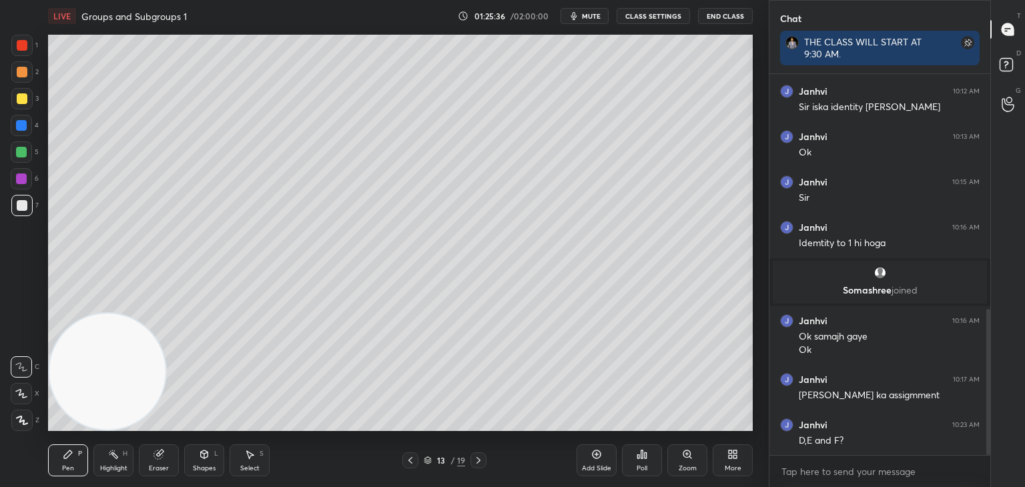
click at [412, 462] on icon at bounding box center [410, 460] width 11 height 11
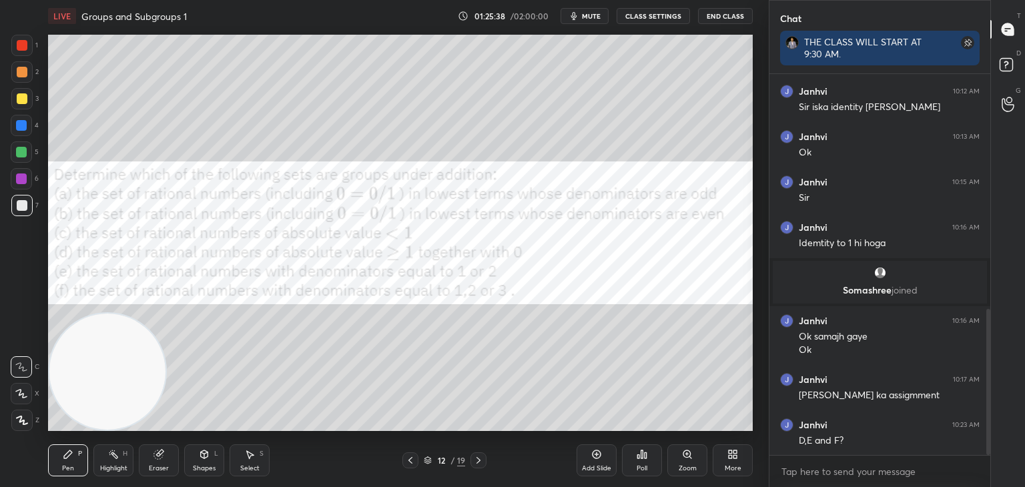
click at [19, 48] on div at bounding box center [22, 45] width 11 height 11
click at [19, 100] on div at bounding box center [22, 98] width 11 height 11
click at [29, 50] on div "1" at bounding box center [24, 45] width 27 height 21
click at [635, 457] on div "Poll" at bounding box center [642, 461] width 40 height 32
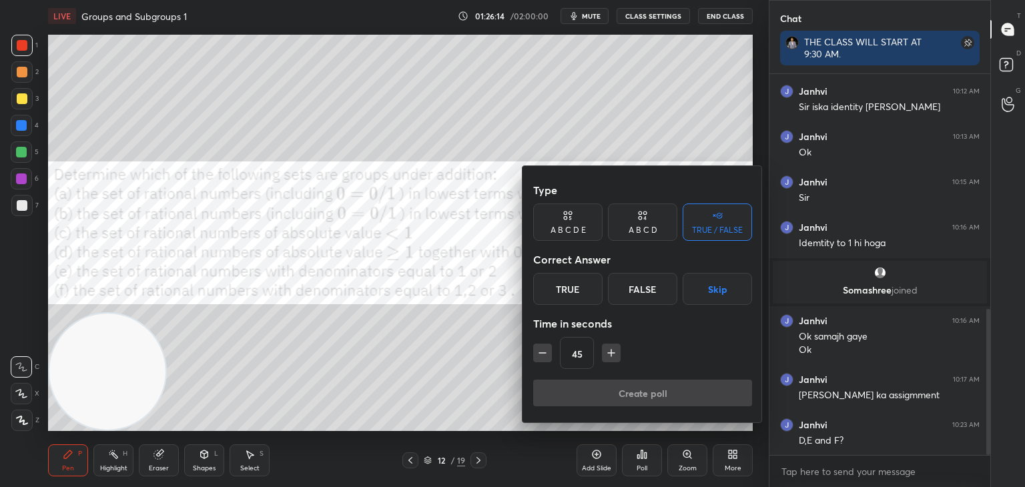
click at [636, 286] on div "False" at bounding box center [642, 289] width 69 height 32
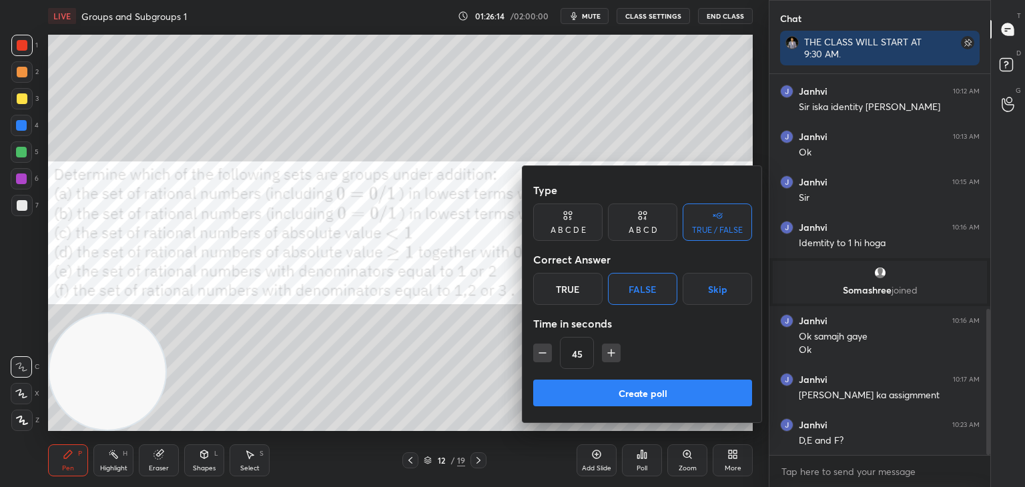
click at [652, 393] on button "Create poll" at bounding box center [642, 393] width 219 height 27
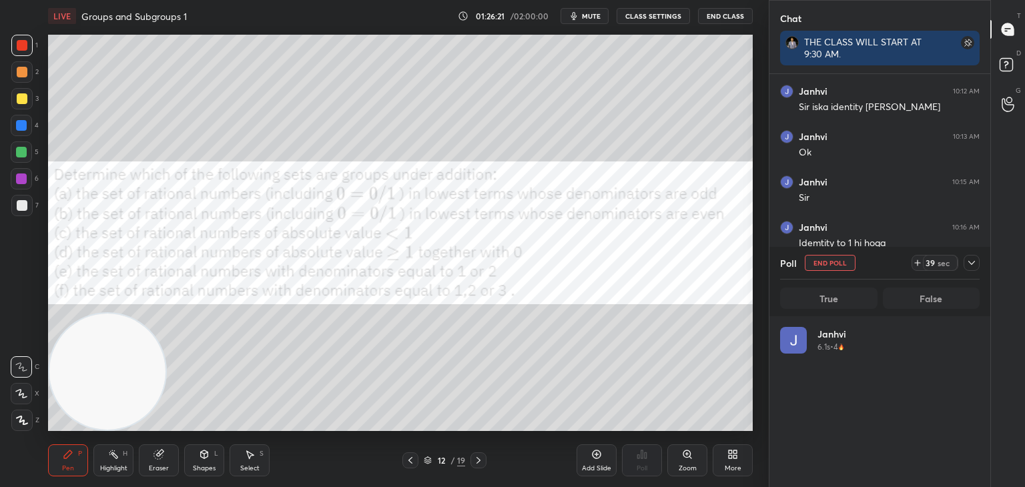
scroll to position [156, 196]
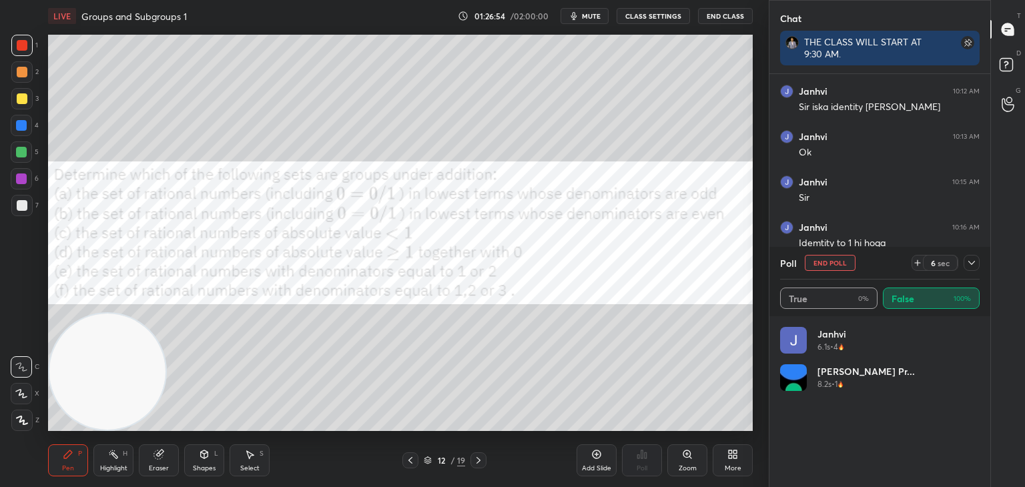
click at [834, 262] on button "End Poll" at bounding box center [830, 263] width 51 height 16
type textarea "x"
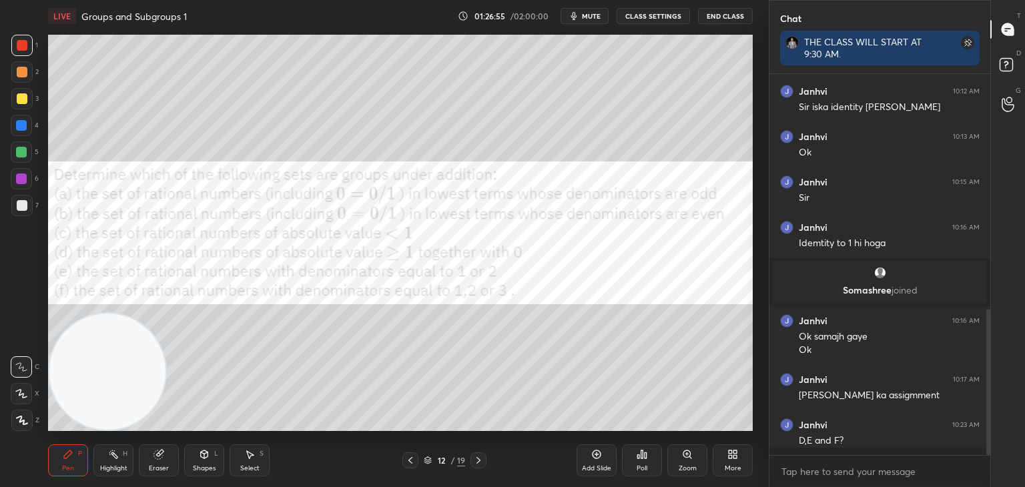
scroll to position [267, 217]
click at [21, 179] on div at bounding box center [21, 179] width 11 height 11
click at [24, 154] on div at bounding box center [21, 152] width 11 height 11
click at [601, 457] on icon at bounding box center [596, 454] width 11 height 11
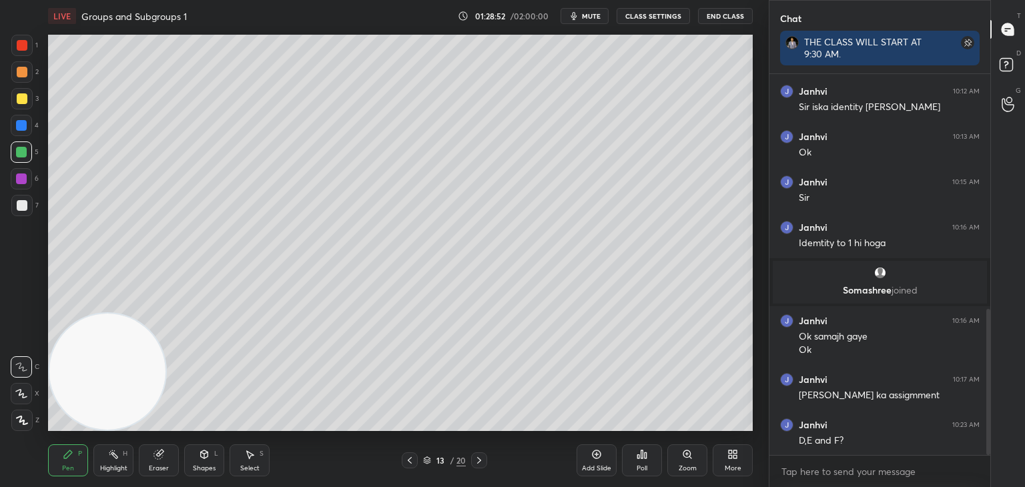
click at [21, 102] on div at bounding box center [22, 98] width 11 height 11
click at [27, 156] on div at bounding box center [21, 152] width 21 height 21
click at [20, 206] on div at bounding box center [22, 205] width 11 height 11
click at [411, 460] on icon at bounding box center [410, 460] width 11 height 11
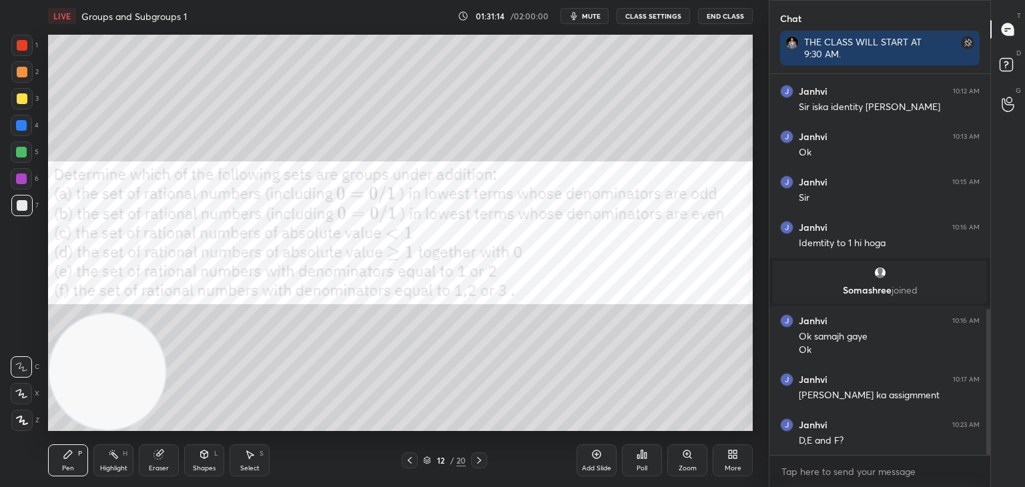
click at [27, 179] on div at bounding box center [21, 178] width 21 height 21
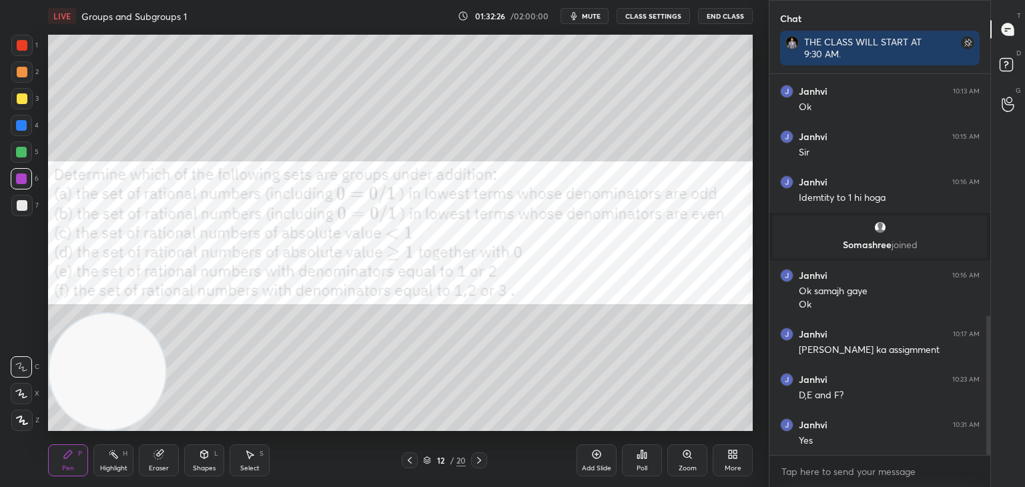
click at [481, 457] on icon at bounding box center [479, 460] width 11 height 11
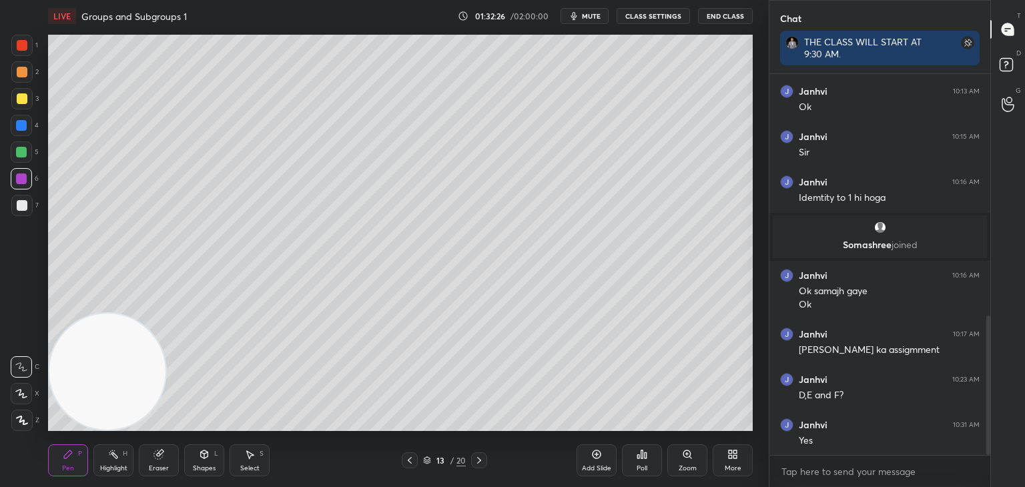
click at [479, 459] on icon at bounding box center [479, 460] width 11 height 11
click at [479, 459] on icon at bounding box center [479, 460] width 4 height 7
click at [479, 460] on icon at bounding box center [479, 460] width 4 height 7
click at [477, 460] on icon at bounding box center [479, 460] width 11 height 11
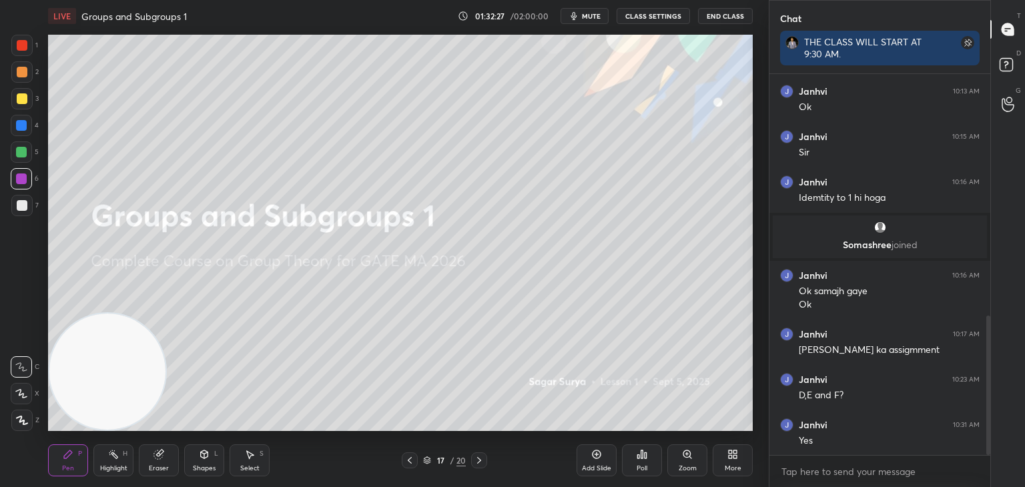
click at [477, 461] on icon at bounding box center [479, 460] width 11 height 11
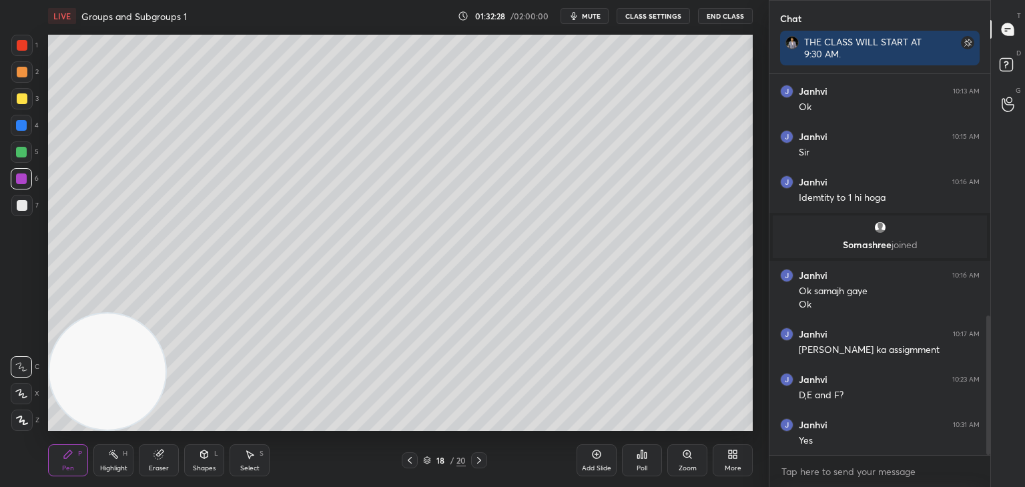
click at [407, 461] on icon at bounding box center [410, 460] width 11 height 11
click at [407, 462] on icon at bounding box center [410, 460] width 11 height 11
click at [408, 462] on icon at bounding box center [410, 460] width 11 height 11
click at [408, 461] on icon at bounding box center [410, 460] width 11 height 11
click at [409, 464] on icon at bounding box center [410, 460] width 11 height 11
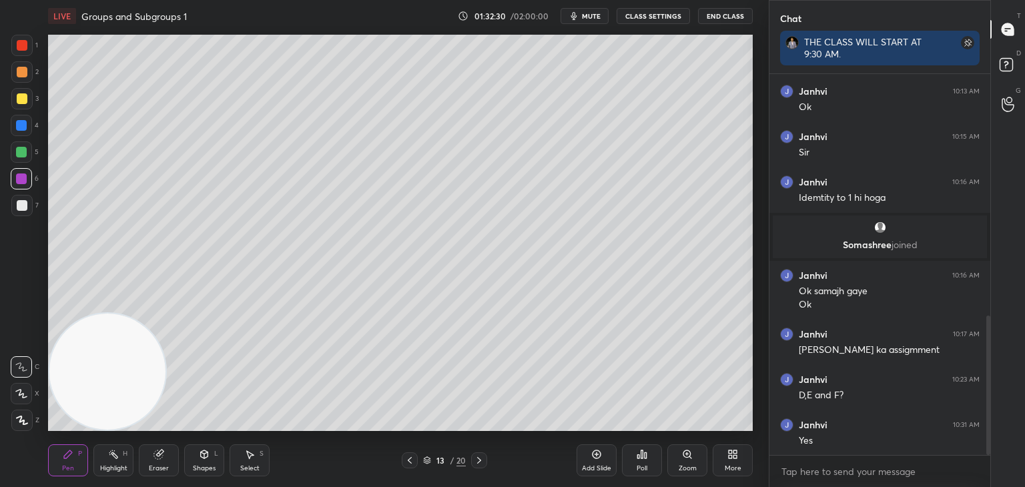
click at [745, 456] on div "More" at bounding box center [733, 461] width 40 height 32
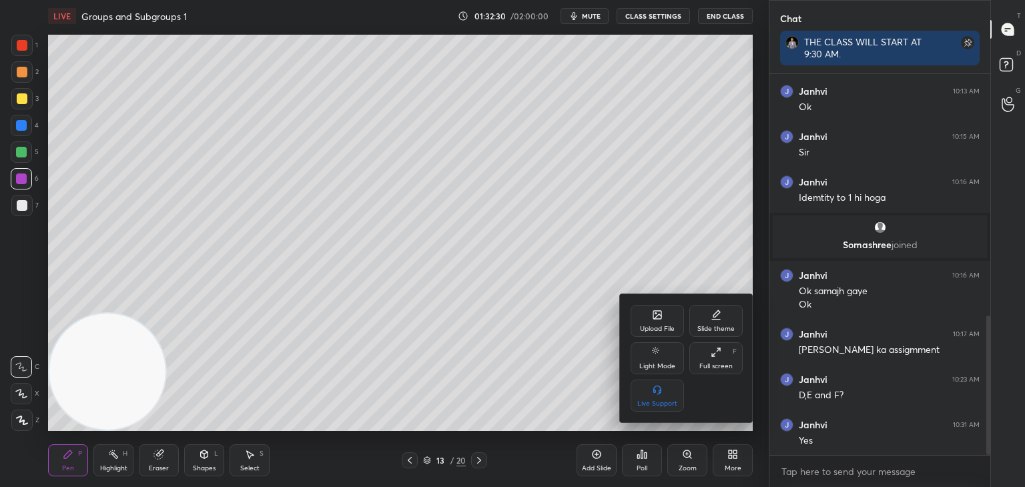
click at [625, 304] on div "Upload File Slide theme Light Mode Full screen F Live Support" at bounding box center [687, 358] width 134 height 128
click at [642, 318] on div "Upload File" at bounding box center [657, 321] width 53 height 32
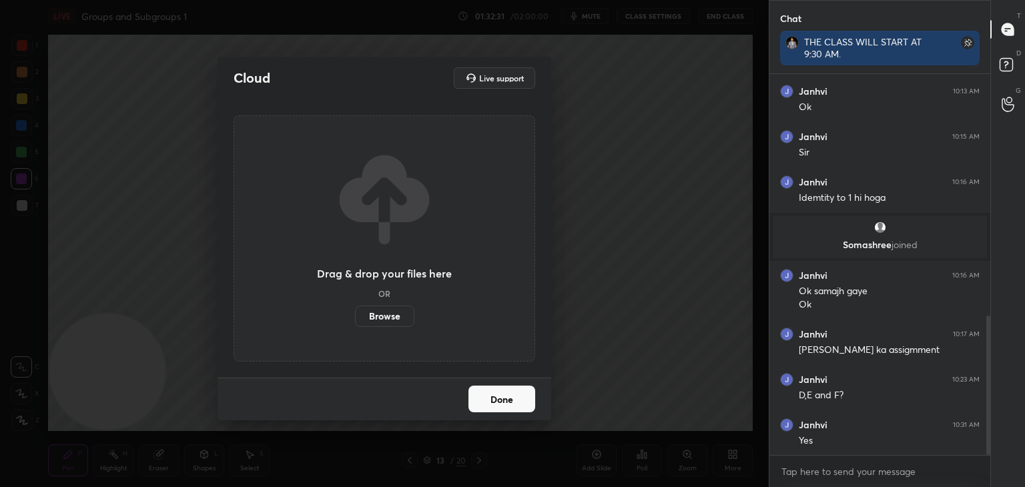
click at [391, 314] on label "Browse" at bounding box center [384, 316] width 59 height 21
click at [355, 314] on input "Browse" at bounding box center [355, 316] width 0 height 21
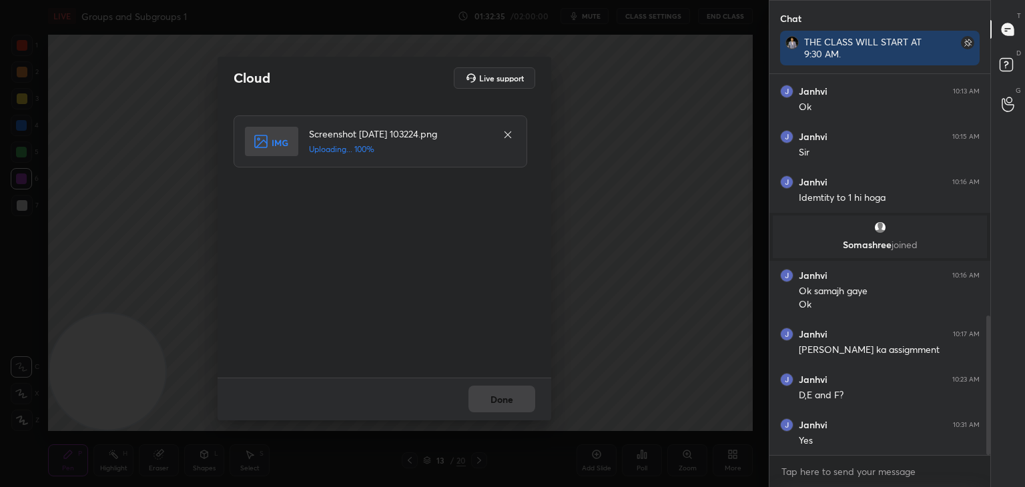
click at [502, 398] on div "Done" at bounding box center [385, 399] width 334 height 43
click at [504, 400] on div "Done" at bounding box center [385, 399] width 334 height 43
click at [505, 401] on button "Done" at bounding box center [502, 399] width 67 height 27
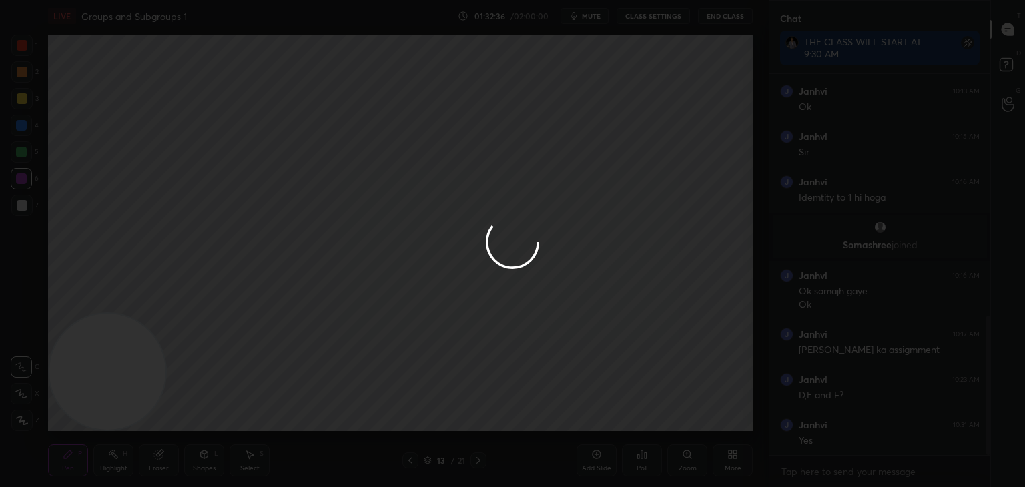
click at [505, 402] on div at bounding box center [512, 243] width 1025 height 487
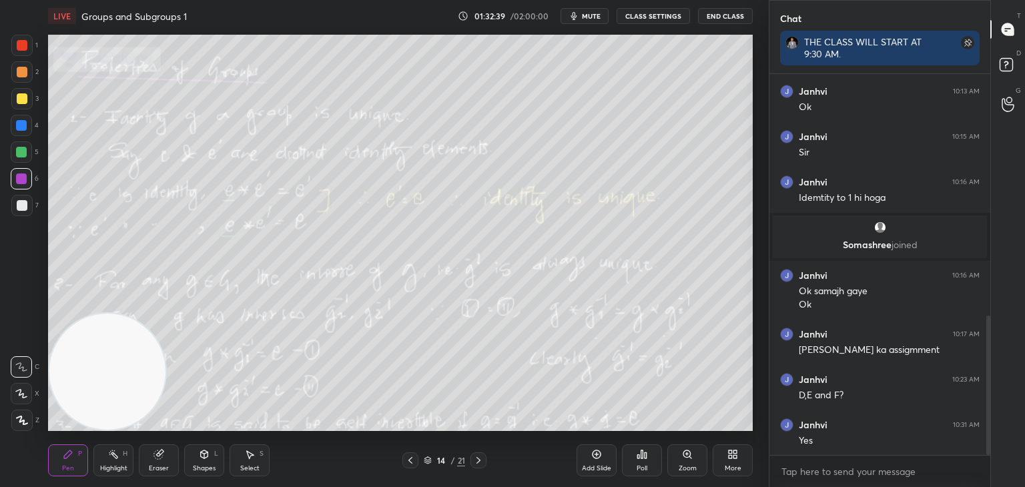
click at [18, 212] on div at bounding box center [21, 205] width 21 height 21
click at [16, 48] on div at bounding box center [21, 45] width 21 height 21
click at [217, 463] on div "Shapes L" at bounding box center [204, 461] width 40 height 32
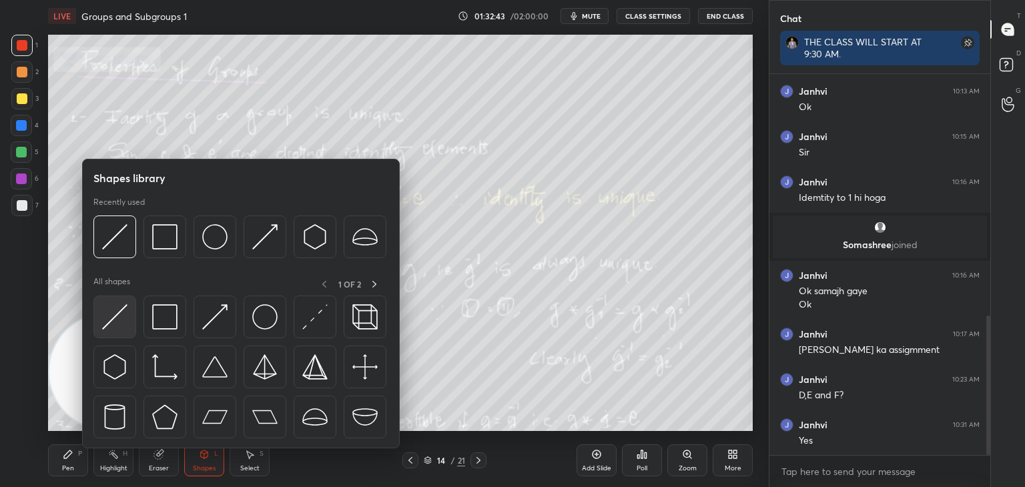
scroll to position [706, 0]
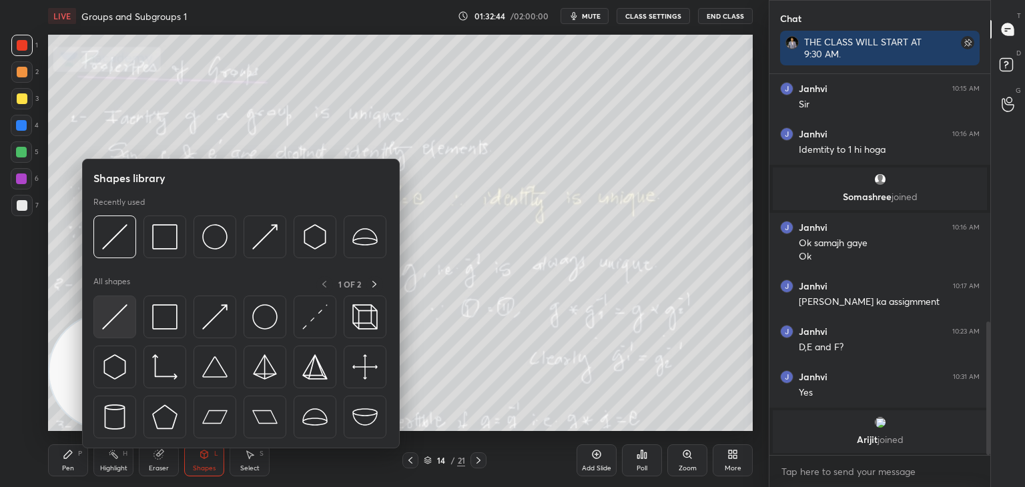
click at [128, 328] on div at bounding box center [114, 317] width 43 height 43
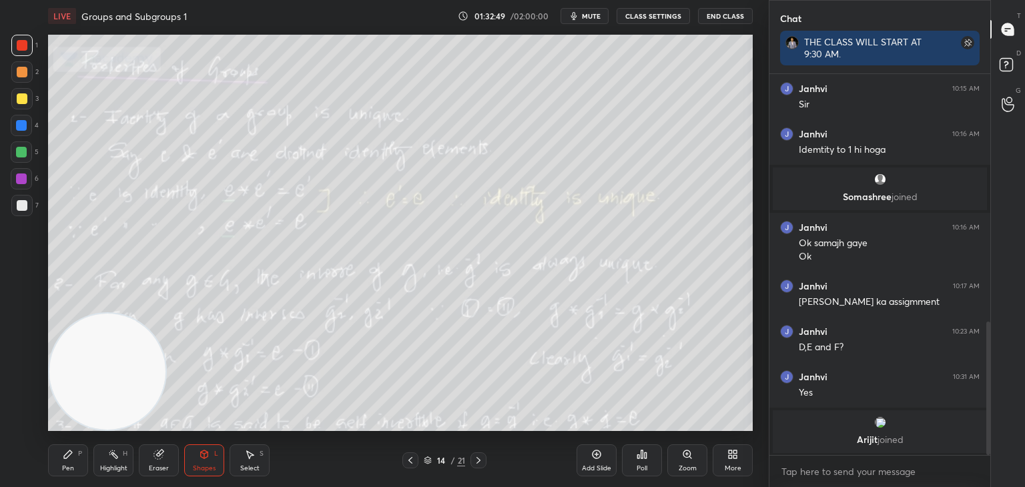
click at [65, 456] on icon at bounding box center [68, 455] width 8 height 8
click at [17, 210] on div at bounding box center [22, 205] width 11 height 11
click at [210, 460] on div "Shapes L" at bounding box center [204, 461] width 40 height 32
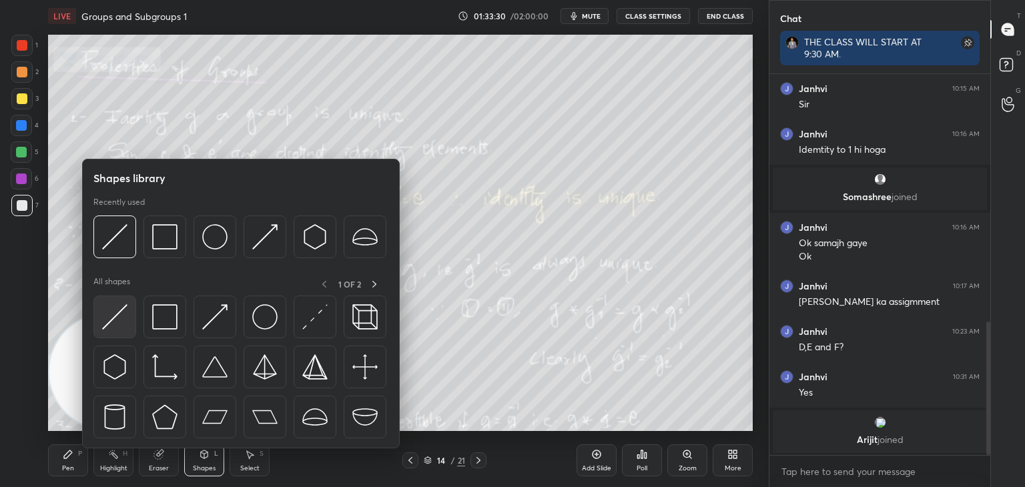
click at [123, 316] on img at bounding box center [114, 316] width 25 height 25
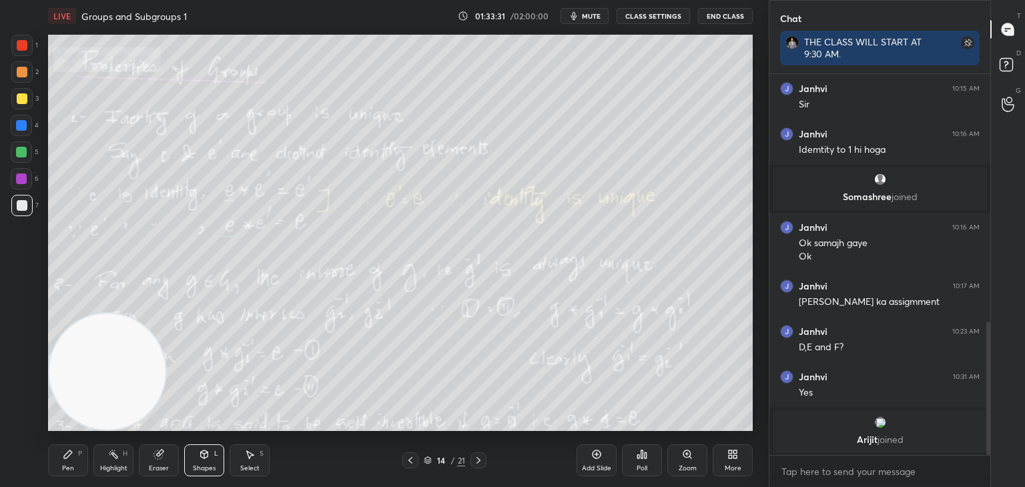
click at [19, 73] on div at bounding box center [22, 72] width 11 height 11
click at [19, 128] on div at bounding box center [21, 125] width 11 height 11
click at [480, 459] on icon at bounding box center [478, 460] width 11 height 11
click at [411, 461] on icon at bounding box center [410, 460] width 11 height 11
click at [606, 468] on div "Add Slide" at bounding box center [596, 468] width 29 height 7
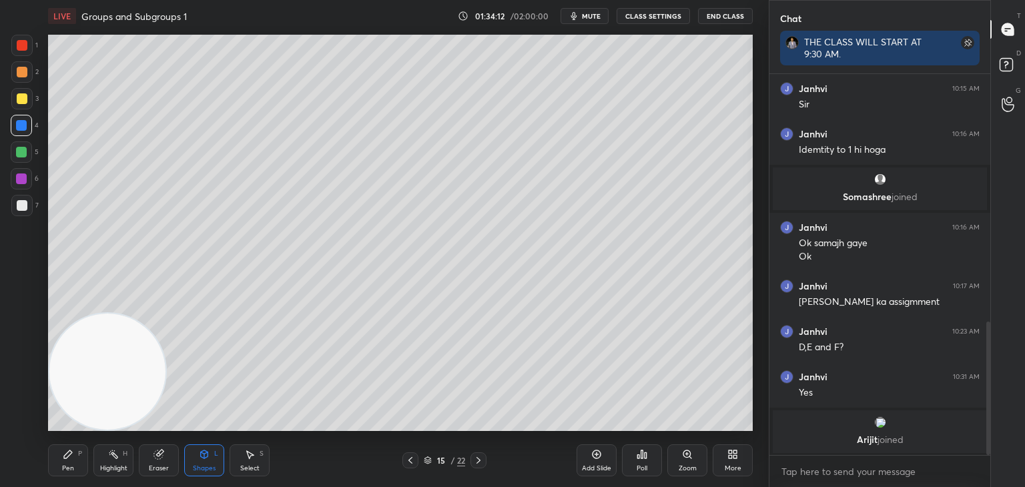
click at [64, 468] on div "Pen" at bounding box center [68, 468] width 12 height 7
click at [24, 206] on div at bounding box center [22, 205] width 11 height 11
click at [164, 465] on div "Eraser" at bounding box center [159, 468] width 20 height 7
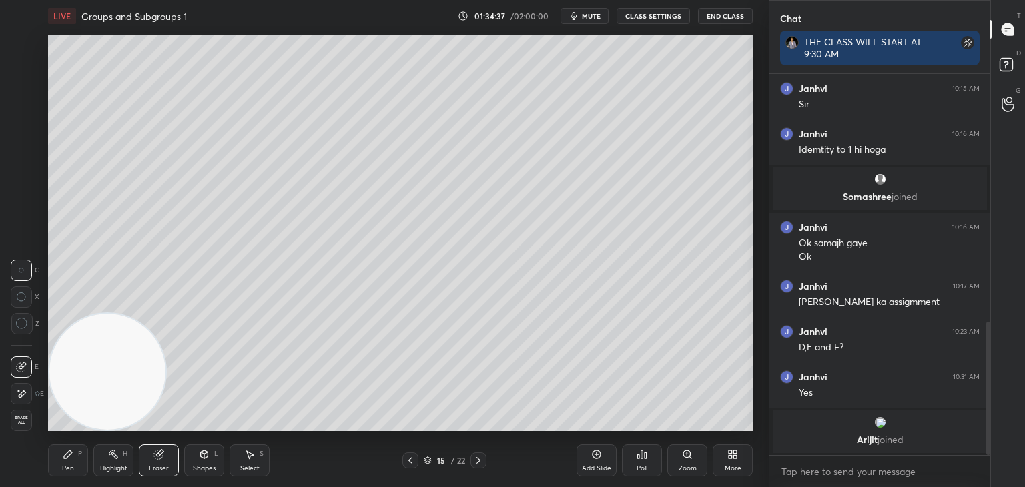
click at [17, 423] on span "Erase all" at bounding box center [21, 420] width 20 height 9
click at [17, 205] on div at bounding box center [22, 205] width 11 height 11
click at [162, 458] on icon at bounding box center [159, 454] width 11 height 11
click at [65, 465] on div "Pen P" at bounding box center [68, 461] width 40 height 32
click at [733, 465] on div "More" at bounding box center [733, 468] width 17 height 7
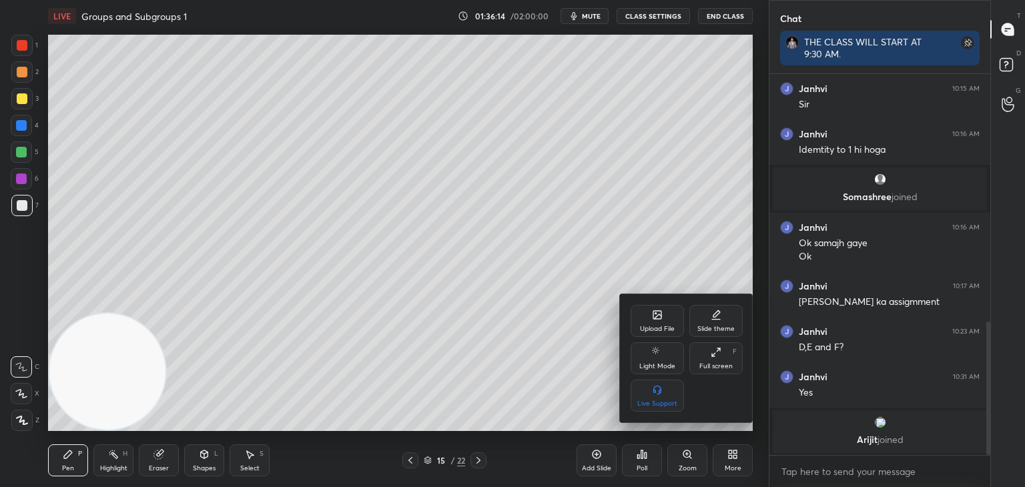
click at [663, 321] on div "Upload File" at bounding box center [657, 321] width 53 height 32
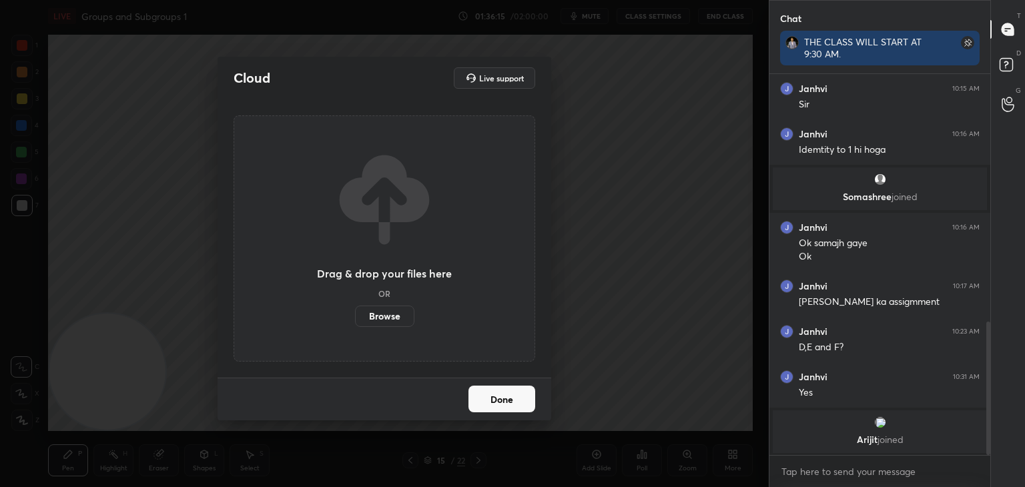
click at [375, 316] on label "Browse" at bounding box center [384, 316] width 59 height 21
click at [355, 316] on input "Browse" at bounding box center [355, 316] width 0 height 21
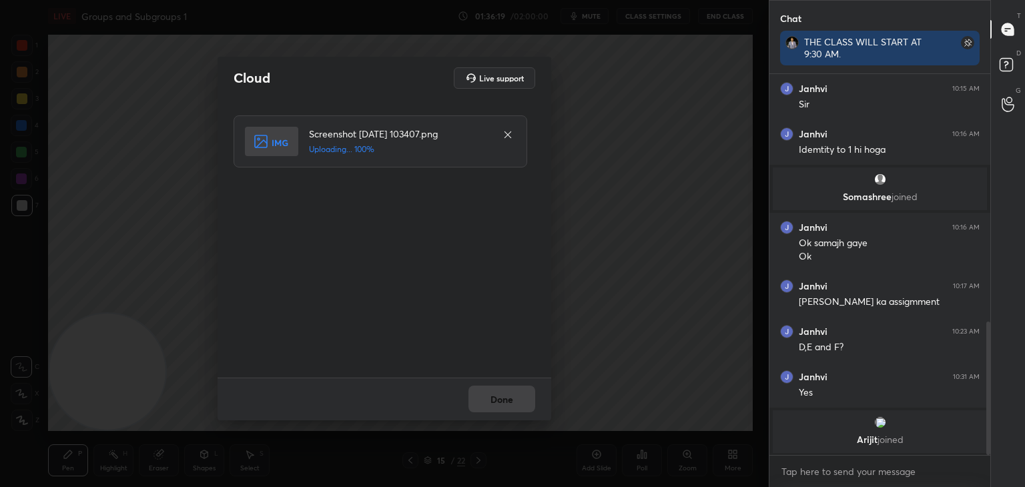
click at [513, 404] on button "Done" at bounding box center [502, 399] width 67 height 27
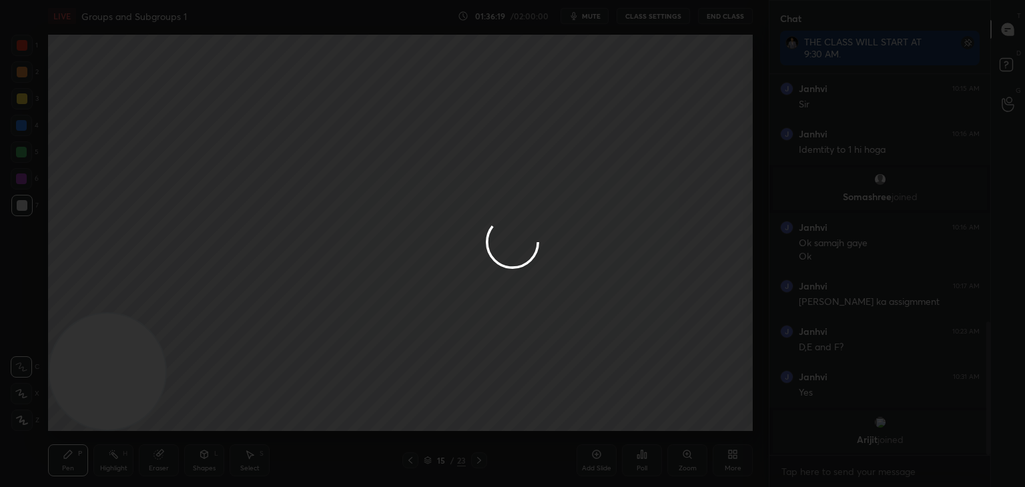
click at [514, 406] on div at bounding box center [512, 243] width 1025 height 487
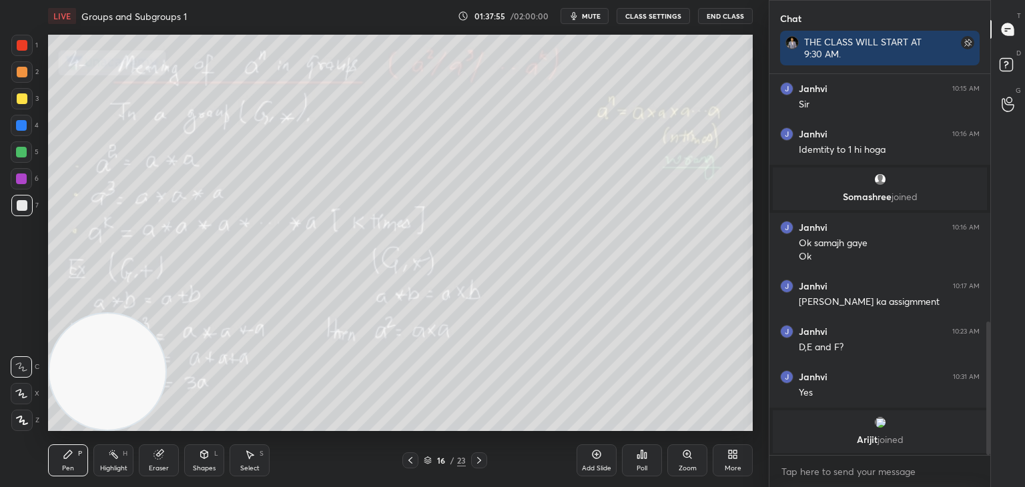
click at [36, 267] on div "1 2 3 4 5 6 7 C X Z C X Z E E Erase all H H" at bounding box center [21, 233] width 43 height 397
click at [585, 470] on div "Add Slide" at bounding box center [596, 468] width 29 height 7
click at [23, 105] on div at bounding box center [21, 98] width 21 height 21
click at [18, 287] on div "1 2 3 4 5 6 7 C X Z C X Z E E Erase all H H" at bounding box center [21, 233] width 43 height 397
click at [415, 467] on div at bounding box center [411, 461] width 16 height 16
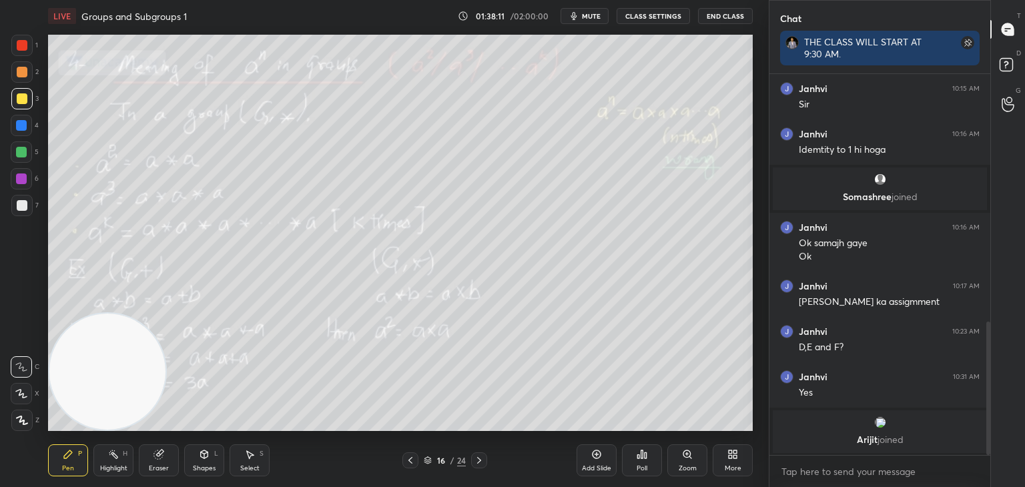
click at [603, 469] on div "Add Slide" at bounding box center [596, 468] width 29 height 7
click at [21, 150] on div at bounding box center [21, 152] width 11 height 11
click at [201, 456] on icon at bounding box center [204, 455] width 7 height 8
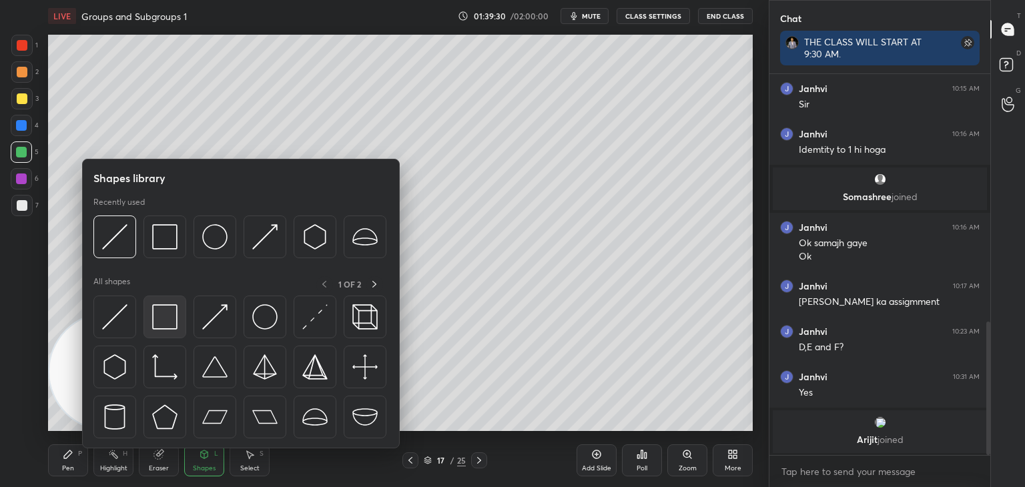
click at [160, 312] on img at bounding box center [164, 316] width 25 height 25
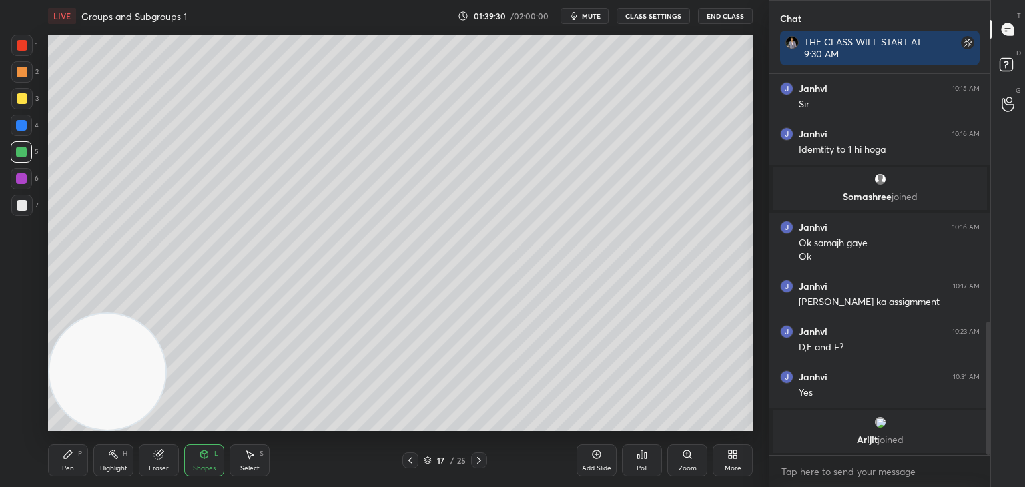
drag, startPoint x: 16, startPoint y: 123, endPoint x: 7, endPoint y: 121, distance: 8.9
click at [15, 122] on div at bounding box center [21, 125] width 21 height 21
click at [16, 46] on div at bounding box center [21, 45] width 21 height 21
click at [10, 206] on div "1 2 3 4 5 6 7 C X Z C X Z E E Erase all H H" at bounding box center [21, 233] width 43 height 397
click at [15, 205] on div at bounding box center [21, 205] width 21 height 21
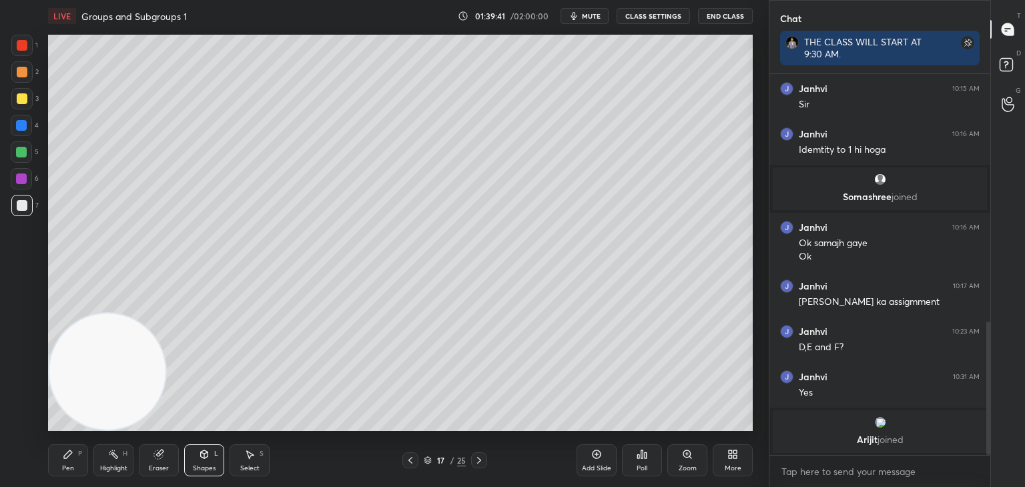
click at [69, 458] on icon at bounding box center [68, 454] width 11 height 11
click at [121, 383] on video at bounding box center [107, 372] width 116 height 116
click at [166, 407] on video at bounding box center [107, 372] width 116 height 116
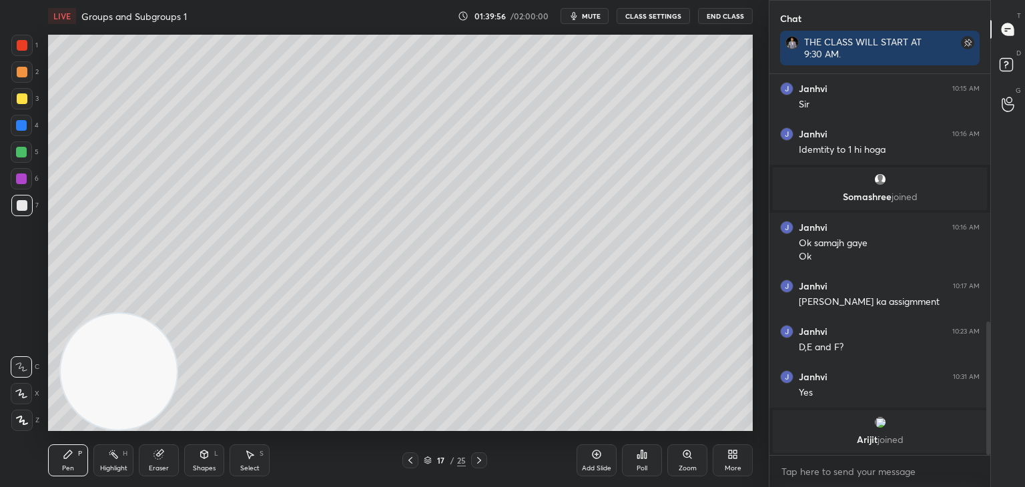
drag, startPoint x: 170, startPoint y: 401, endPoint x: 91, endPoint y: 428, distance: 83.2
click at [87, 433] on div "LIVE Groups and Subgroups 1 01:39:56 / 02:00:00 mute CLASS SETTINGS End Class S…" at bounding box center [401, 243] width 716 height 487
click at [467, 462] on div "17 / 25" at bounding box center [445, 461] width 85 height 16
drag, startPoint x: 474, startPoint y: 462, endPoint x: 465, endPoint y: 465, distance: 9.1
click at [474, 463] on icon at bounding box center [479, 460] width 11 height 11
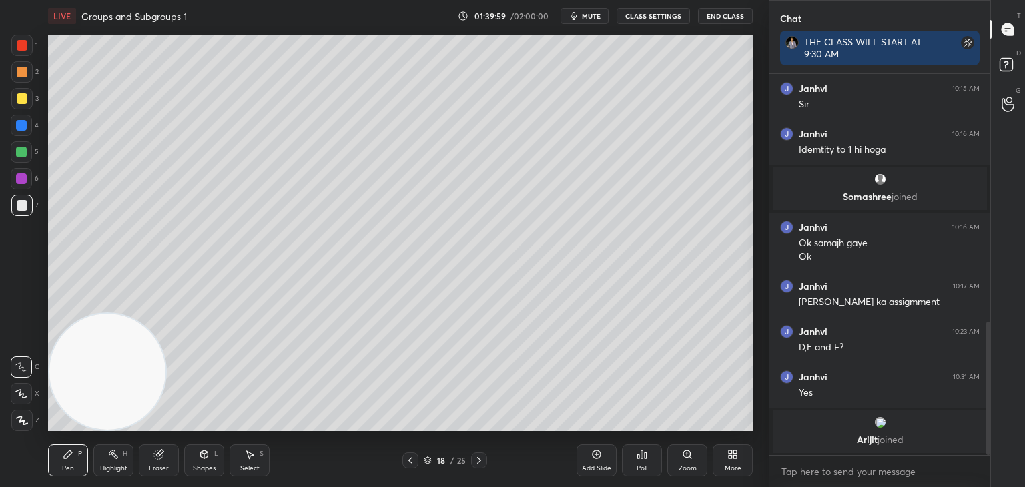
click at [21, 102] on div at bounding box center [22, 98] width 11 height 11
click at [41, 202] on div "1 2 3 4 5 6 7 C X Z C X Z E E Erase all H H" at bounding box center [21, 233] width 43 height 397
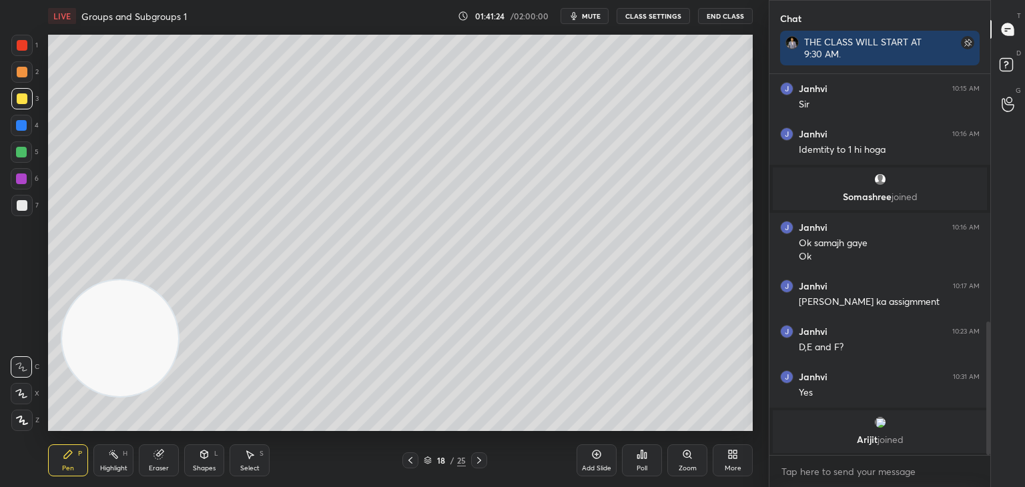
drag, startPoint x: 95, startPoint y: 383, endPoint x: 352, endPoint y: 57, distance: 415.3
click at [178, 280] on video at bounding box center [120, 338] width 116 height 116
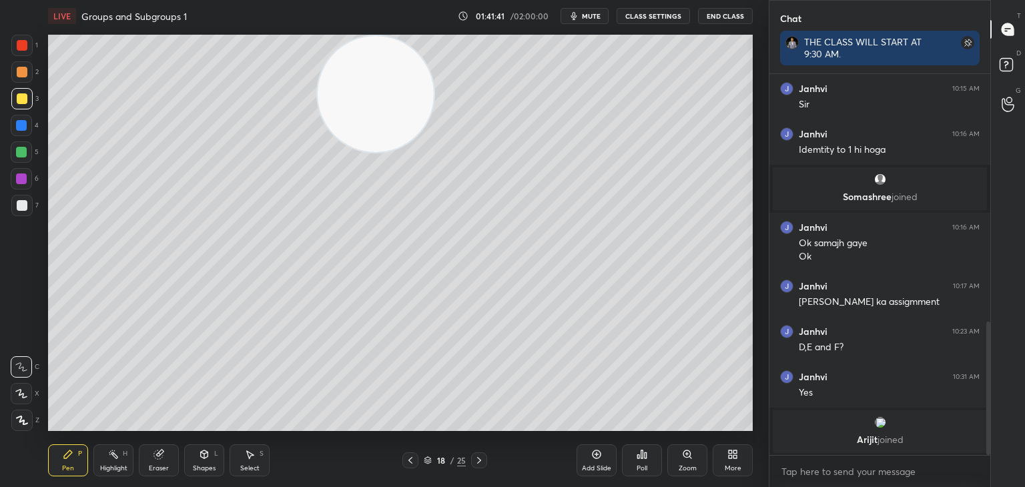
click at [595, 14] on span "mute" at bounding box center [591, 15] width 19 height 9
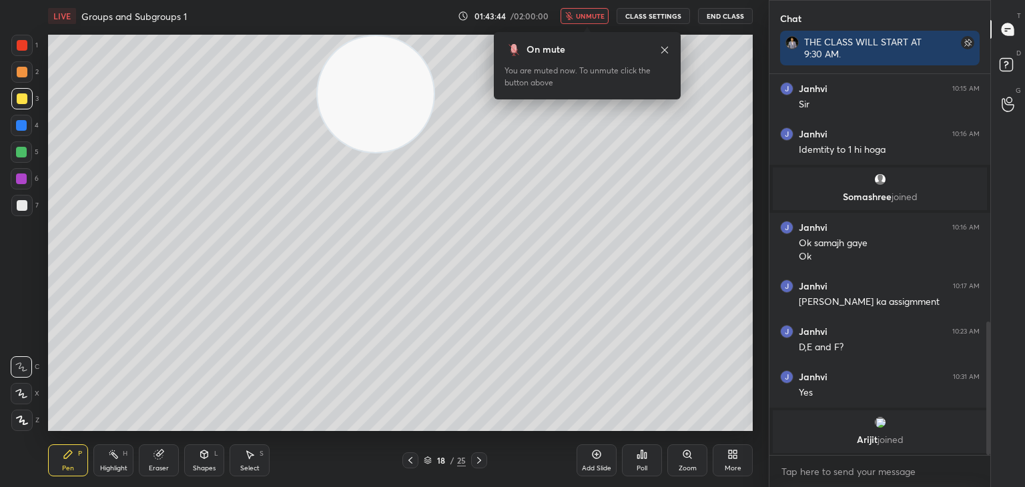
click at [598, 17] on span "unmute" at bounding box center [590, 15] width 29 height 9
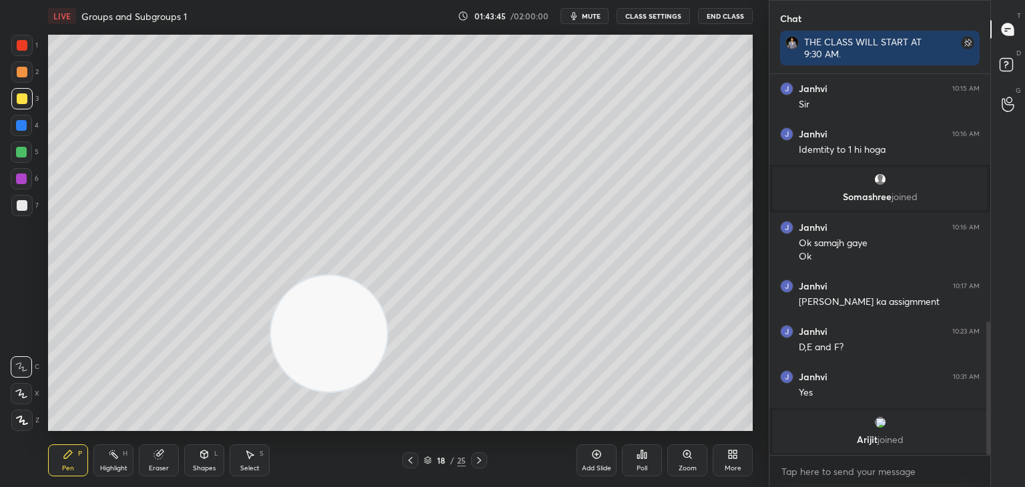
drag, startPoint x: 383, startPoint y: 206, endPoint x: 206, endPoint y: 518, distance: 358.8
click at [206, 0] on html "1 2 3 4 5 6 7 C X Z C X Z E E Erase all H H LIVE Groups and Subgroups 1 01:43:4…" at bounding box center [512, 0] width 1025 height 0
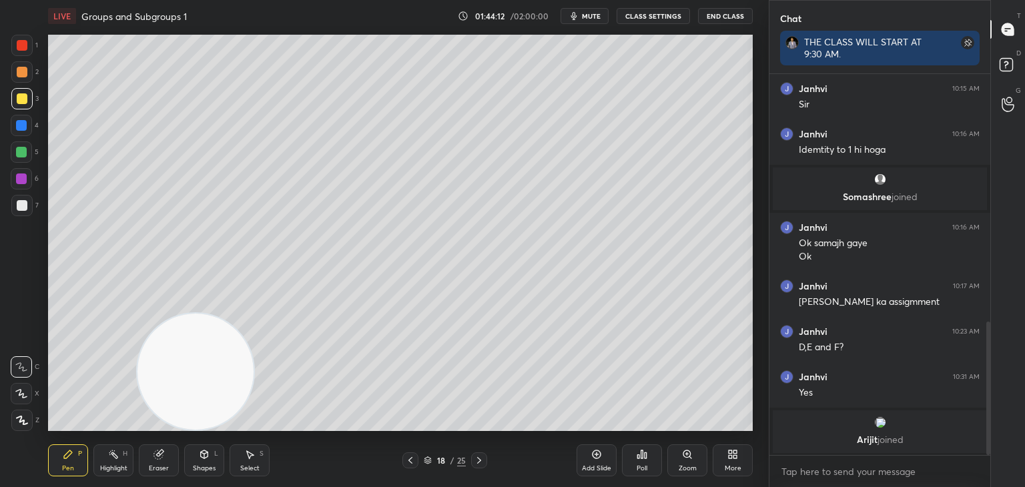
click at [595, 15] on span "mute" at bounding box center [591, 15] width 19 height 9
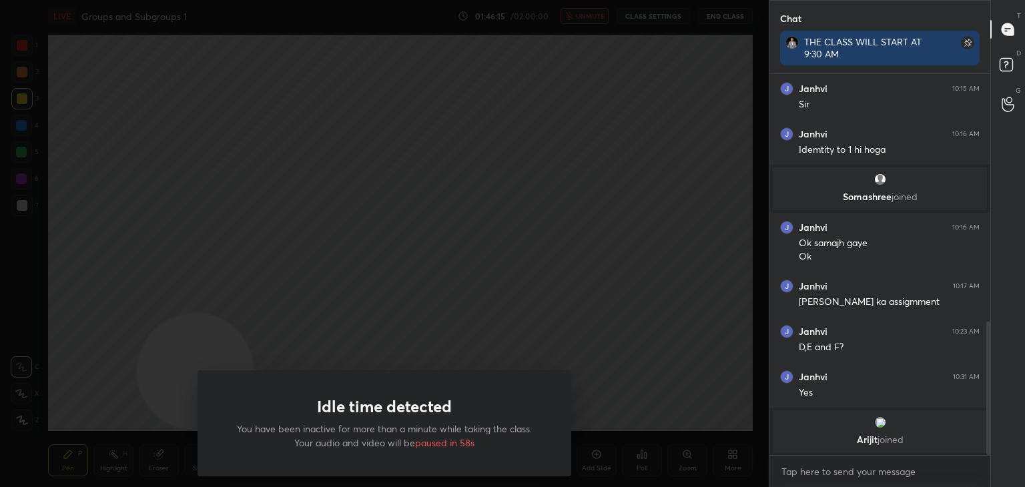
click at [576, 141] on div "Idle time detected You have been inactive for more than a minute while taking t…" at bounding box center [384, 243] width 769 height 487
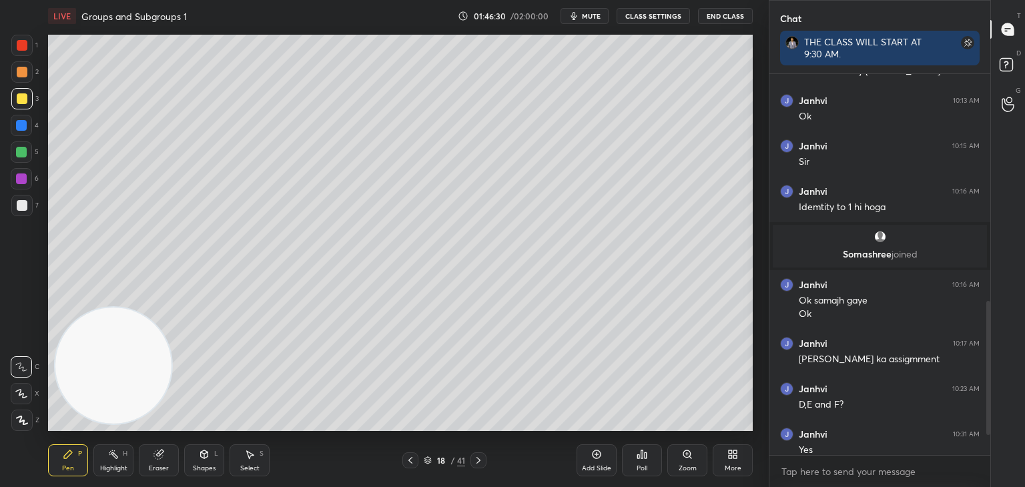
click at [21, 206] on div at bounding box center [22, 205] width 11 height 11
drag, startPoint x: 991, startPoint y: 356, endPoint x: 987, endPoint y: 367, distance: 12.0
click at [987, 367] on div "Chat THE CLASS WILL START AT 9:30 AM. Vaibhav, Janhvi, Soumendu joined Janhvi 9…" at bounding box center [897, 243] width 256 height 487
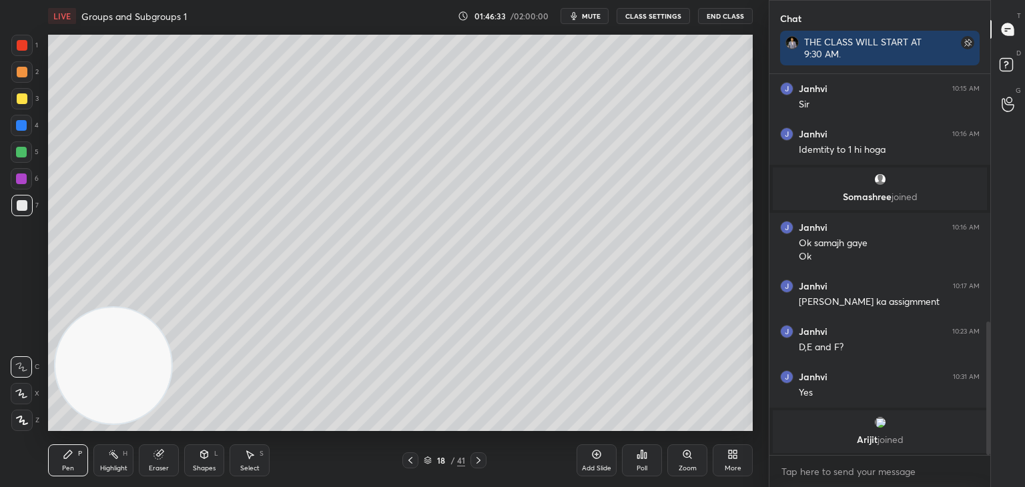
drag, startPoint x: 988, startPoint y: 383, endPoint x: 992, endPoint y: 446, distance: 62.9
click at [992, 446] on div "Chat THE CLASS WILL START AT 9:30 AM. Janhvi 10:13 AM Ok Janhvi 10:15 AM Sir Ja…" at bounding box center [897, 243] width 256 height 487
click at [572, 465] on div "18 / 41" at bounding box center [444, 461] width 264 height 16
click at [595, 463] on div "Add Slide" at bounding box center [597, 461] width 40 height 32
click at [23, 52] on div at bounding box center [21, 45] width 21 height 21
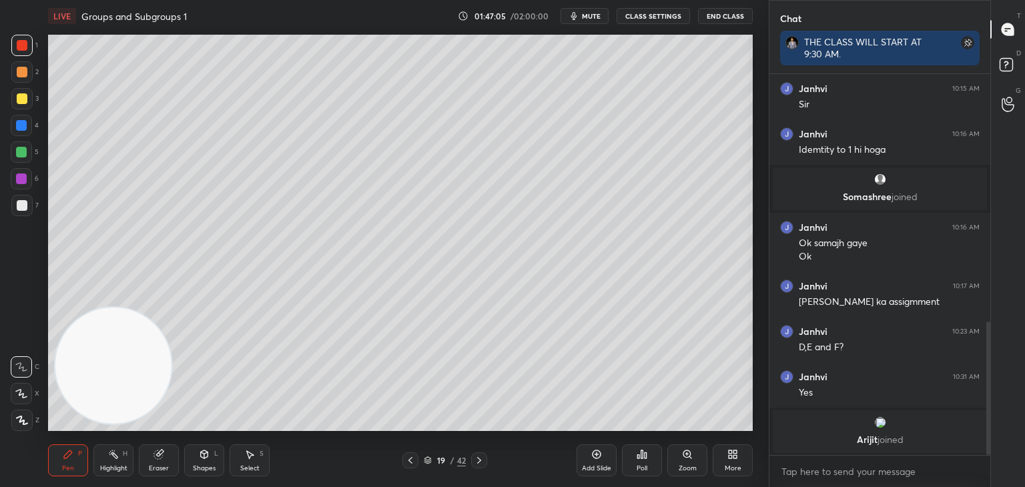
click at [17, 105] on div at bounding box center [21, 98] width 21 height 21
click at [17, 73] on div at bounding box center [22, 72] width 11 height 11
click at [21, 104] on div at bounding box center [21, 98] width 21 height 21
click at [17, 130] on div at bounding box center [21, 125] width 11 height 11
click at [25, 209] on div at bounding box center [22, 205] width 11 height 11
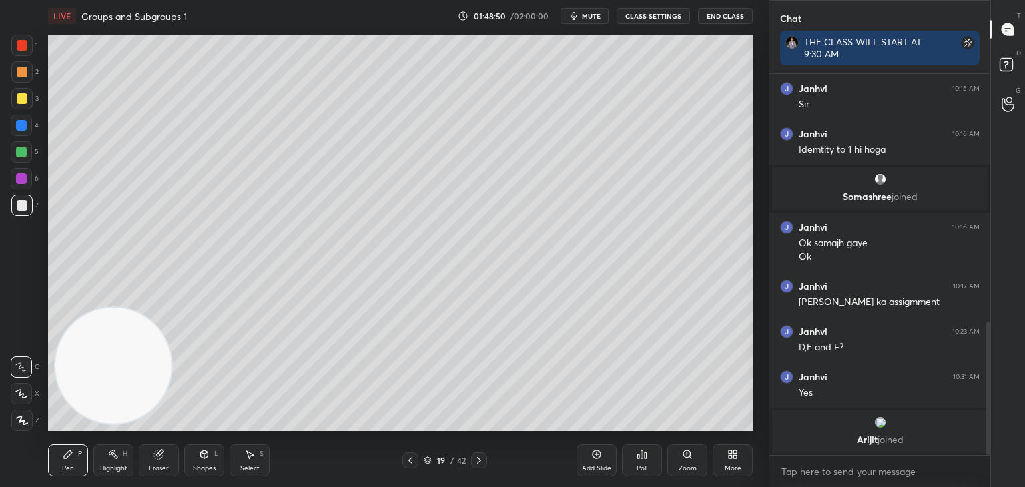
click at [13, 132] on div at bounding box center [21, 125] width 21 height 21
click at [22, 99] on div at bounding box center [22, 98] width 11 height 11
click at [16, 77] on div at bounding box center [21, 71] width 21 height 21
click at [26, 154] on div at bounding box center [21, 152] width 11 height 11
click at [412, 460] on icon at bounding box center [410, 460] width 11 height 11
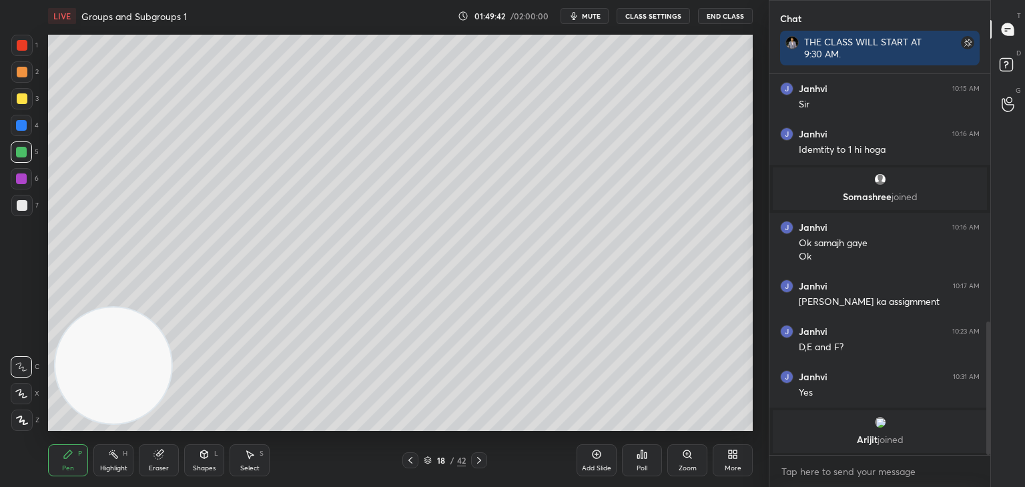
click at [18, 186] on div at bounding box center [21, 178] width 21 height 21
click at [412, 460] on icon at bounding box center [410, 460] width 11 height 11
click at [478, 463] on icon at bounding box center [479, 460] width 11 height 11
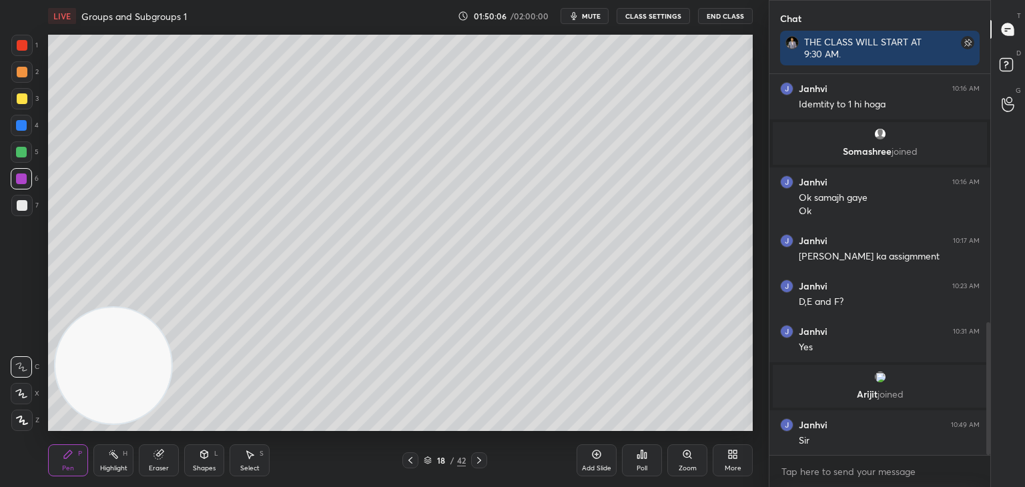
scroll to position [757, 0]
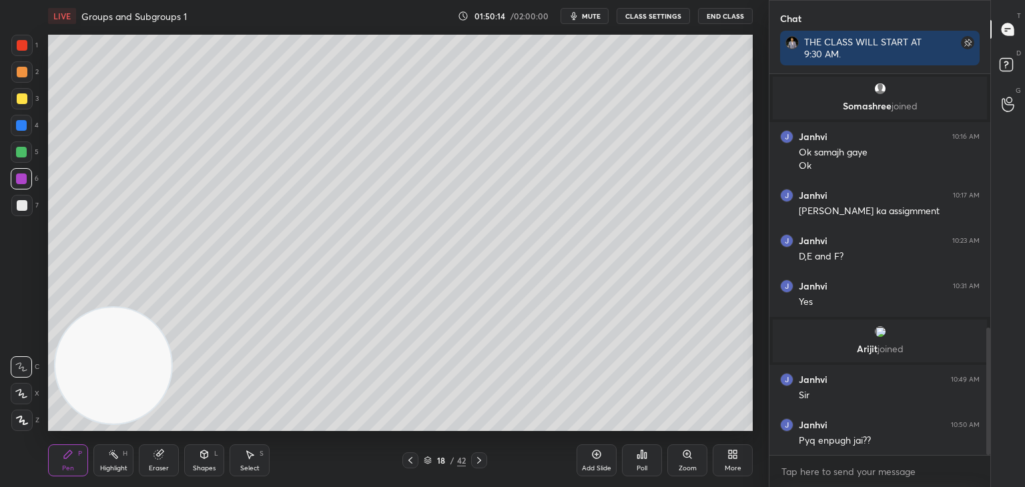
click at [24, 160] on div at bounding box center [21, 152] width 21 height 21
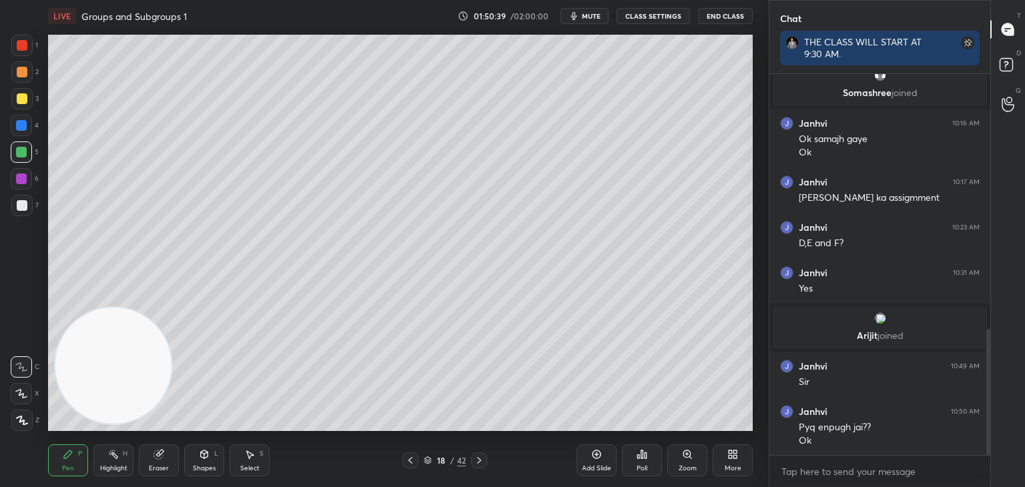
click at [726, 9] on button "End Class" at bounding box center [725, 16] width 55 height 16
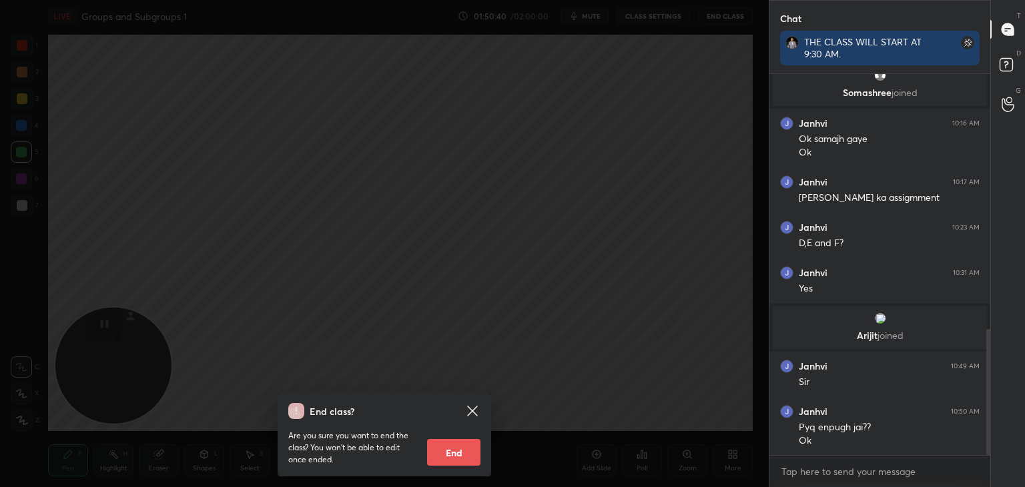
click at [470, 454] on button "End" at bounding box center [453, 452] width 53 height 27
type textarea "x"
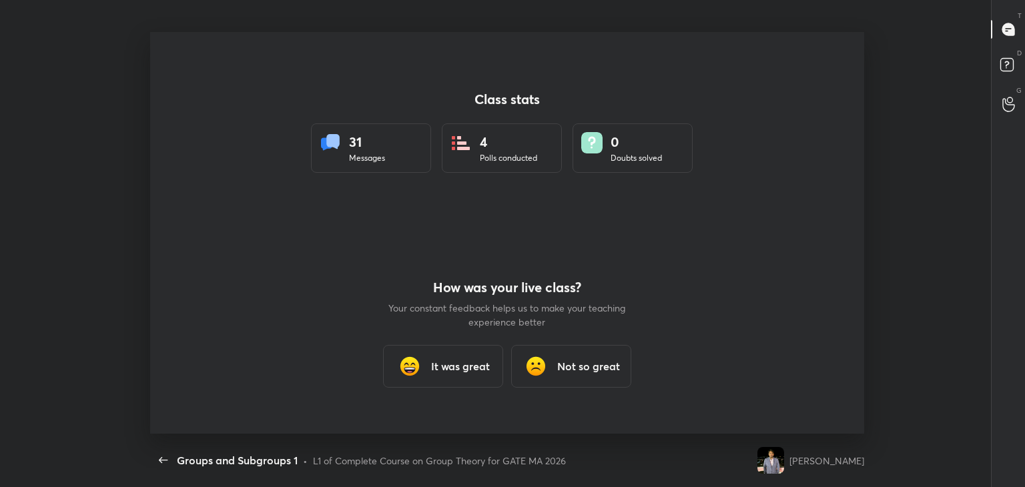
scroll to position [66352, 65748]
